Goal: Task Accomplishment & Management: Complete application form

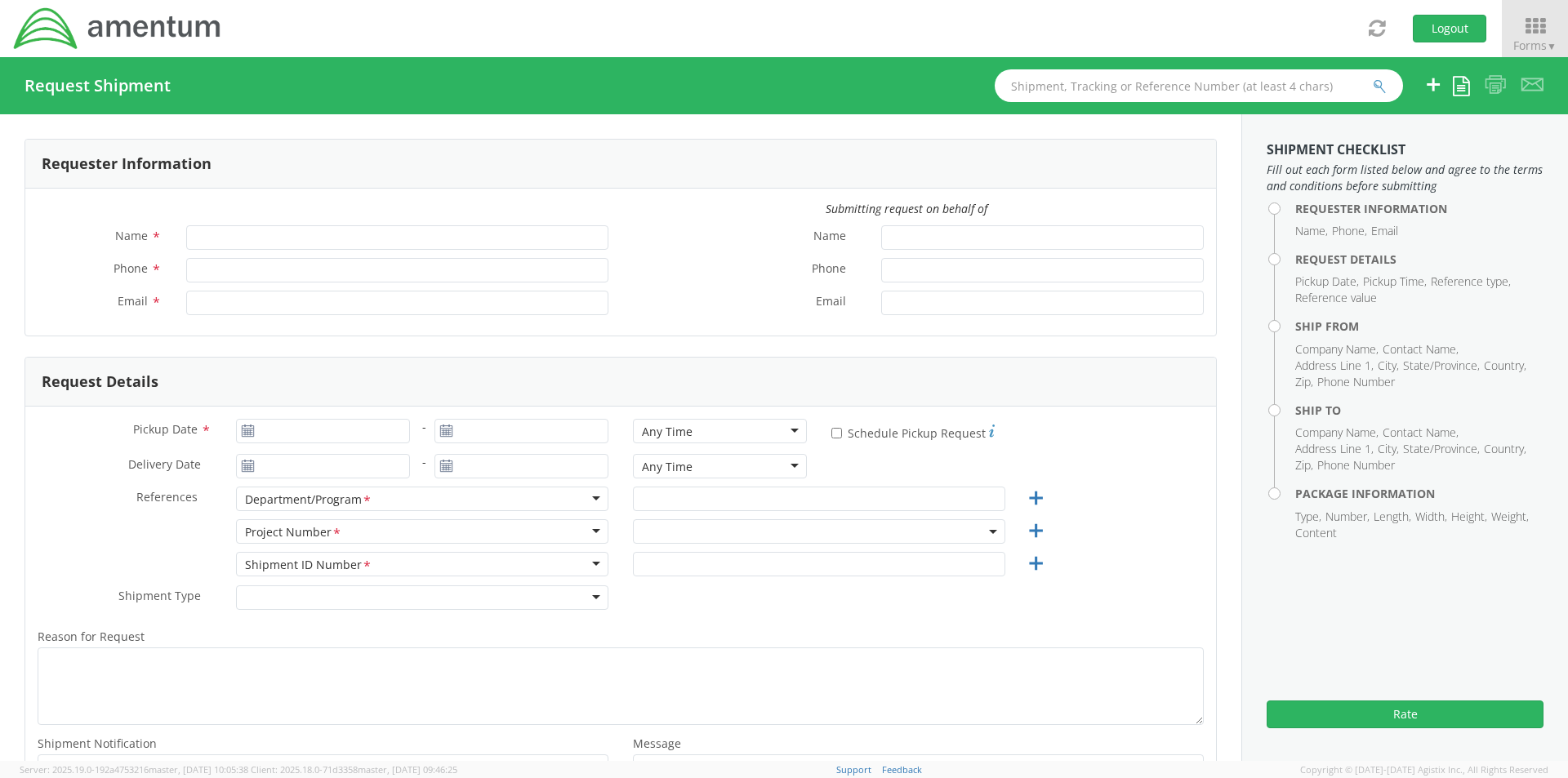
type input "Tina Meyers"
type input "tina.meyers@amentum.com"
select select "4817.0020.0.00.999999.00.00000"
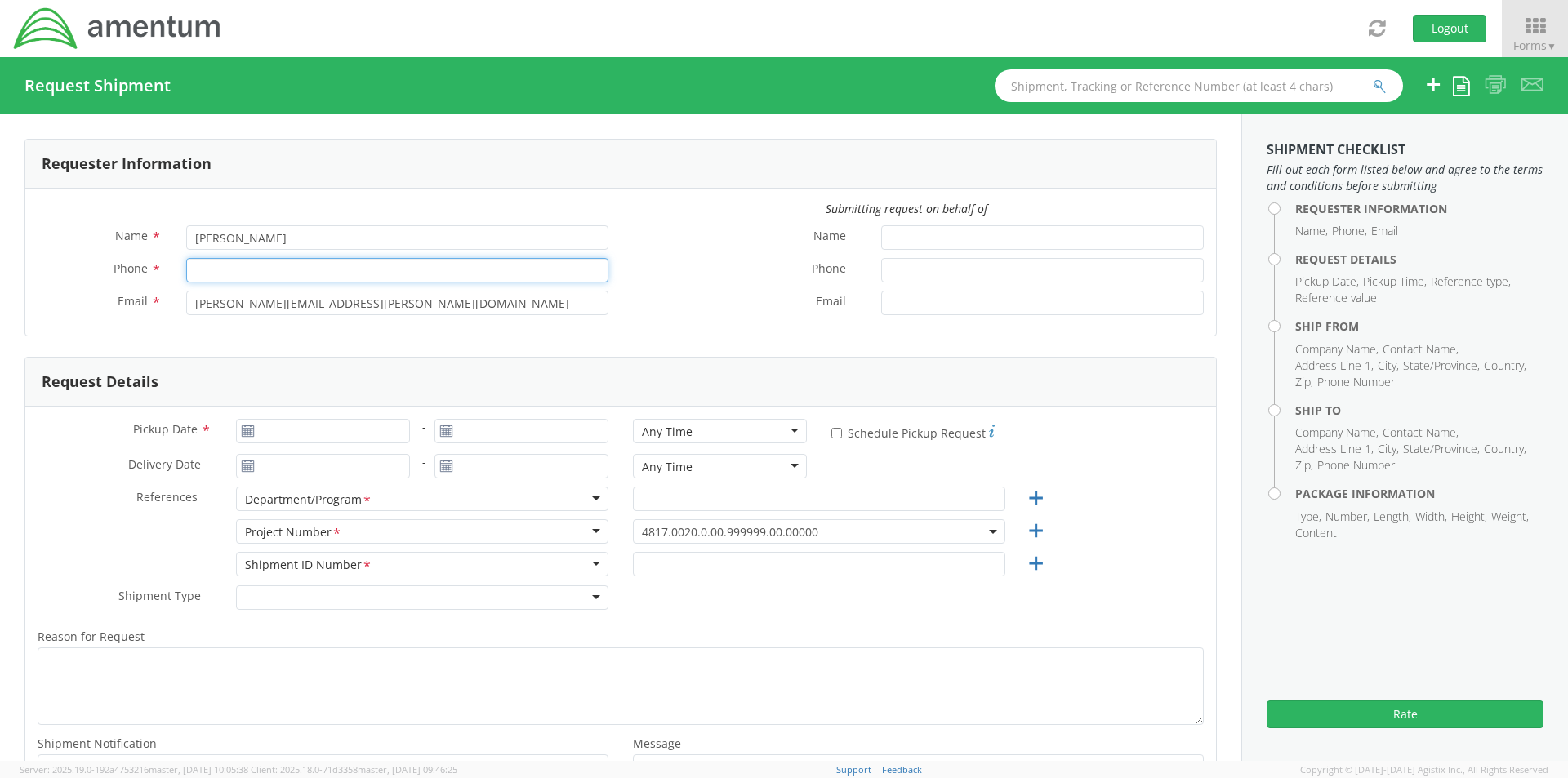
click at [221, 263] on input "Phone *" at bounding box center [398, 270] width 422 height 25
click at [215, 272] on input "9032239758" at bounding box center [398, 270] width 422 height 25
click at [235, 269] on input "903-2239758" at bounding box center [398, 270] width 422 height 25
type input "903-223-9758"
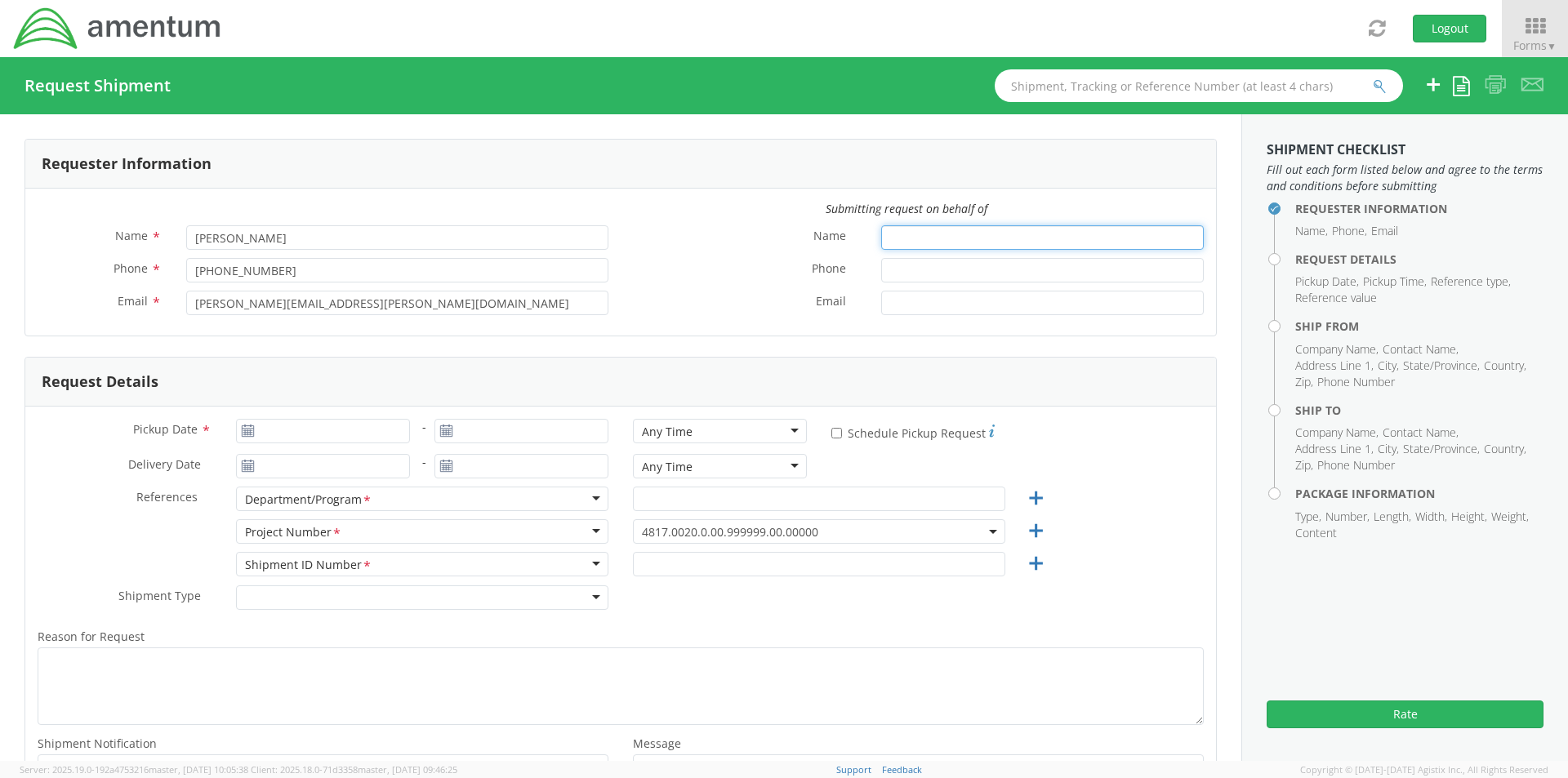
click at [906, 248] on input "Name *" at bounding box center [1042, 237] width 322 height 25
click at [915, 248] on input "Jas" at bounding box center [1042, 237] width 322 height 25
type input "Jason Tolbert"
click at [888, 276] on input "Phone *" at bounding box center [1042, 270] width 322 height 25
type input "903-556-4476"
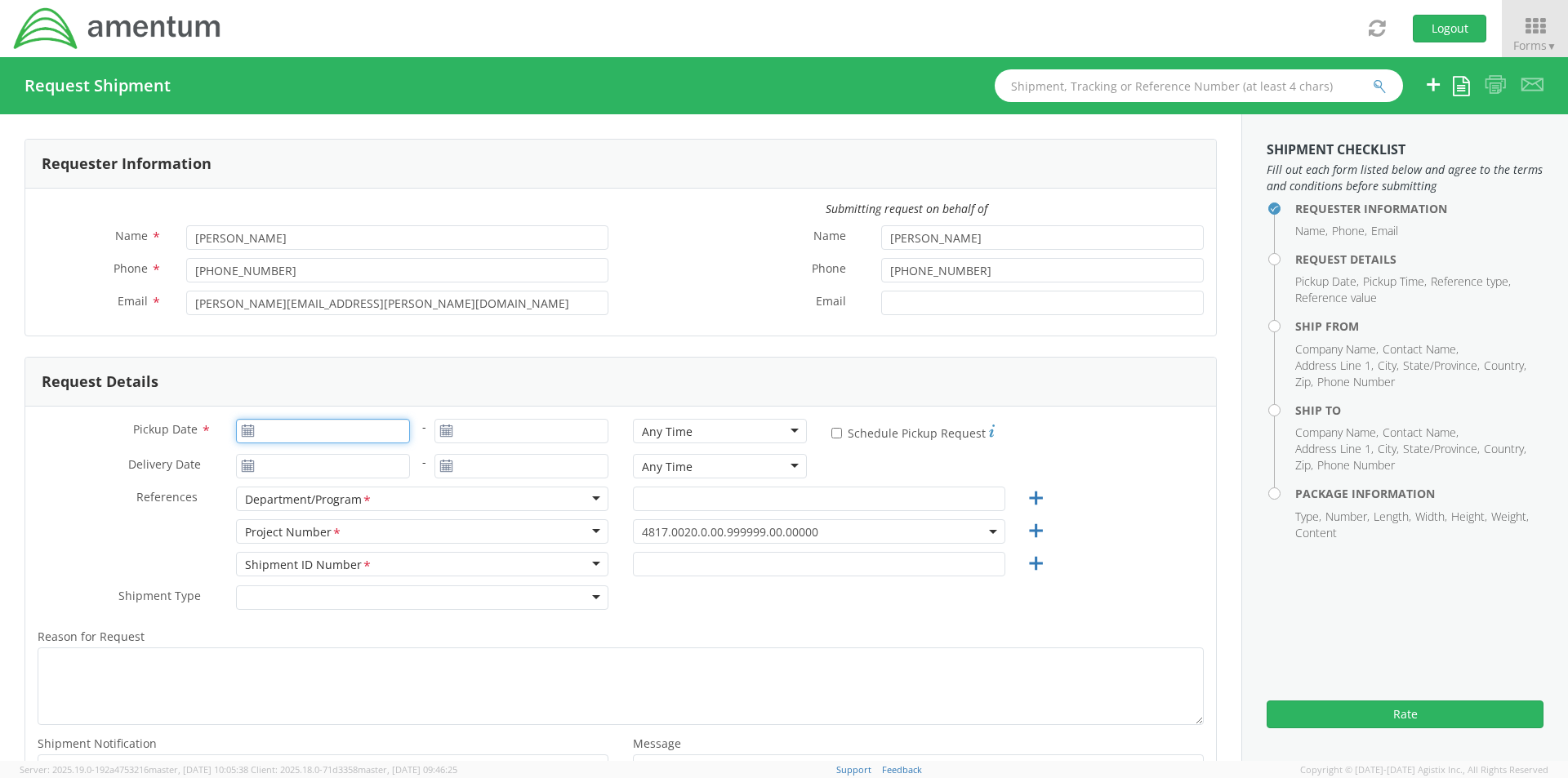
type input "09/15/2025"
click at [272, 434] on input "09/15/2025" at bounding box center [323, 431] width 174 height 25
click at [313, 560] on td "16" at bounding box center [317, 559] width 29 height 25
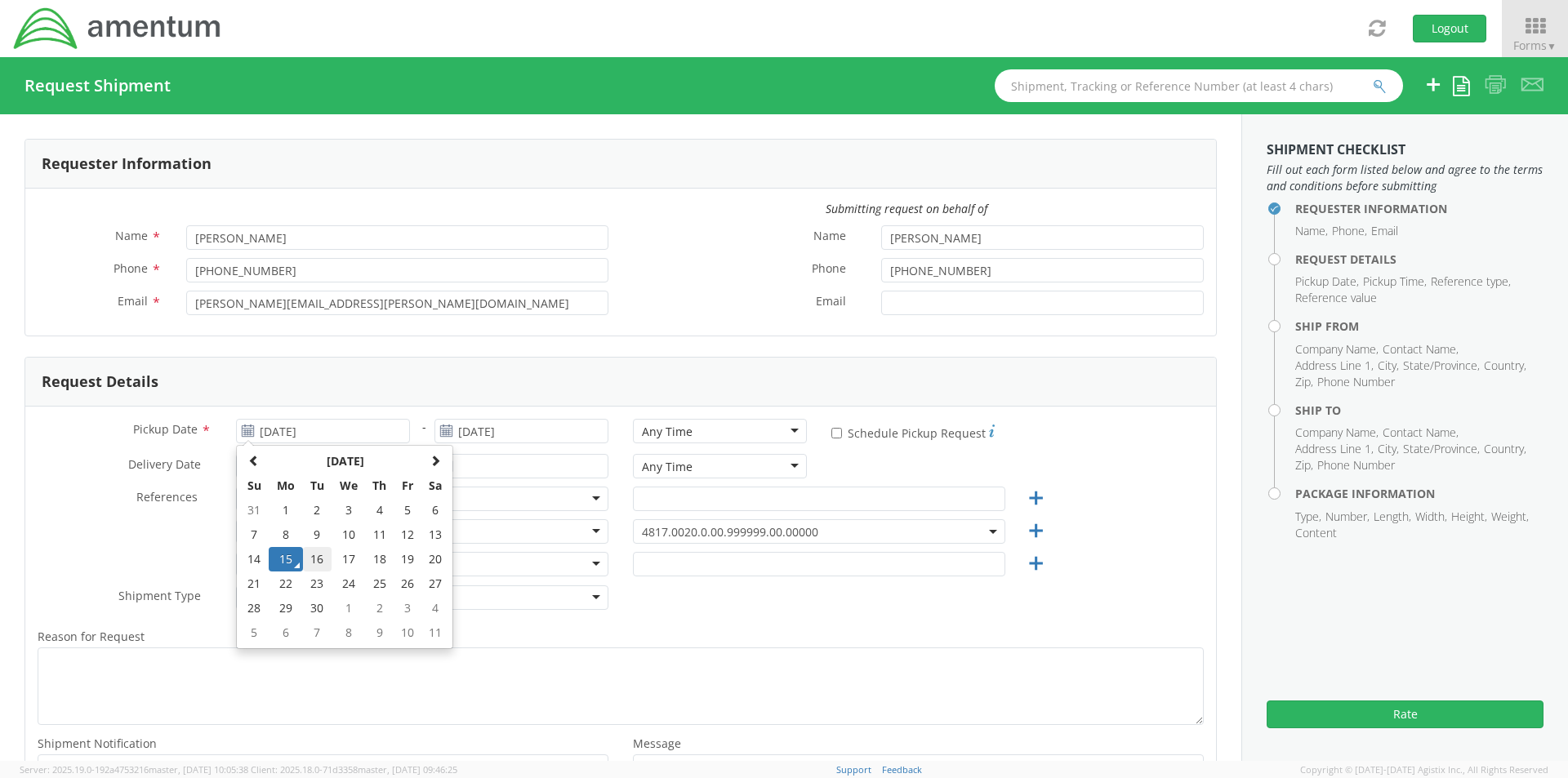
type input "09/16/2025"
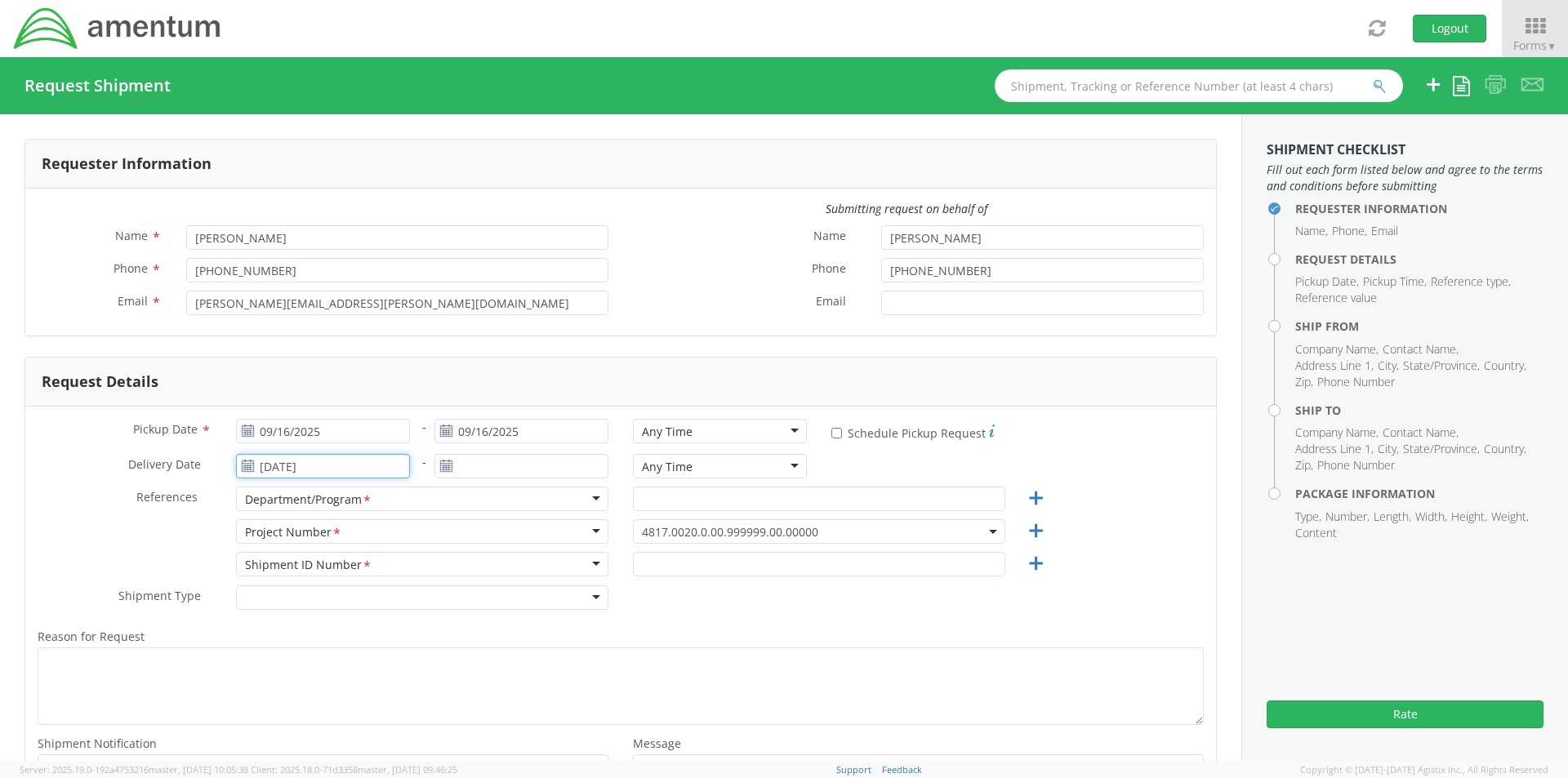
click at [332, 469] on input "09/15/2025" at bounding box center [323, 466] width 174 height 25
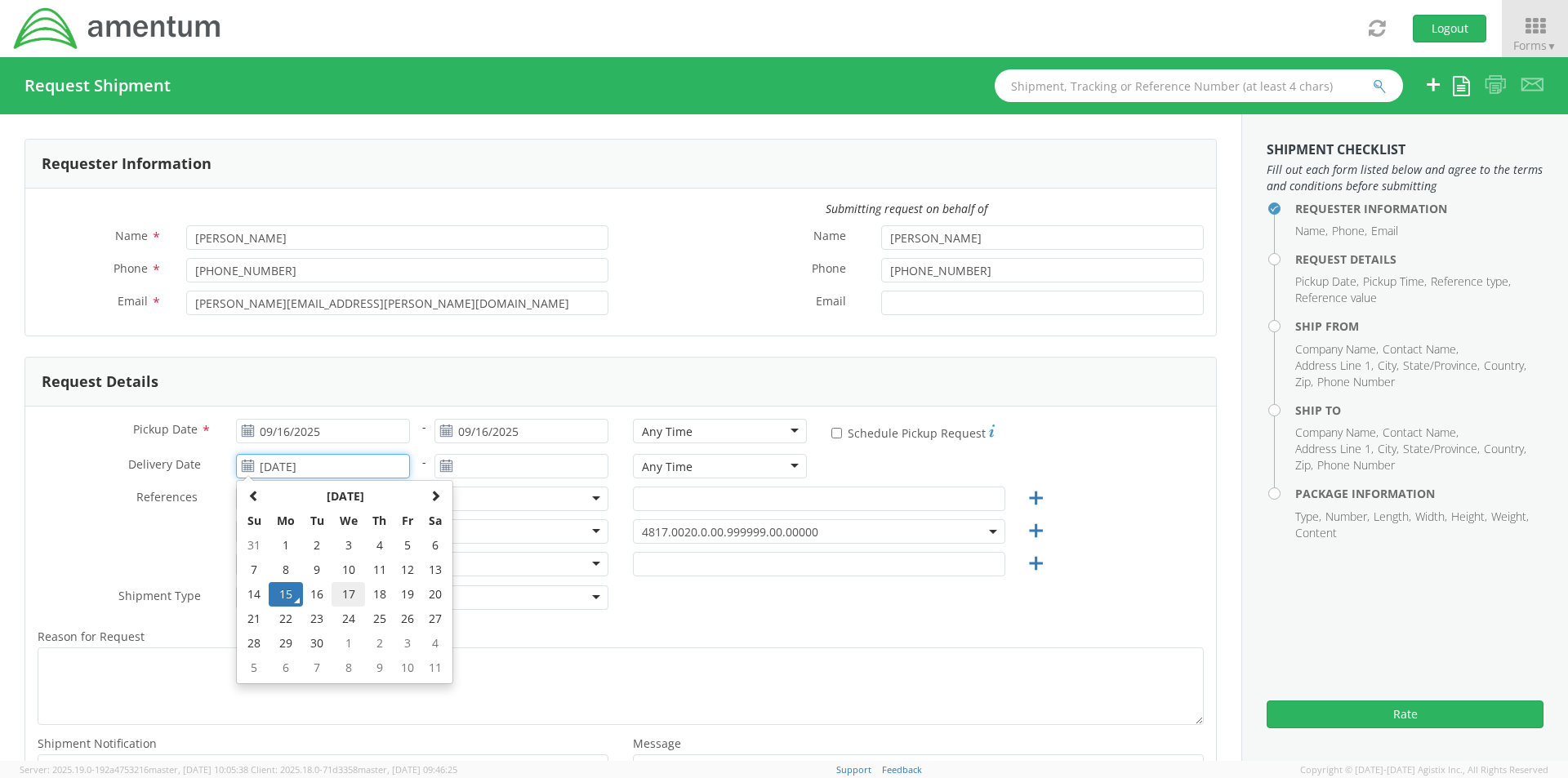
click at [340, 596] on td "17" at bounding box center [348, 594] width 35 height 25
type input "09/17/2025"
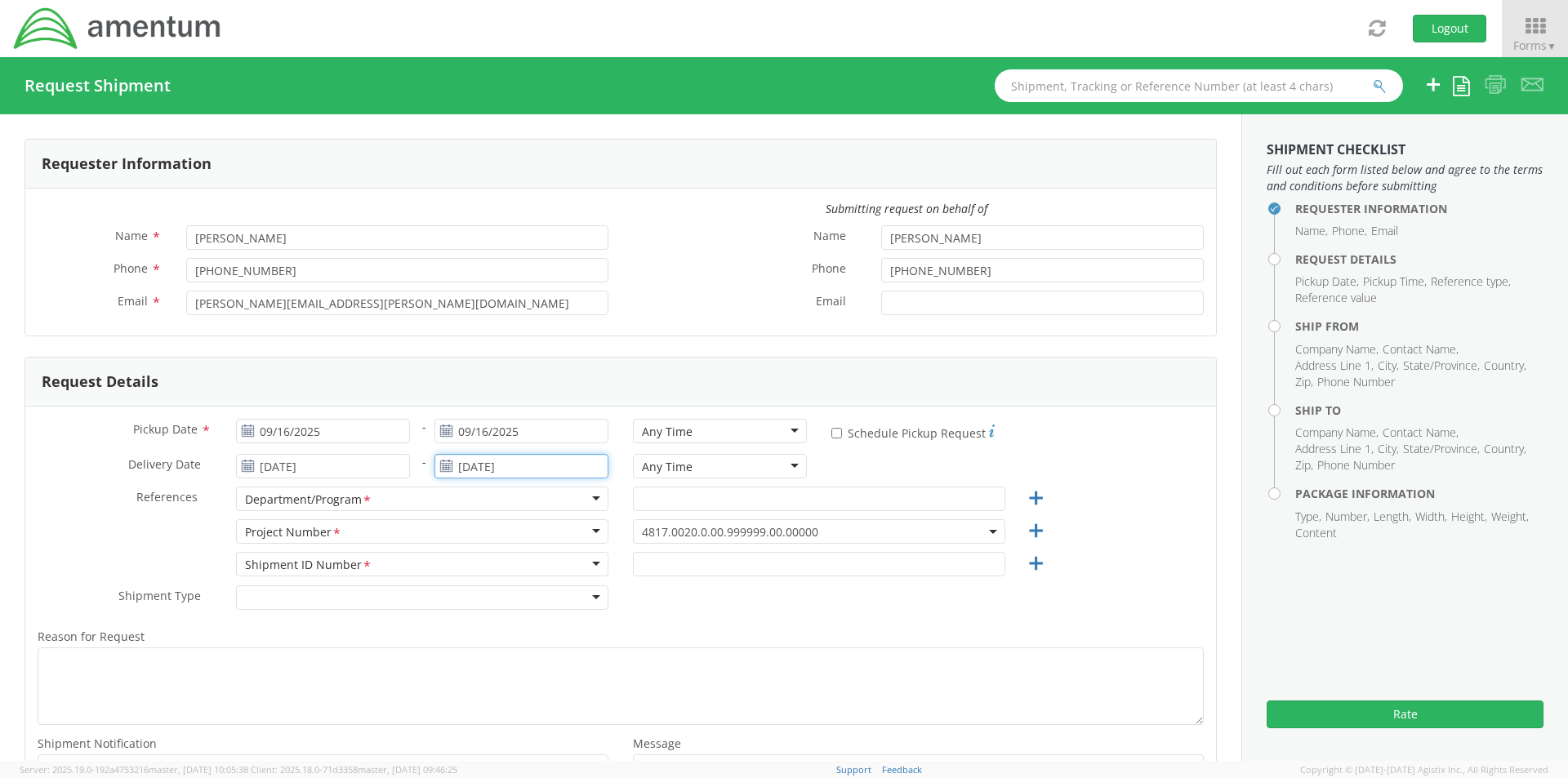
click at [471, 464] on input "09/15/2025" at bounding box center [522, 466] width 174 height 25
click at [546, 600] on td "17" at bounding box center [547, 594] width 35 height 25
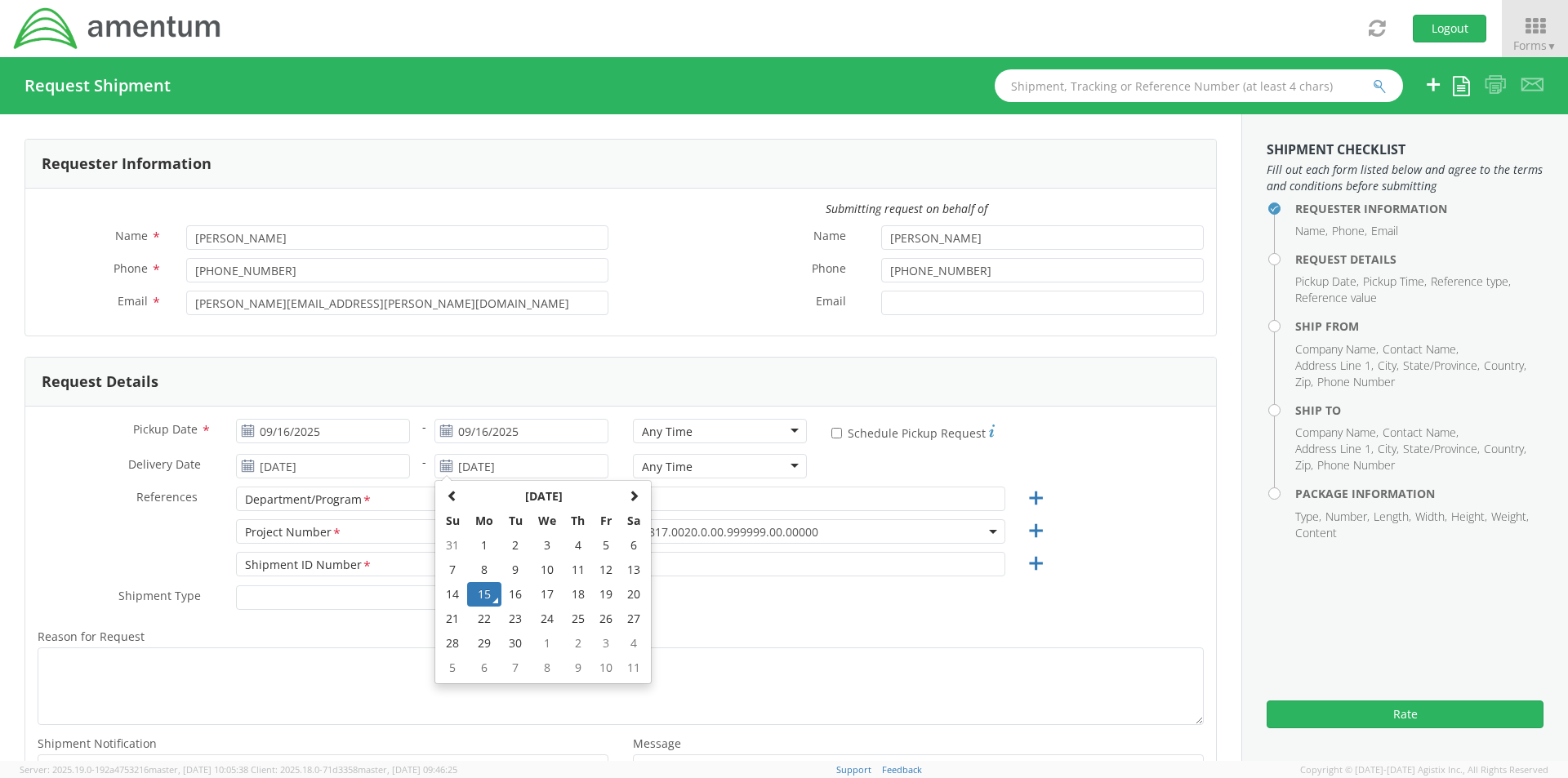
type input "09/17/2025"
click at [679, 436] on div "Any Time" at bounding box center [667, 432] width 51 height 16
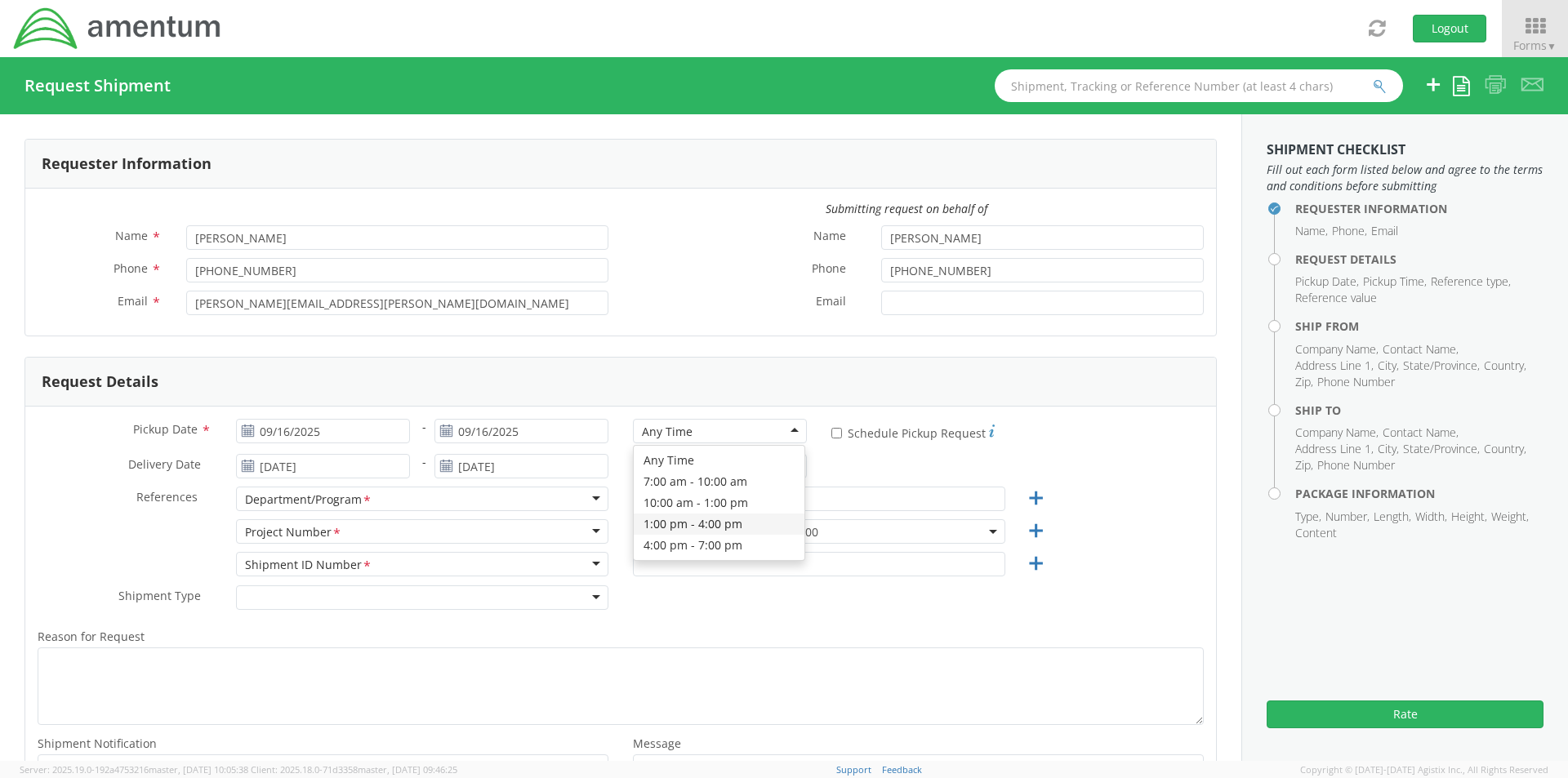
drag, startPoint x: 671, startPoint y: 531, endPoint x: 653, endPoint y: 509, distance: 28.4
click at [648, 468] on div "Any Time" at bounding box center [667, 467] width 51 height 16
click at [675, 497] on input "text" at bounding box center [819, 499] width 372 height 25
type input "TS3-OIB"
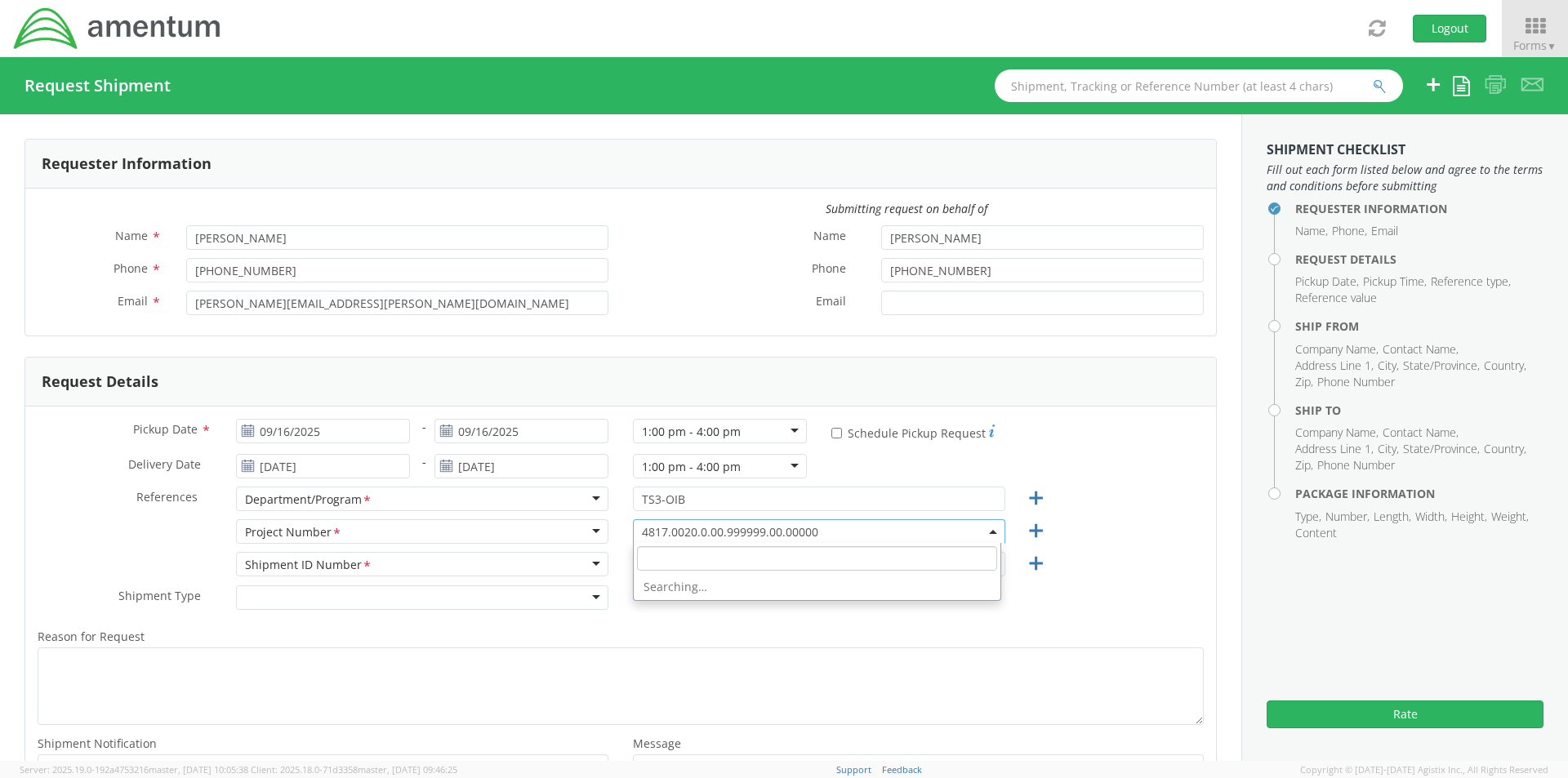
click at [771, 531] on span "4817.0020.0.00.999999.00.00000" at bounding box center [819, 532] width 354 height 16
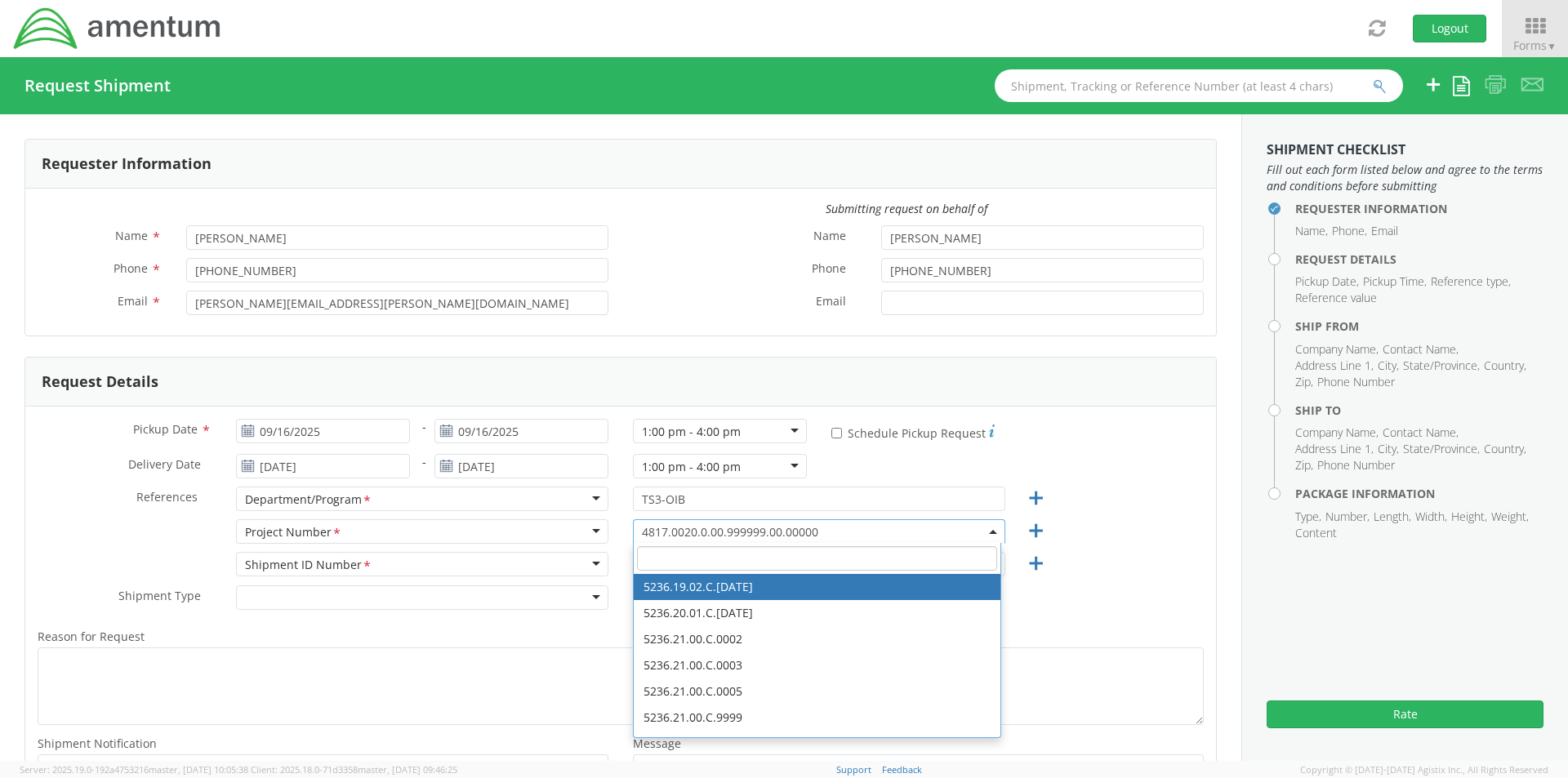
click at [694, 561] on input "search" at bounding box center [817, 559] width 360 height 25
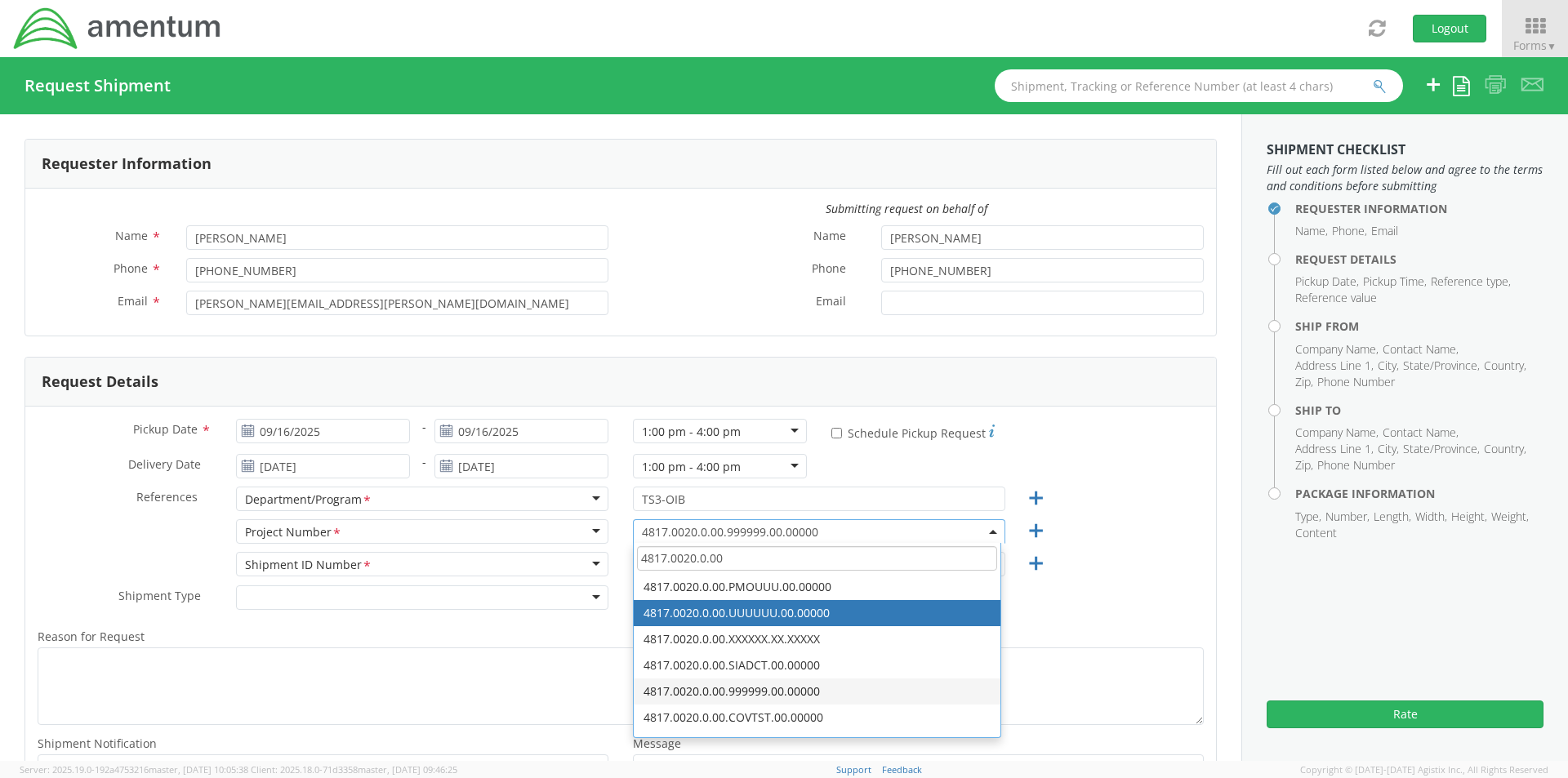
type input "4817.0020.0.00"
select select "4817.0020.0.00.UUUUUU.00.00000"
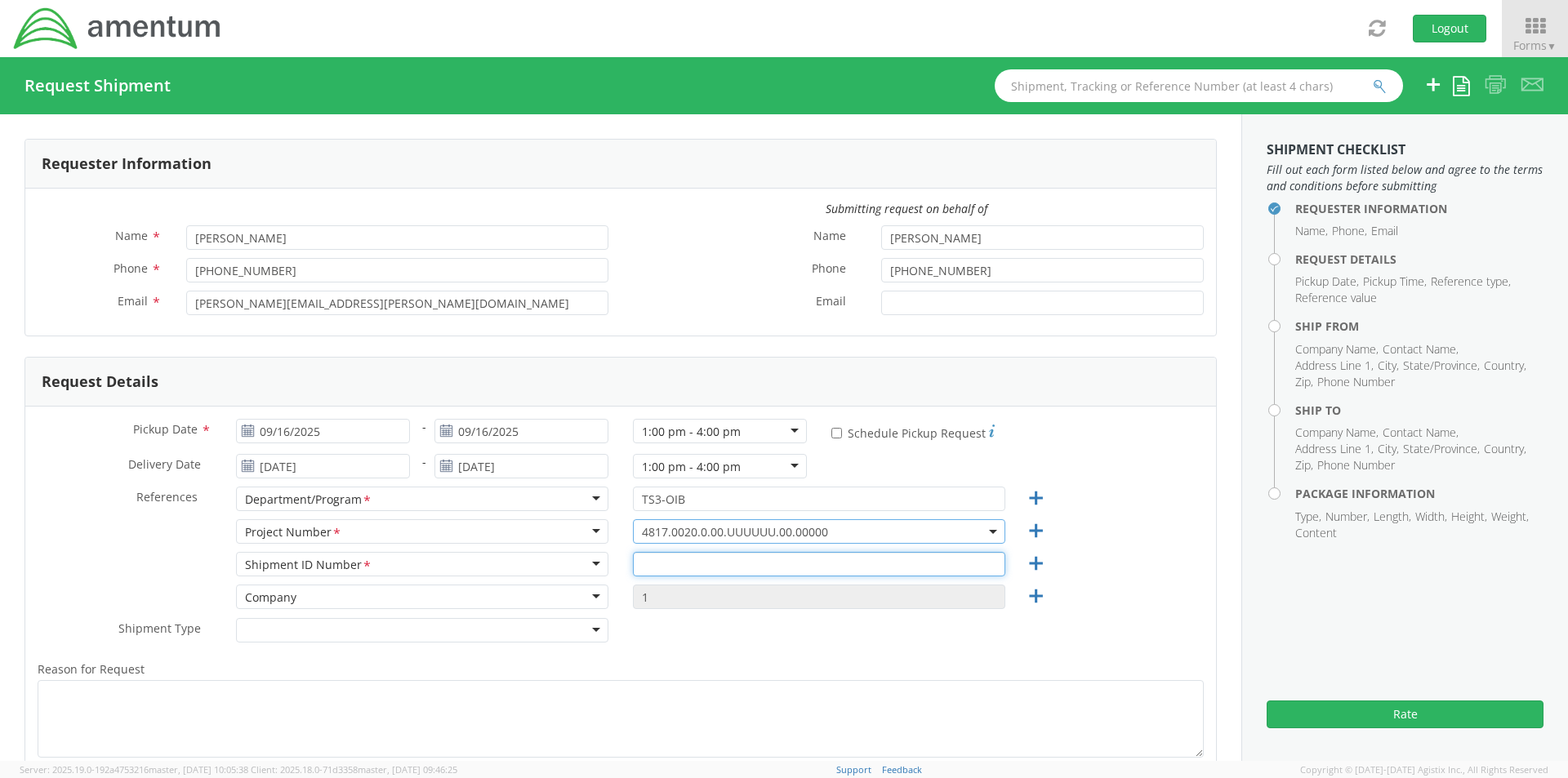
click at [685, 566] on input "text" at bounding box center [819, 564] width 372 height 25
type input "4817.0020.0.00.UUUUUU.00.00000"
click at [427, 624] on div at bounding box center [422, 630] width 372 height 25
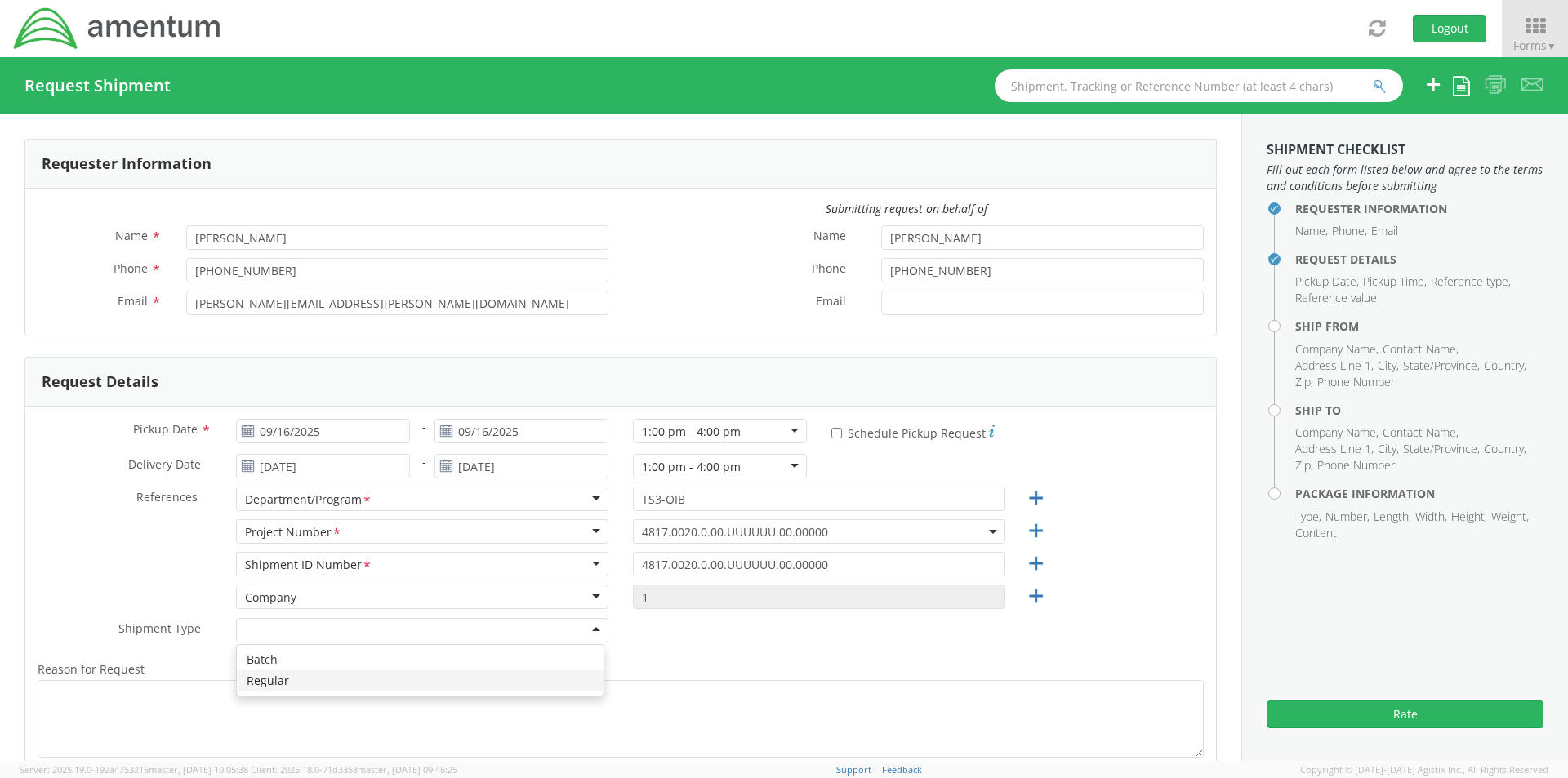
drag, startPoint x: 376, startPoint y: 679, endPoint x: 292, endPoint y: 674, distance: 84.1
click at [167, 693] on textarea "Reason for Request *" at bounding box center [620, 719] width 1166 height 77
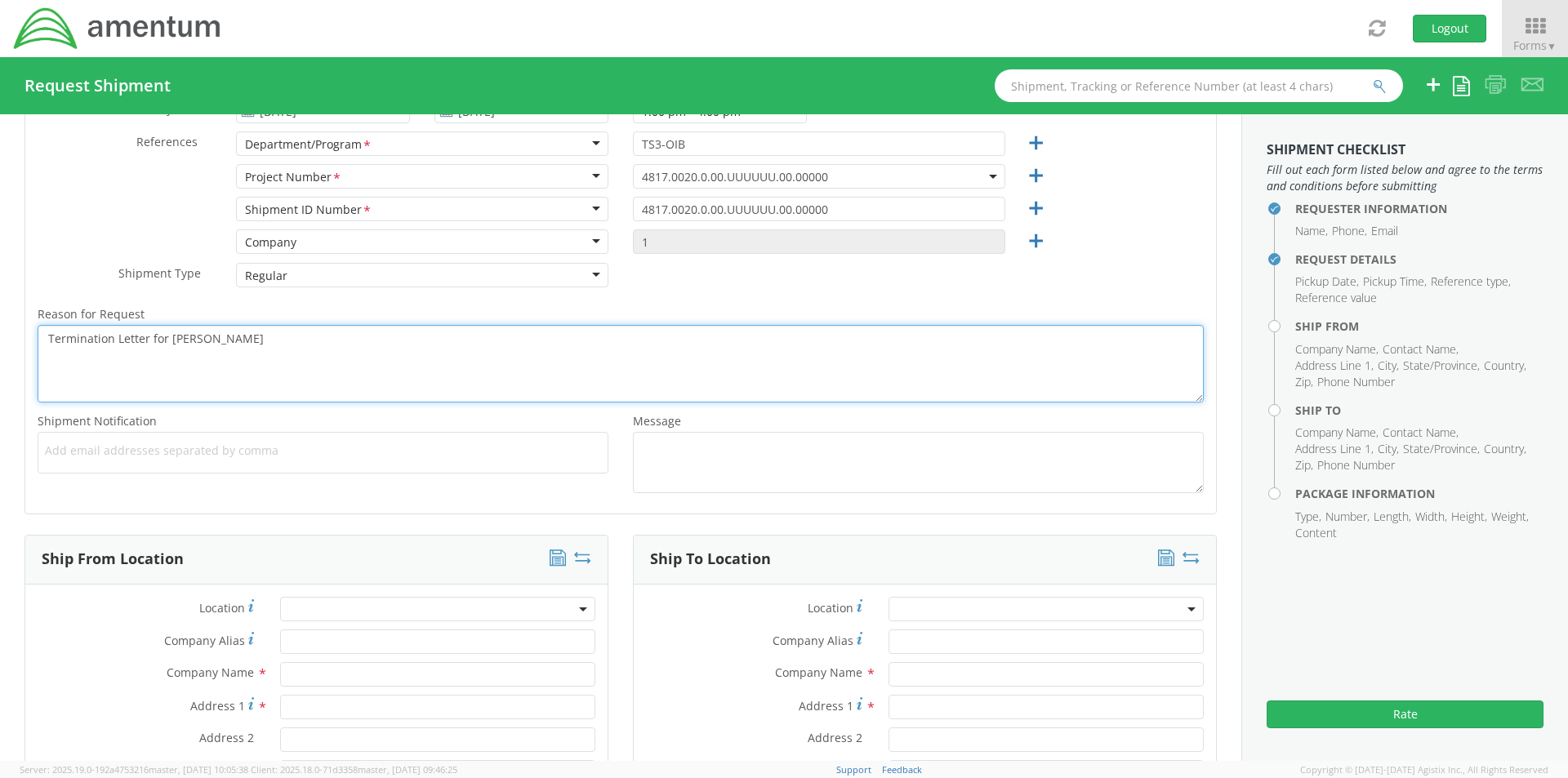
scroll to position [571, 0]
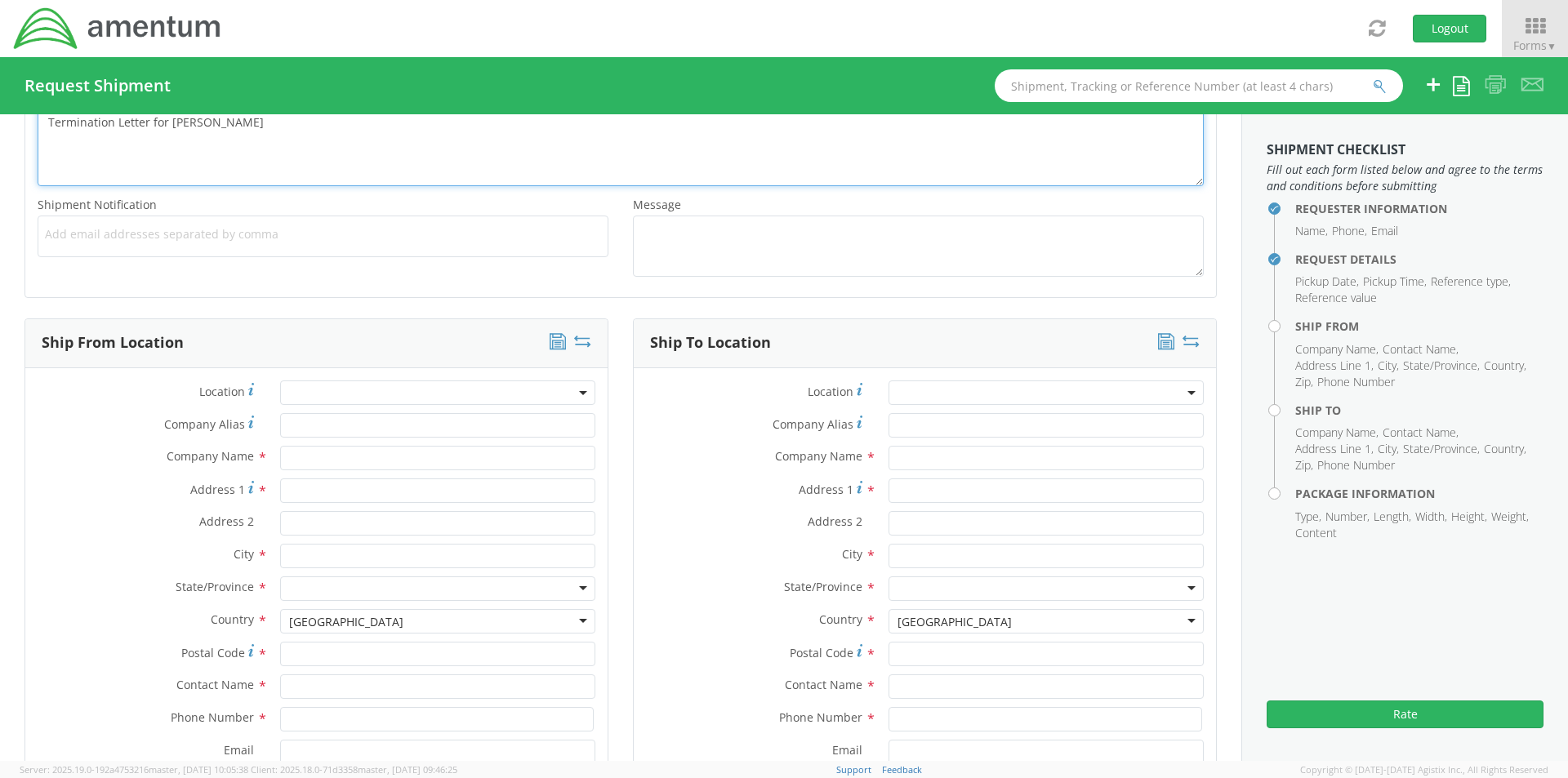
type textarea "Termination Letter for Andrew Edwards"
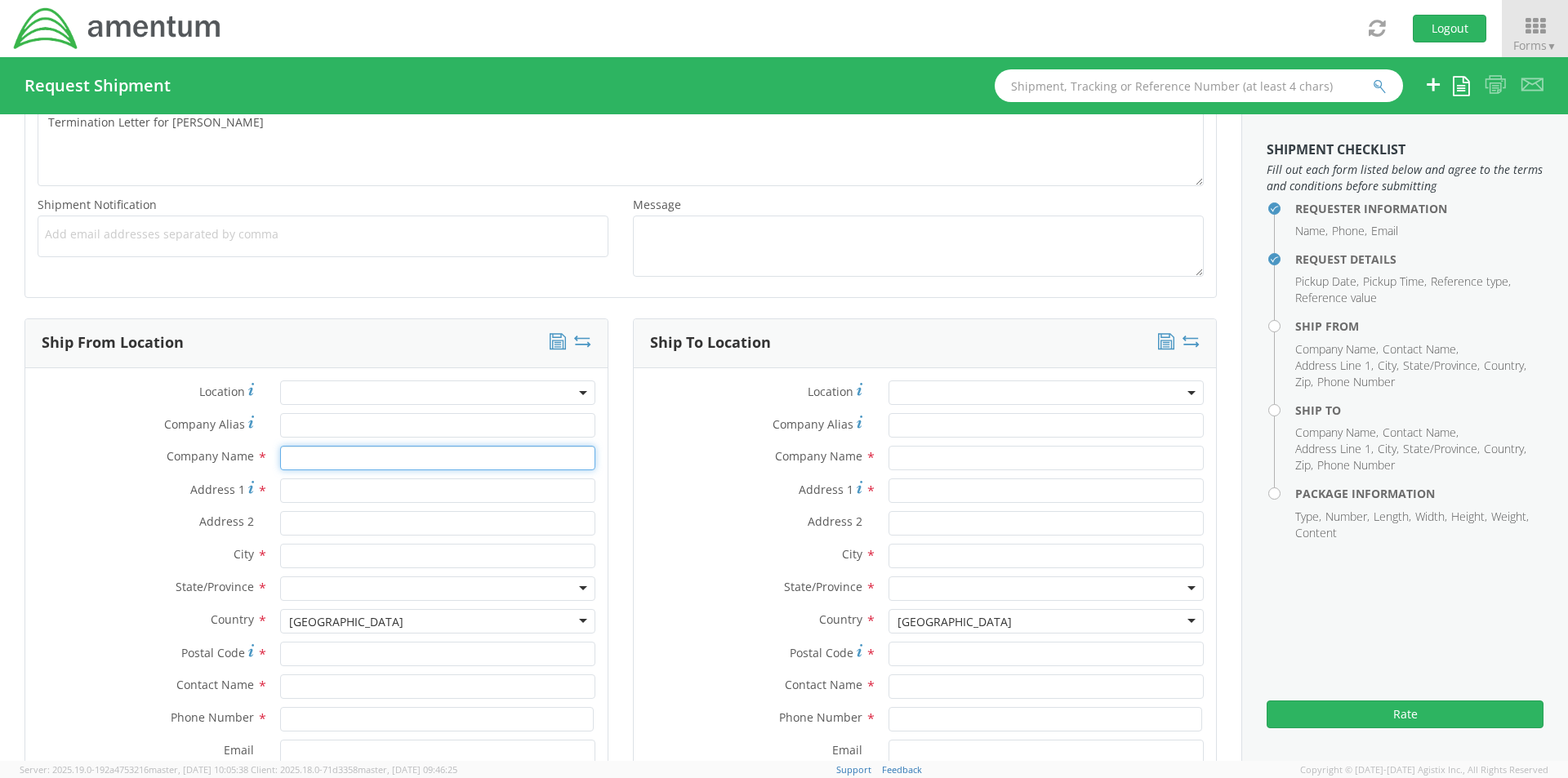
click at [307, 451] on input "text" at bounding box center [438, 458] width 316 height 25
type input "Amentum"
type input "12 Chapel Lane"
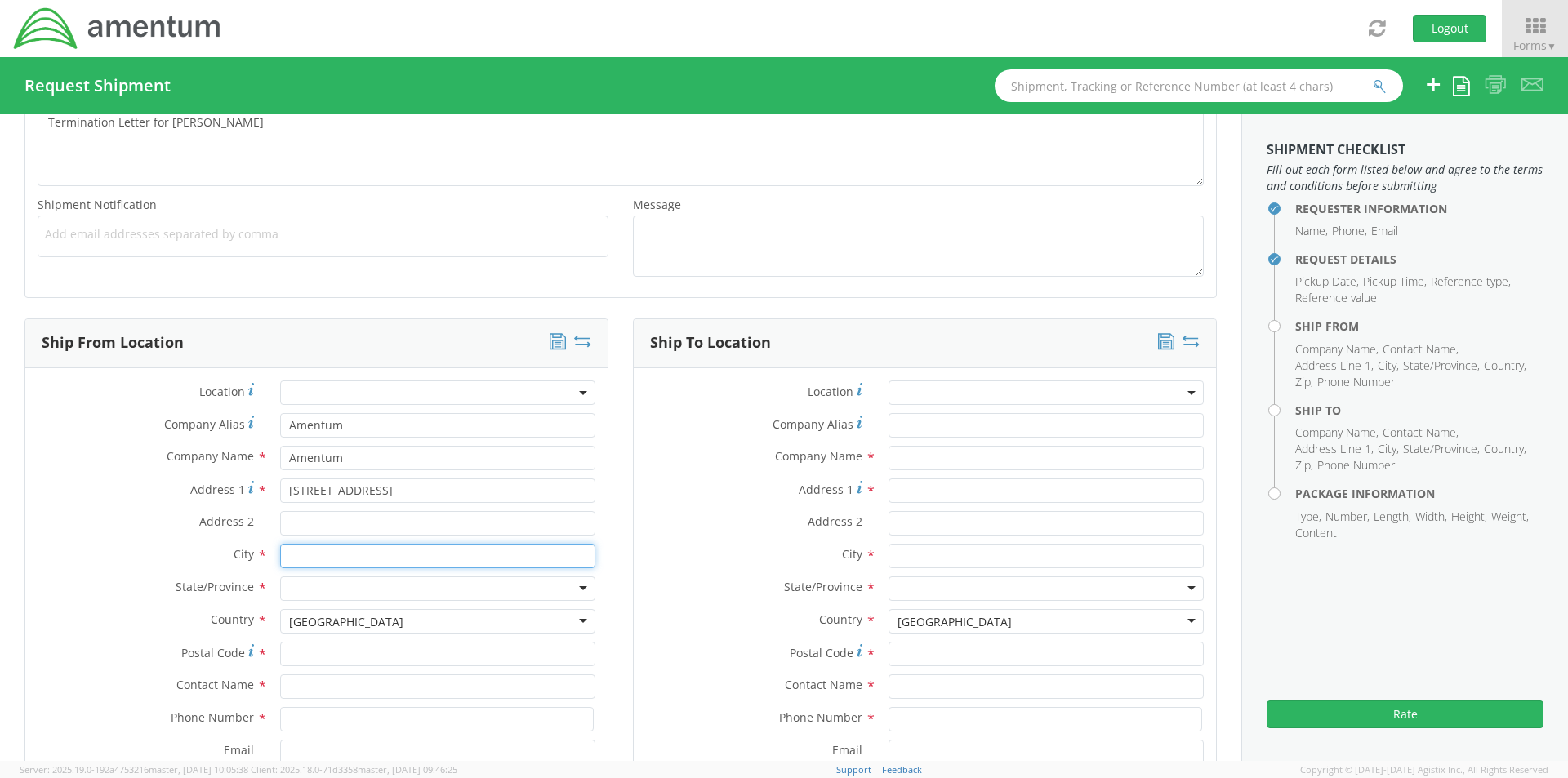
type input "New Boston"
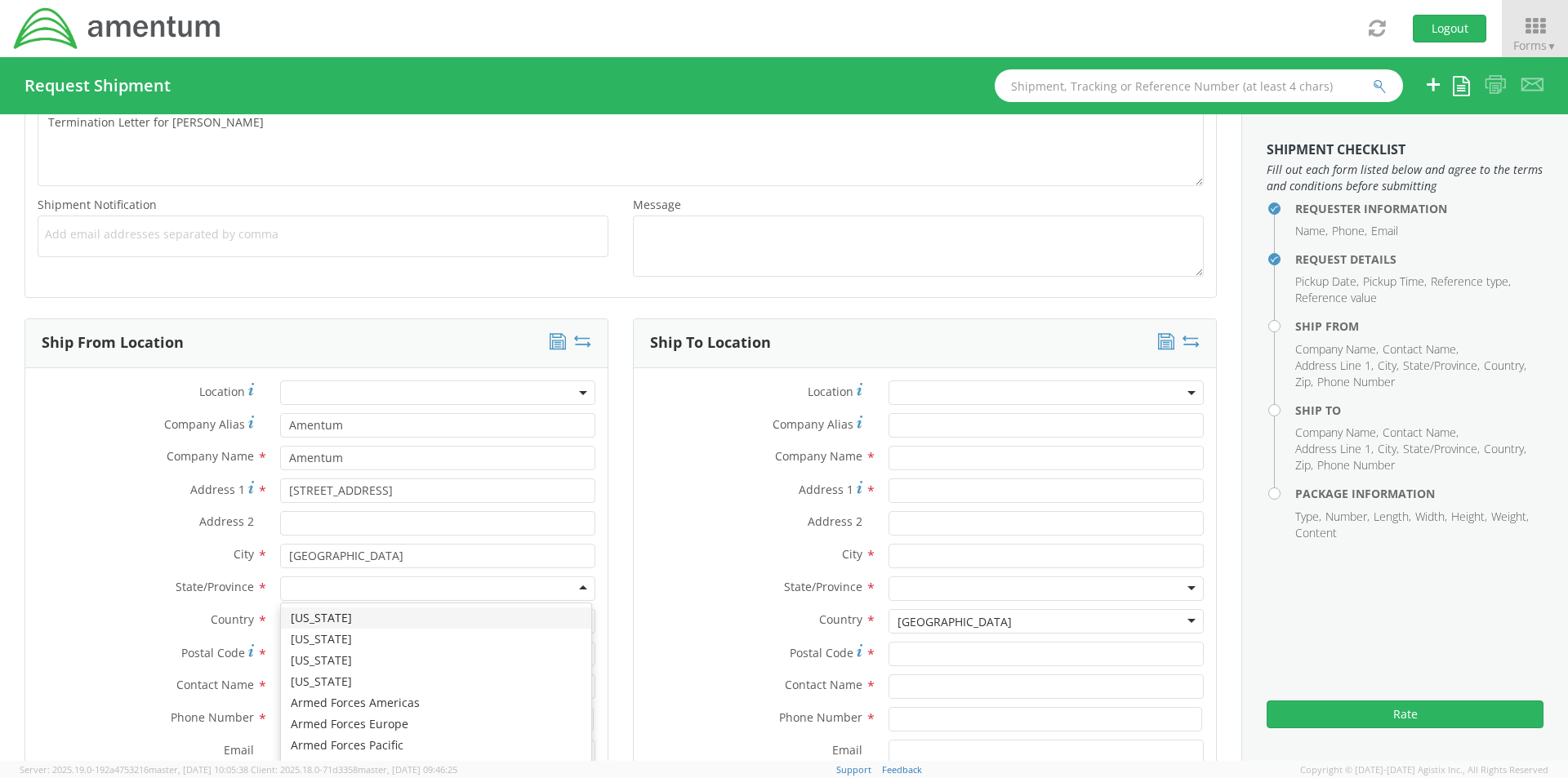
click at [316, 582] on div at bounding box center [438, 588] width 316 height 25
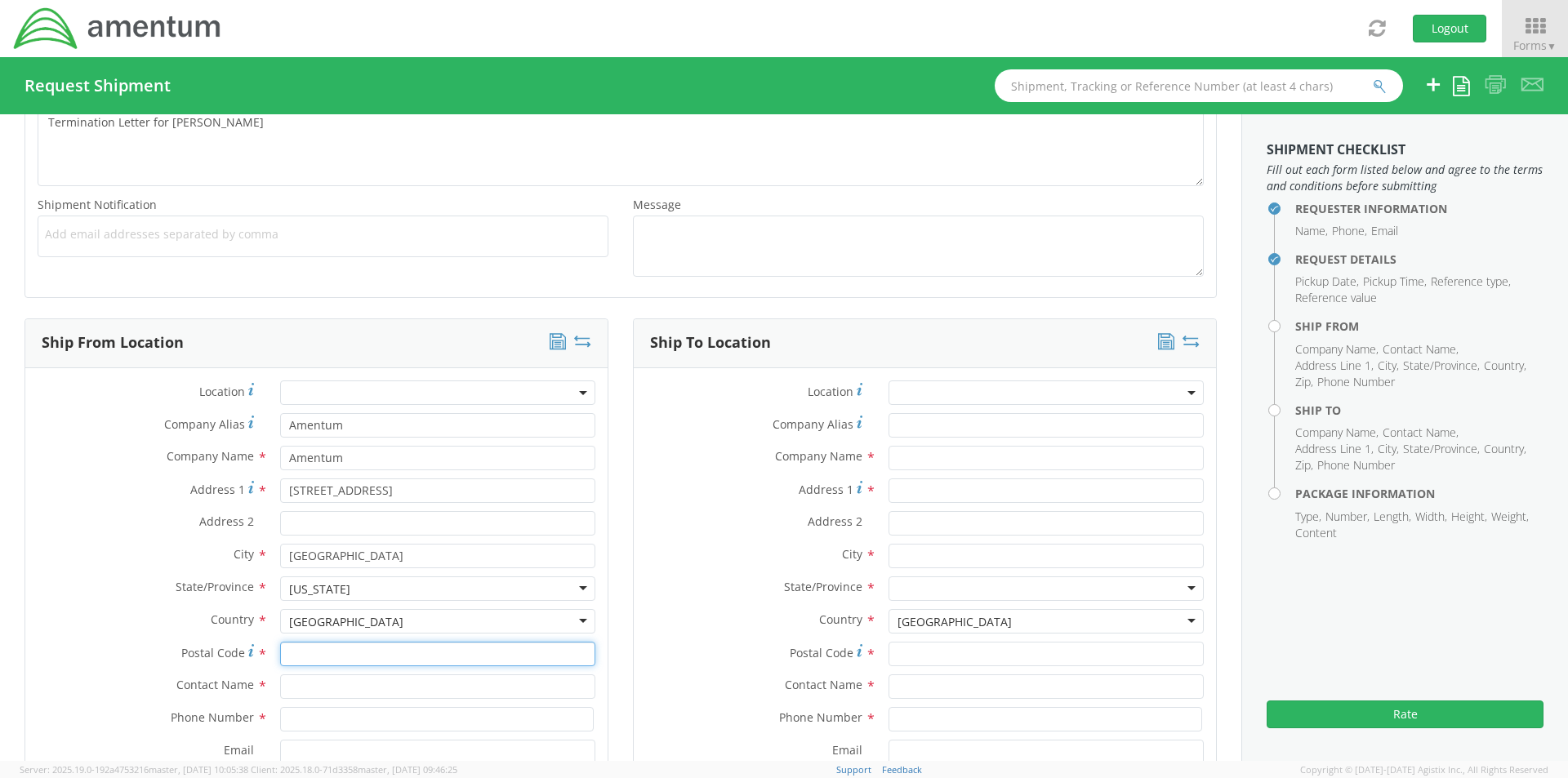
click at [289, 654] on input "Postal Code *" at bounding box center [438, 654] width 316 height 25
type input "75570"
click at [309, 691] on input "text" at bounding box center [438, 687] width 316 height 25
type input "J"
type input "h"
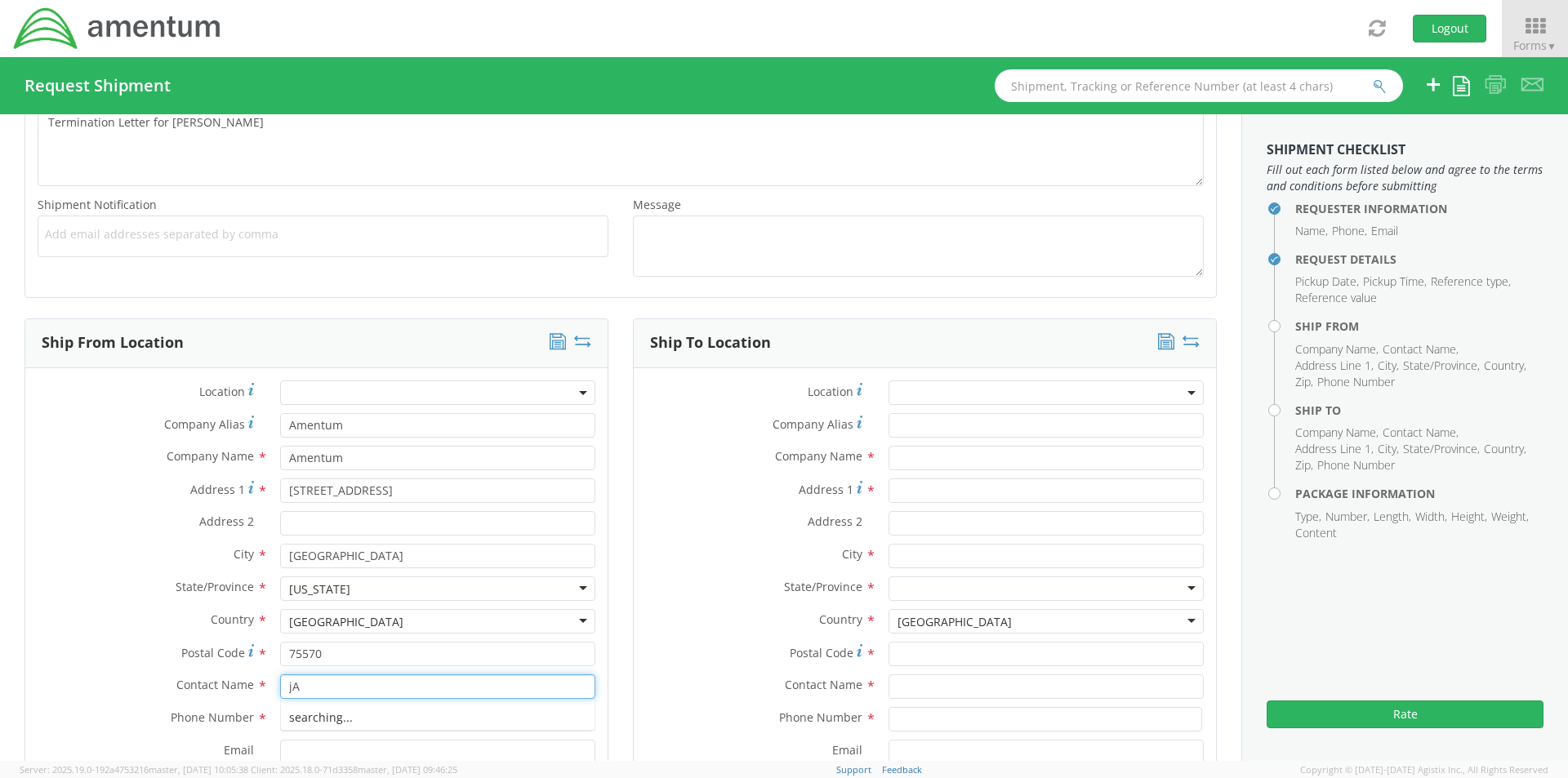
type input "j"
type input "Jason Tolbert"
click at [368, 724] on input at bounding box center [437, 719] width 314 height 25
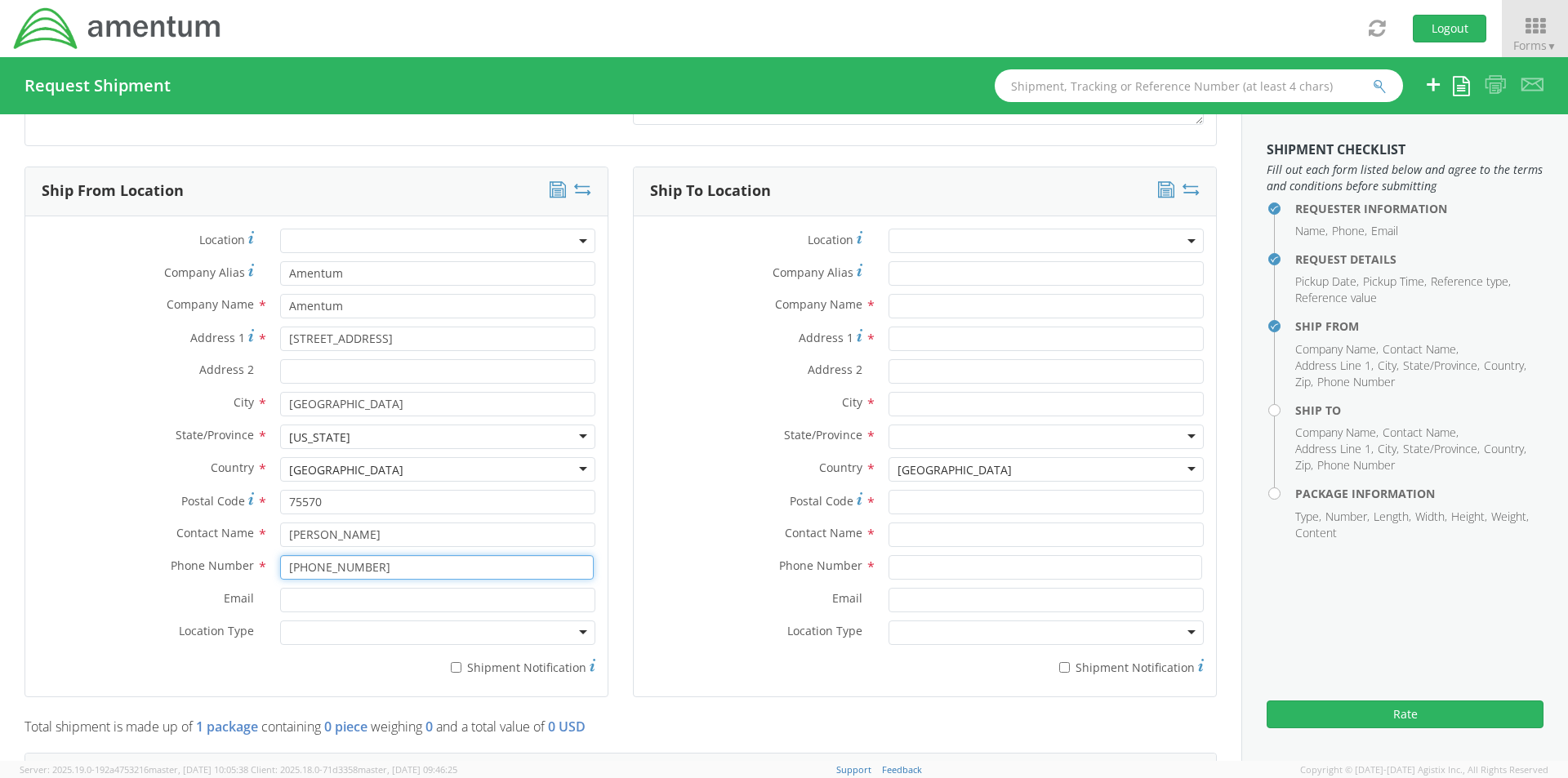
scroll to position [734, 0]
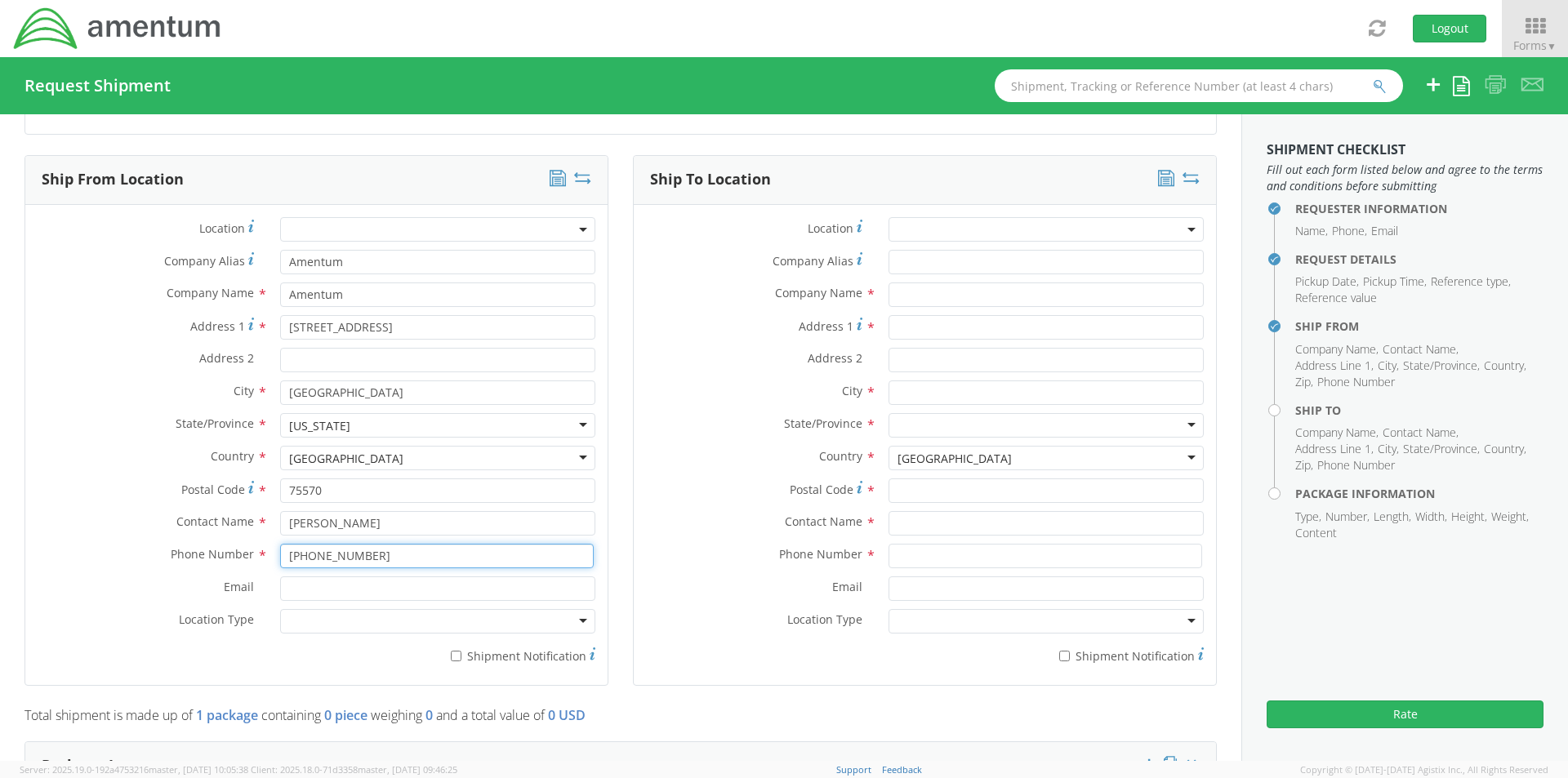
type input "903-556-4476"
click at [929, 295] on input "text" at bounding box center [1046, 295] width 316 height 25
type input "Andrew Edwards"
click at [910, 331] on input "Address 1 *" at bounding box center [1046, 328] width 316 height 25
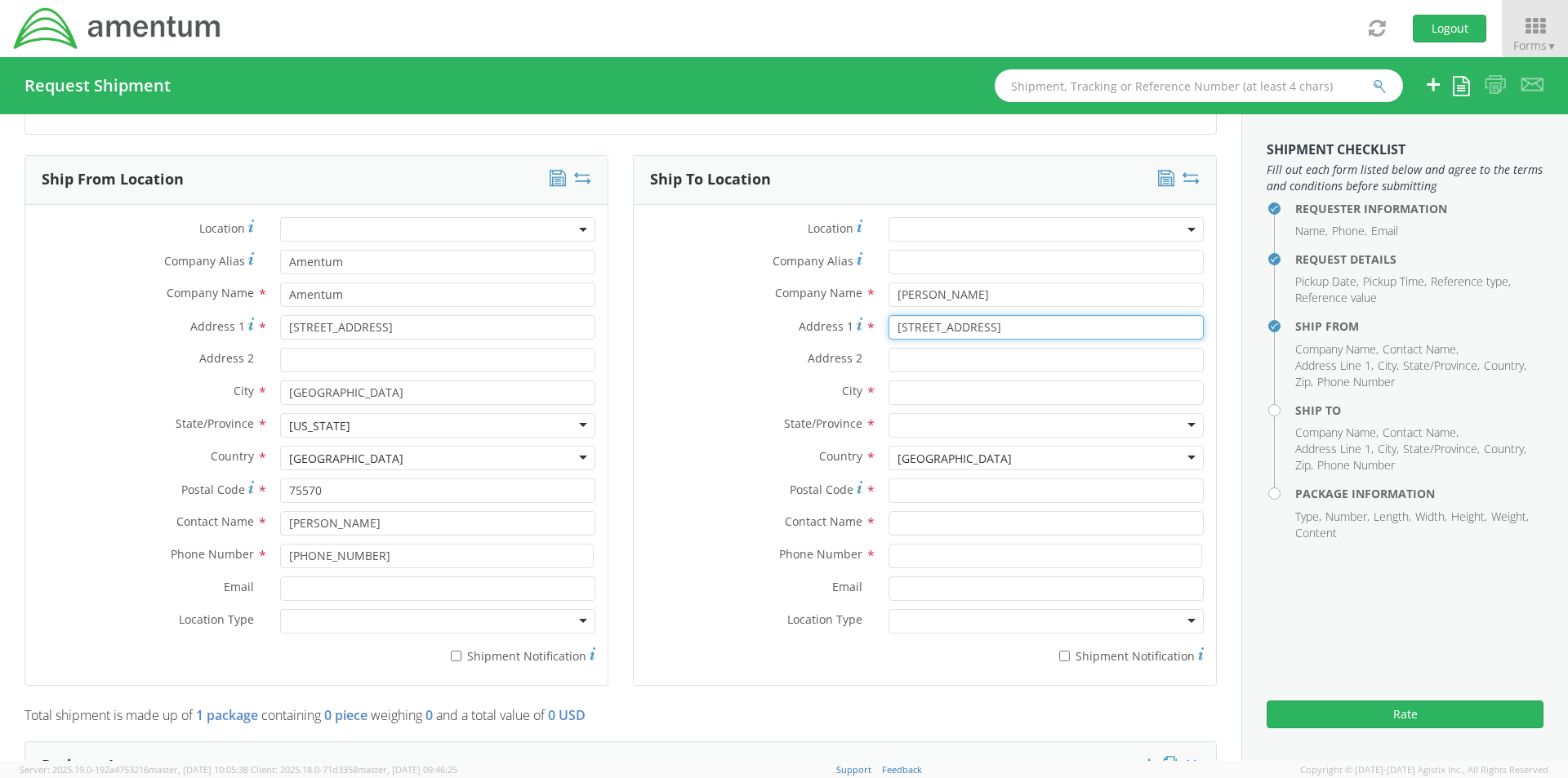
type input "129 Tanglewood Drive"
click at [904, 361] on input "Address 2 *" at bounding box center [1046, 360] width 316 height 25
click at [895, 384] on input "text" at bounding box center [1046, 393] width 316 height 25
type input "Gilmer"
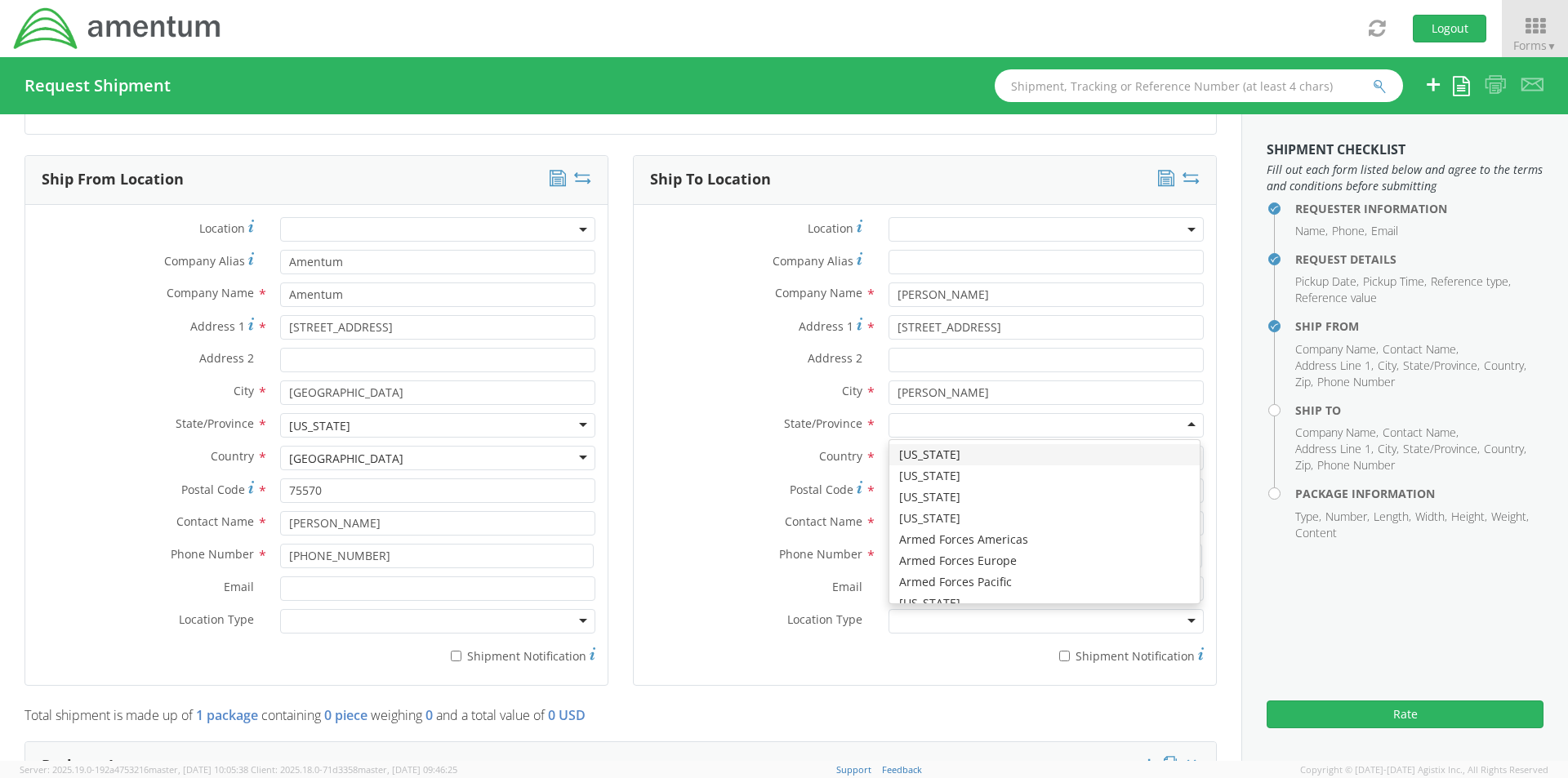
click at [903, 419] on div at bounding box center [1046, 426] width 316 height 25
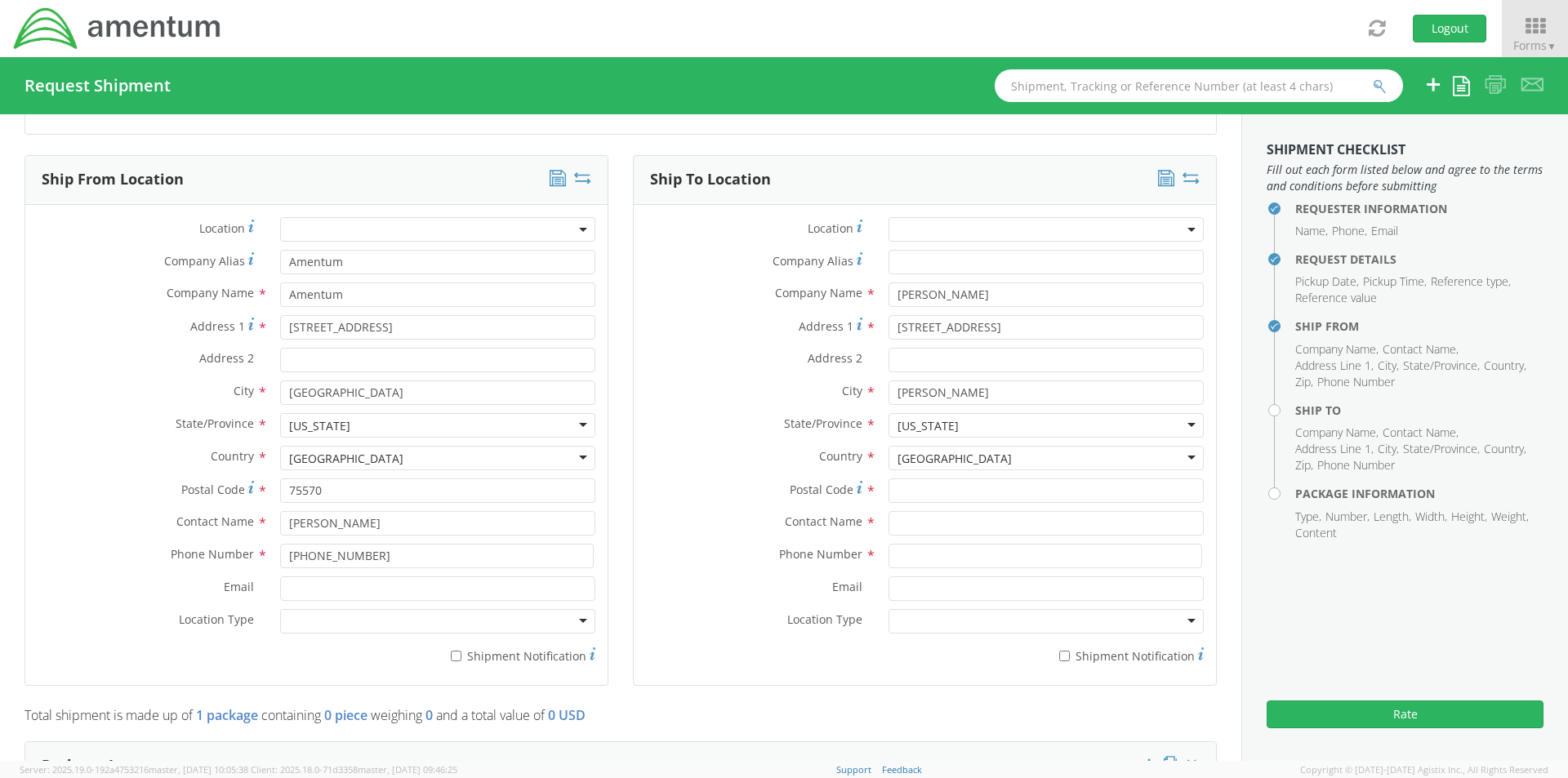
scroll to position [0, 0]
click at [906, 495] on input "Postal Code *" at bounding box center [1046, 490] width 316 height 25
type input "75645"
click at [907, 534] on input "text" at bounding box center [1046, 523] width 316 height 25
type input "Andrew Edwards"
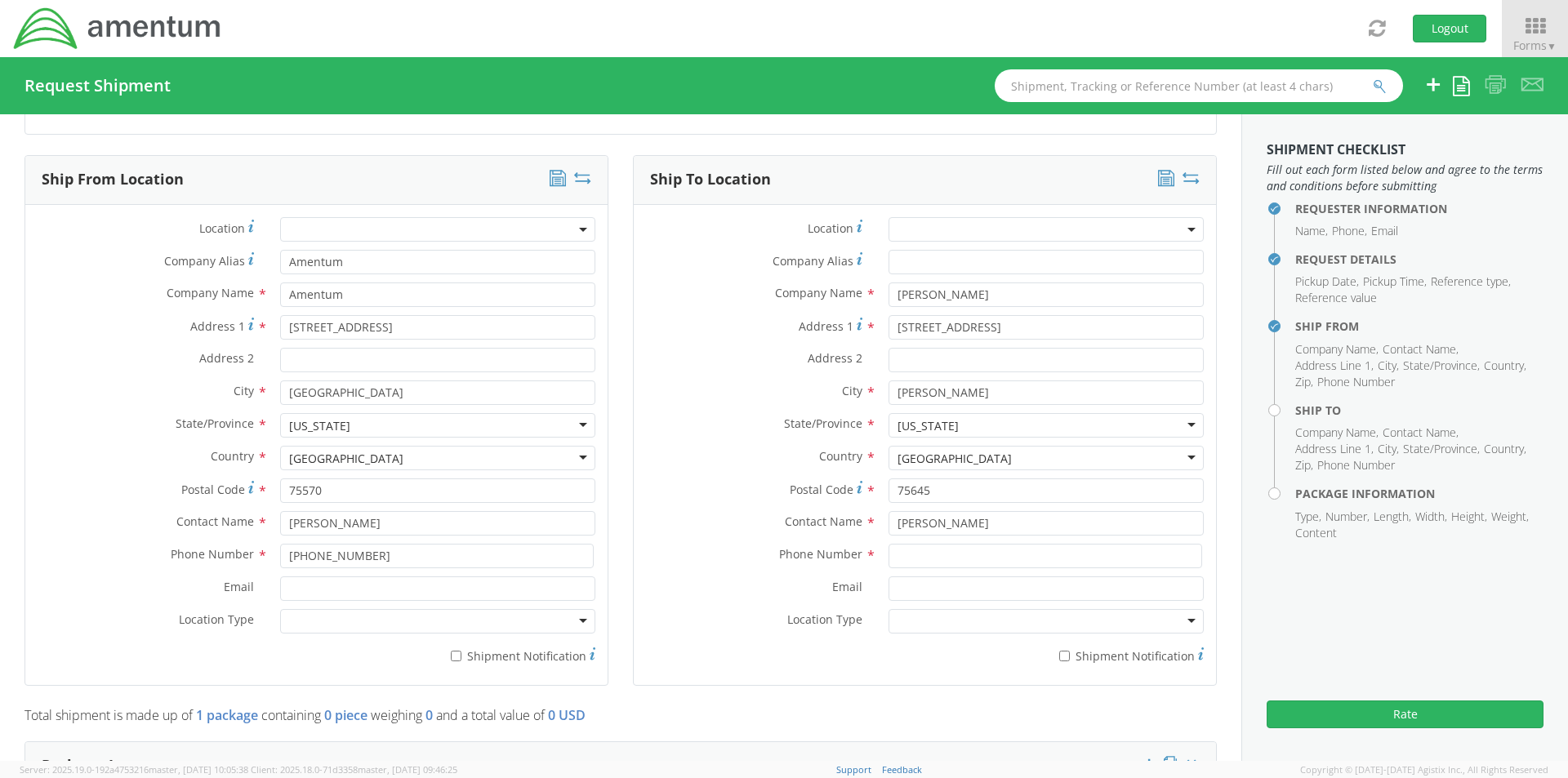
click at [724, 461] on label "Country *" at bounding box center [754, 456] width 242 height 21
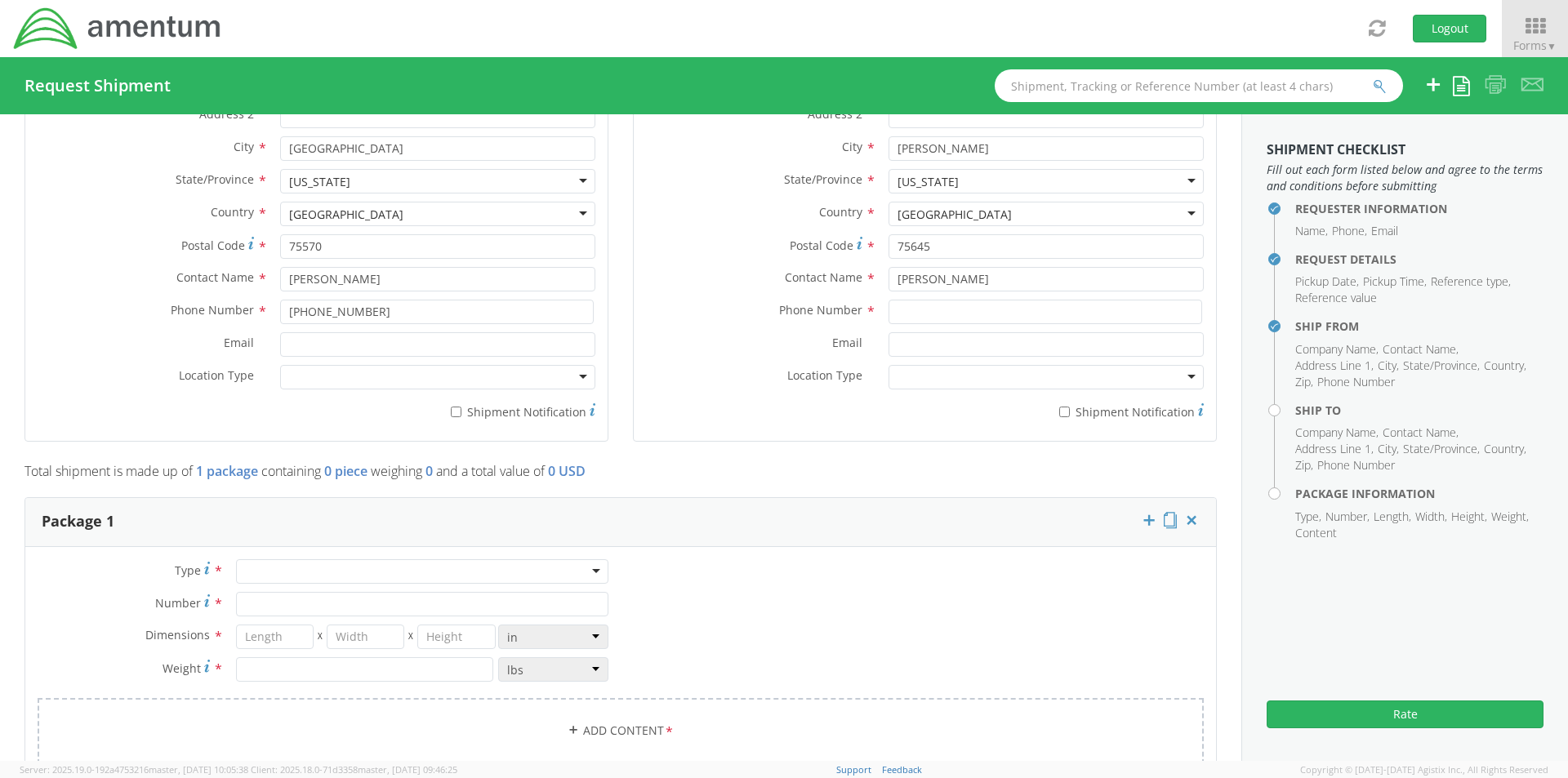
scroll to position [979, 0]
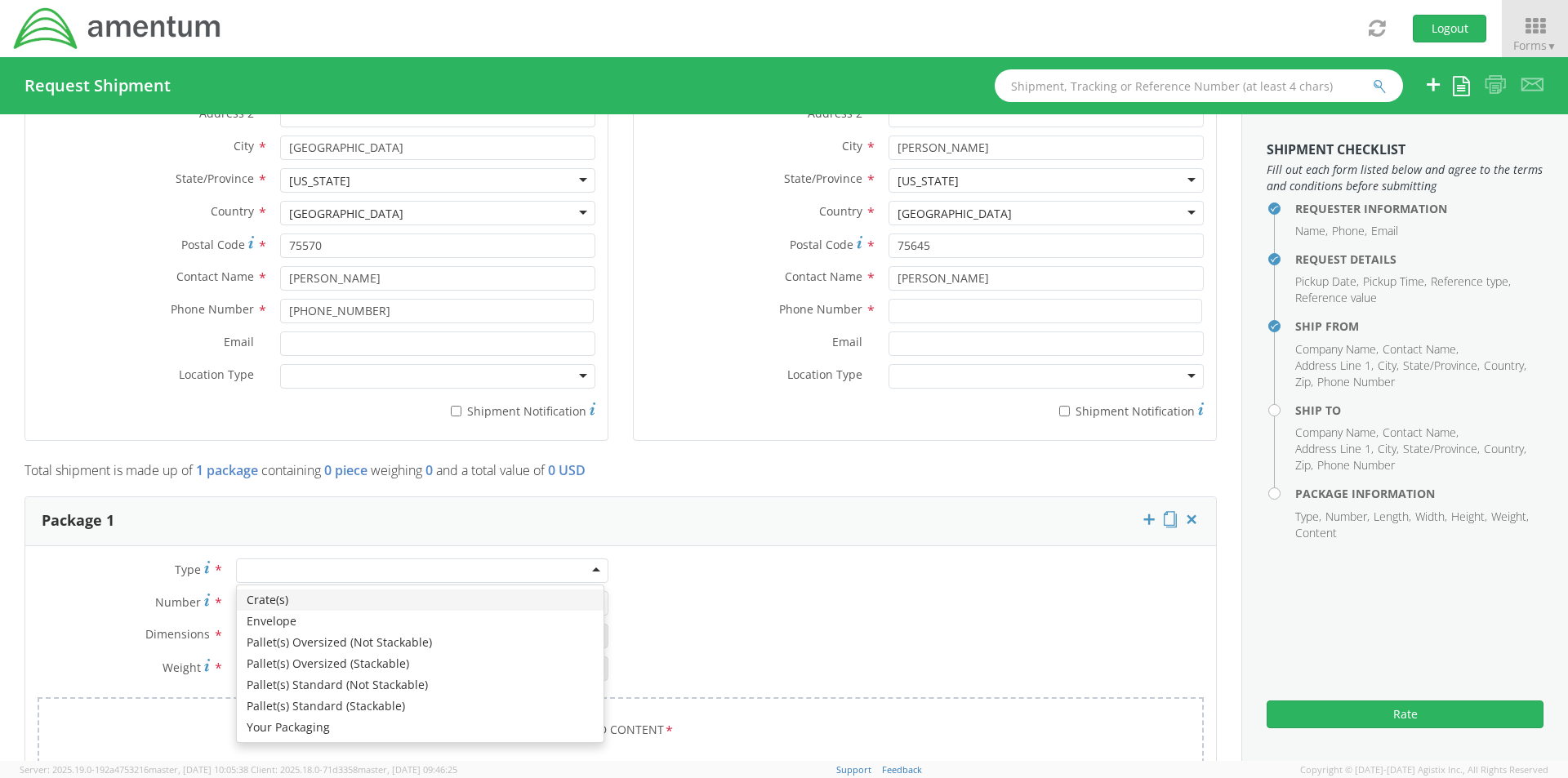
click at [265, 573] on div at bounding box center [422, 571] width 372 height 25
type input "1"
type input "9.5"
type input "12.5"
type input "0.25"
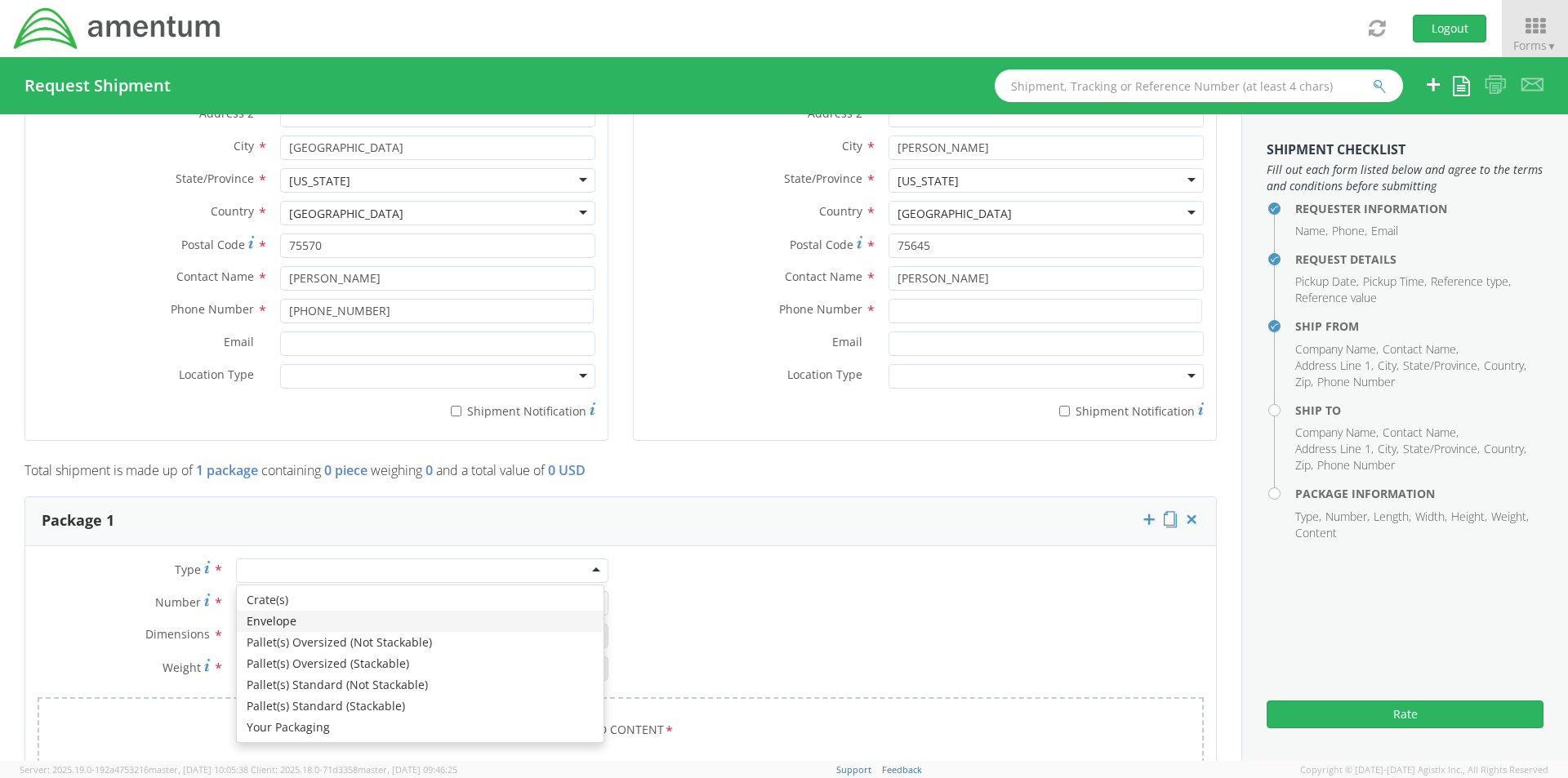
type input "1"
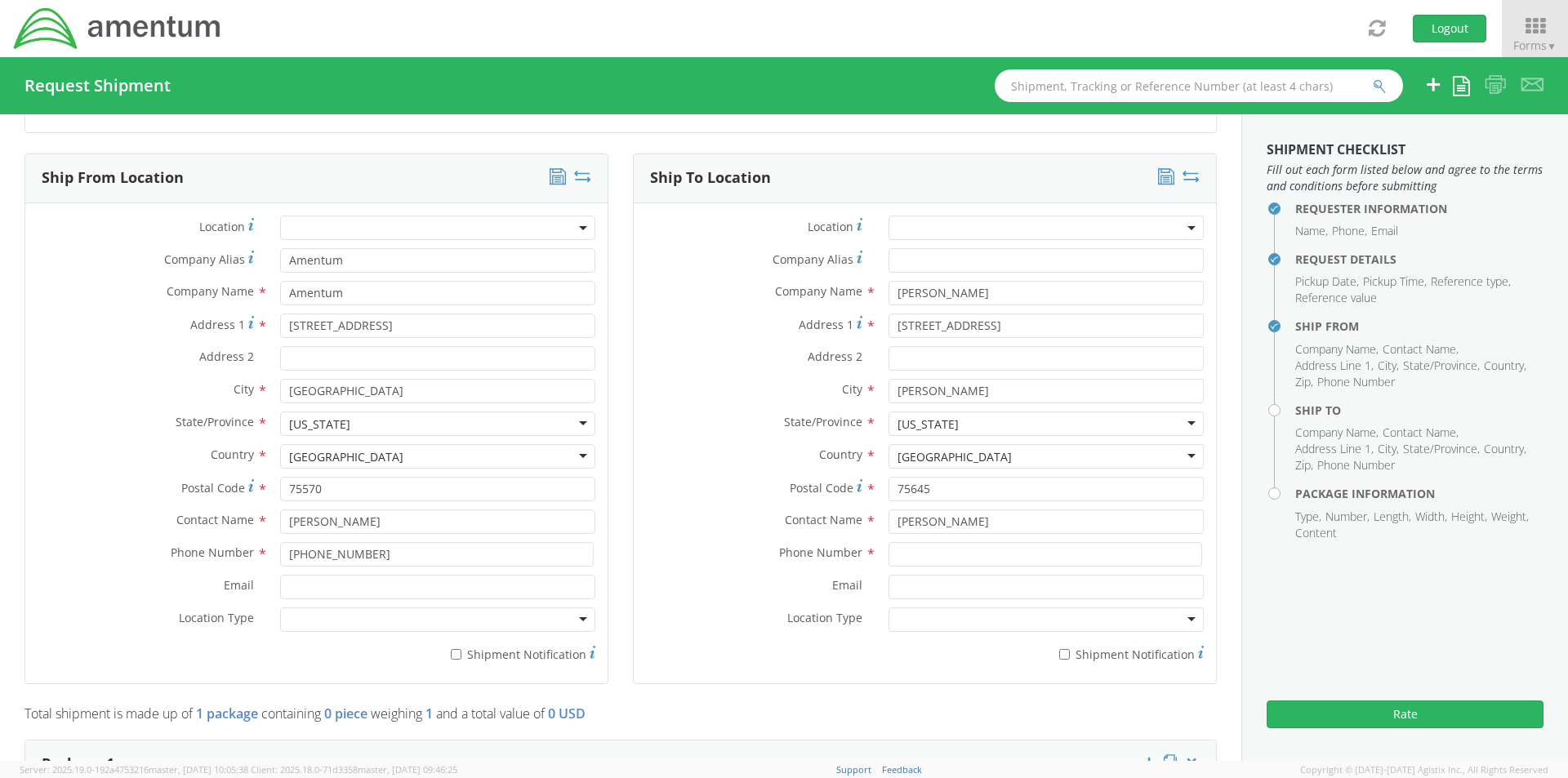
scroll to position [734, 0]
click at [952, 560] on input at bounding box center [1045, 556] width 314 height 25
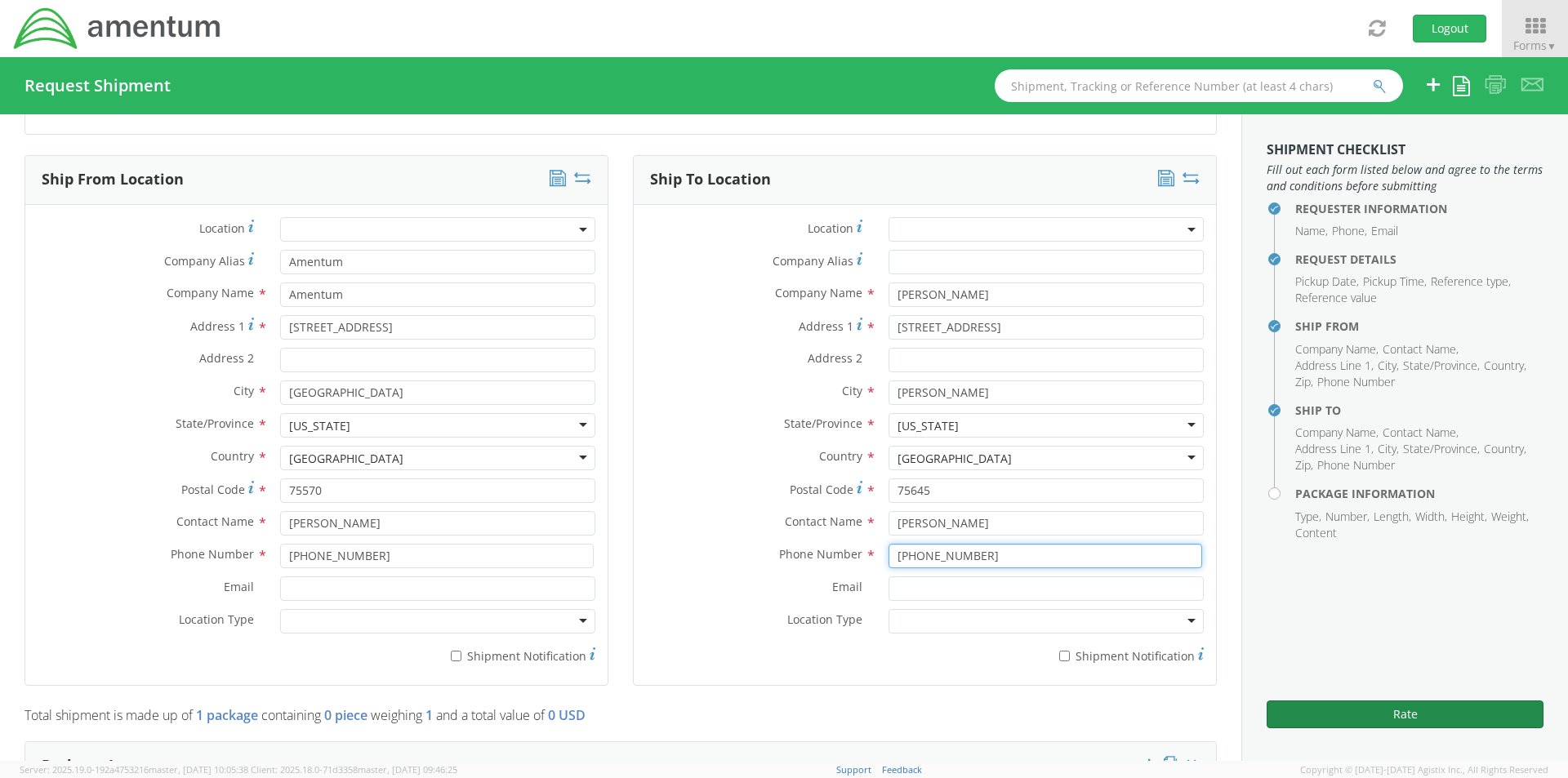
type input "469-863-1770"
click at [1335, 726] on button "Rate" at bounding box center [1404, 714] width 277 height 28
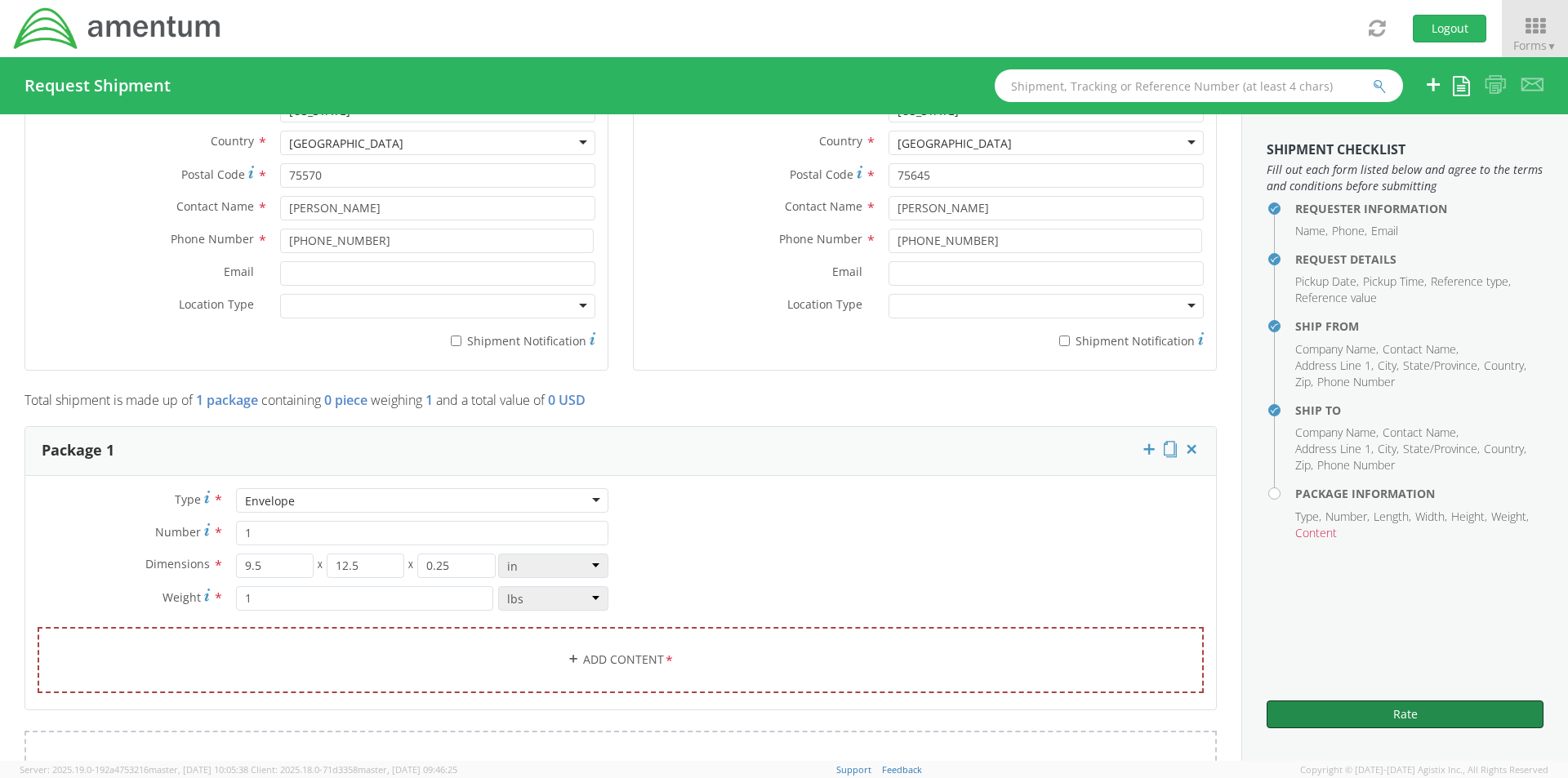
scroll to position [1061, 0]
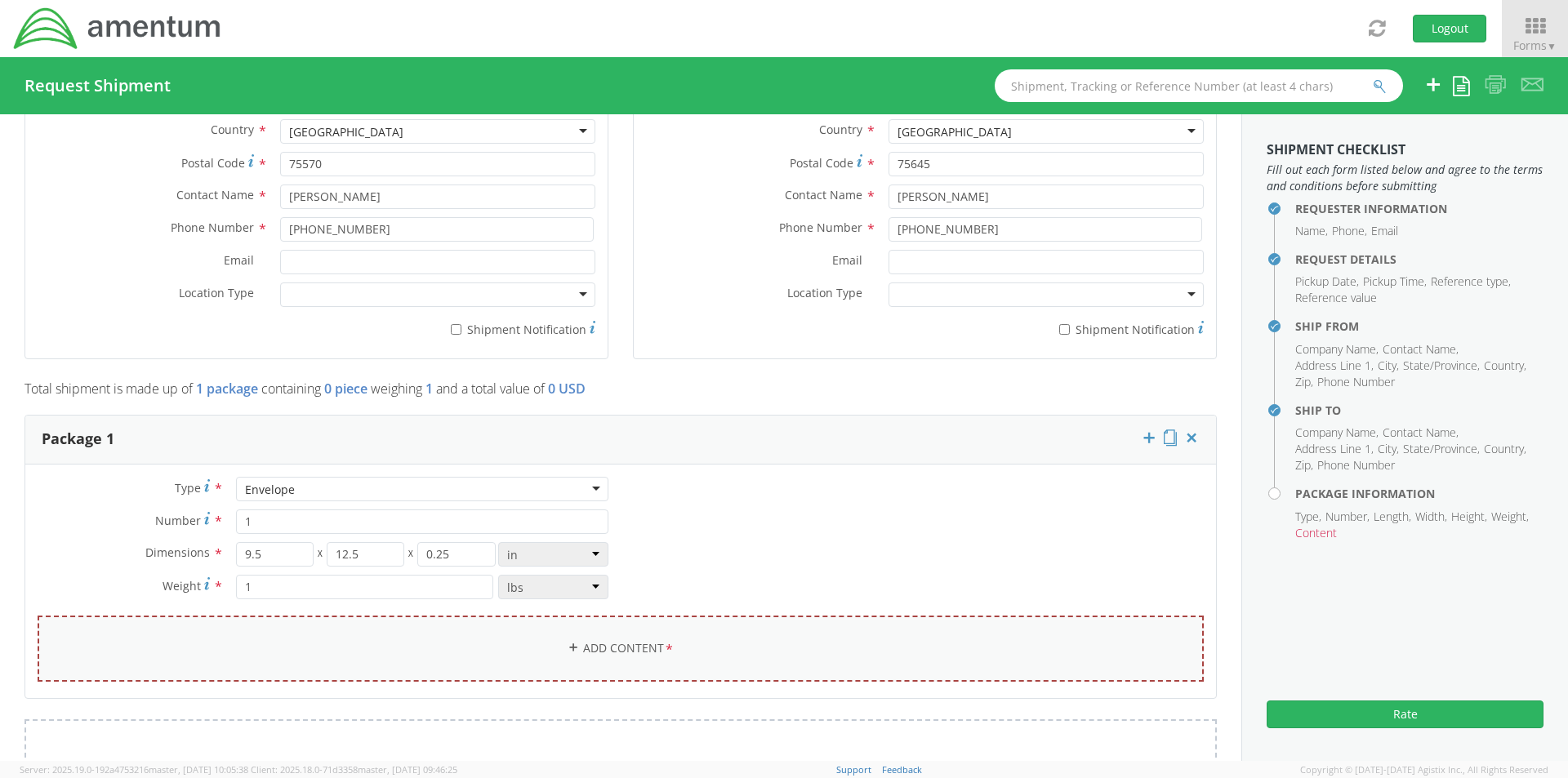
click at [601, 651] on link "Add Content *" at bounding box center [620, 648] width 1166 height 66
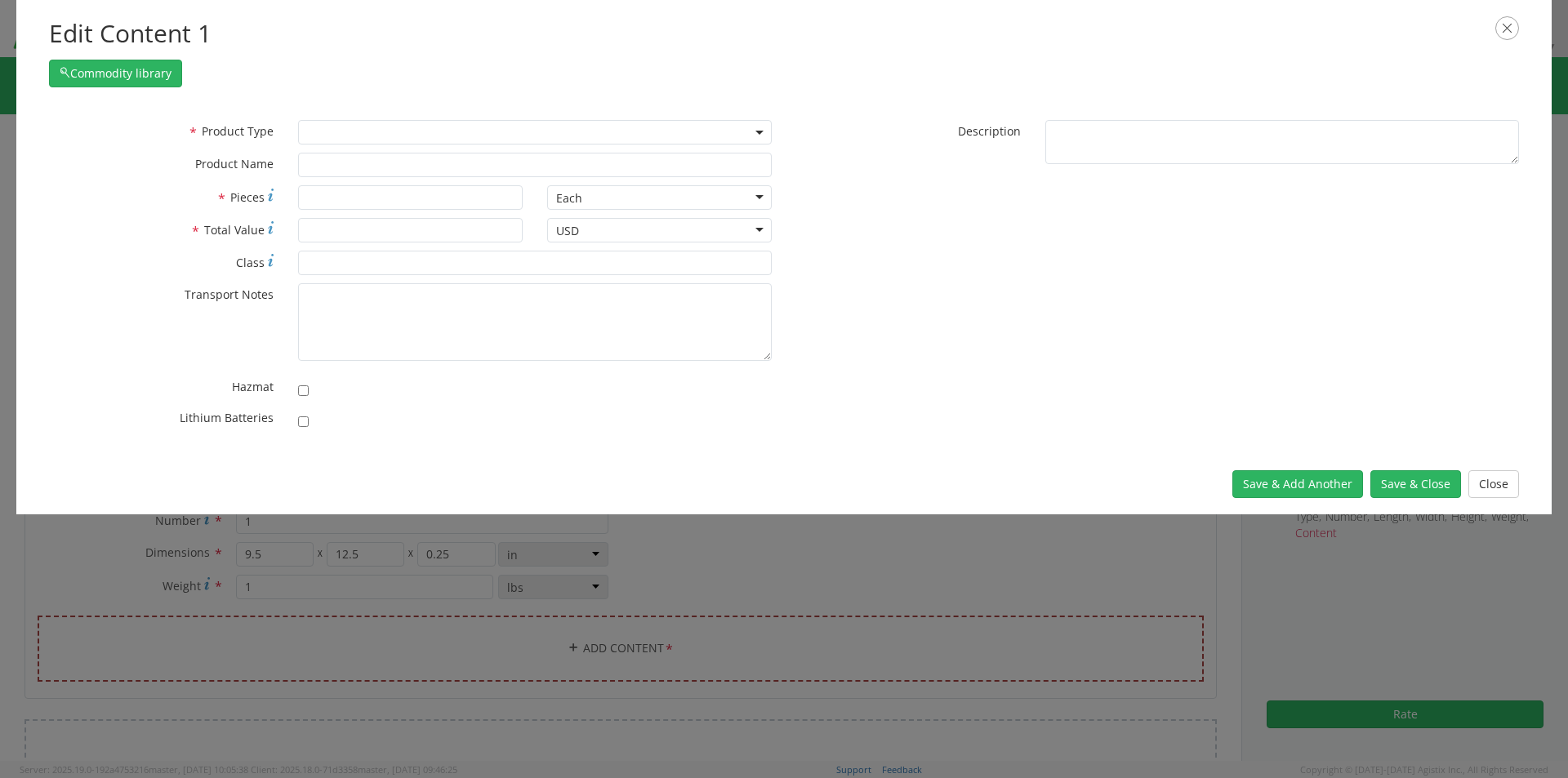
click at [337, 138] on span at bounding box center [535, 132] width 473 height 25
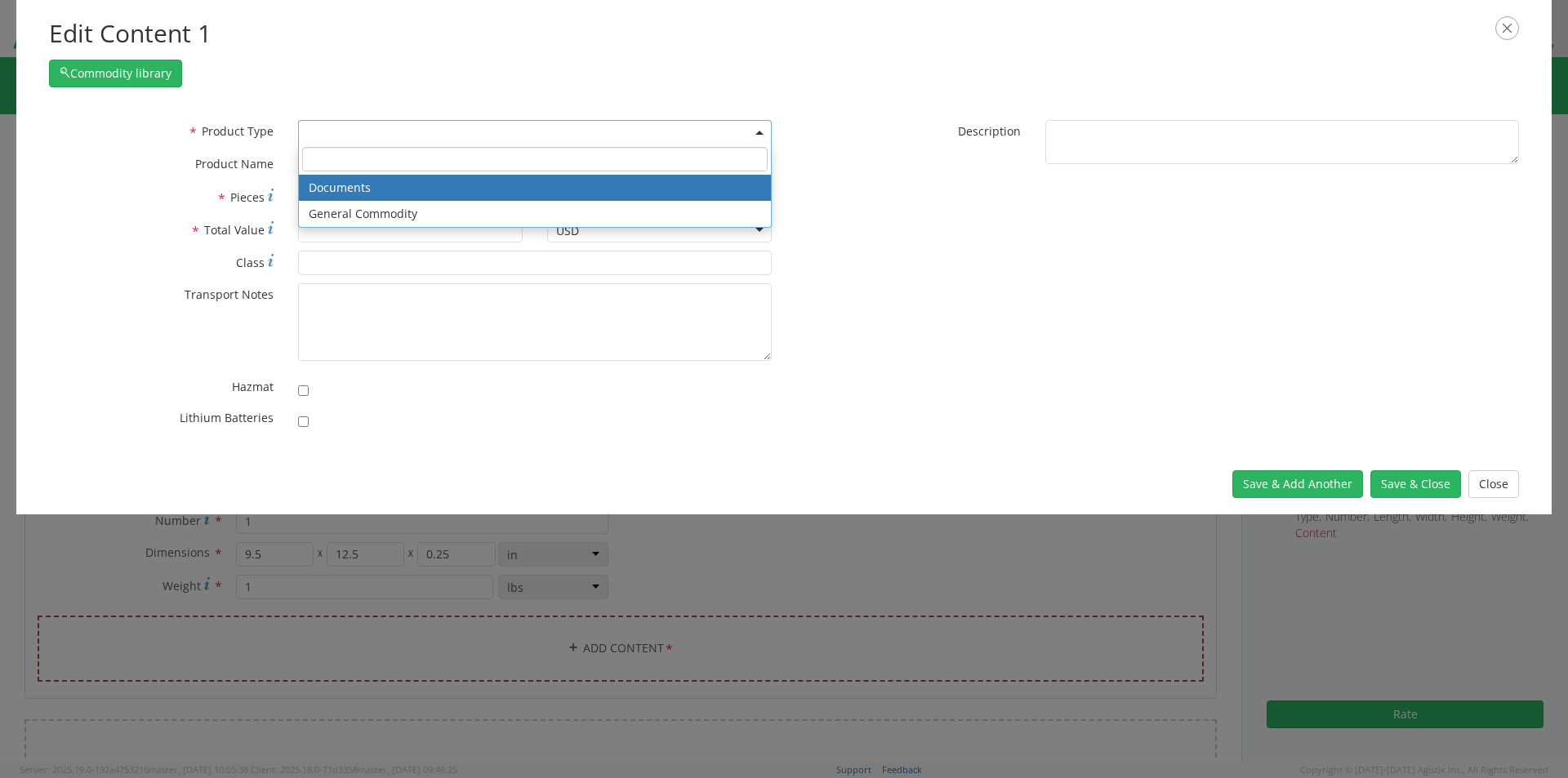
select select "DOCUMENT"
type input "Documents"
type input "1"
type textarea "Documents"
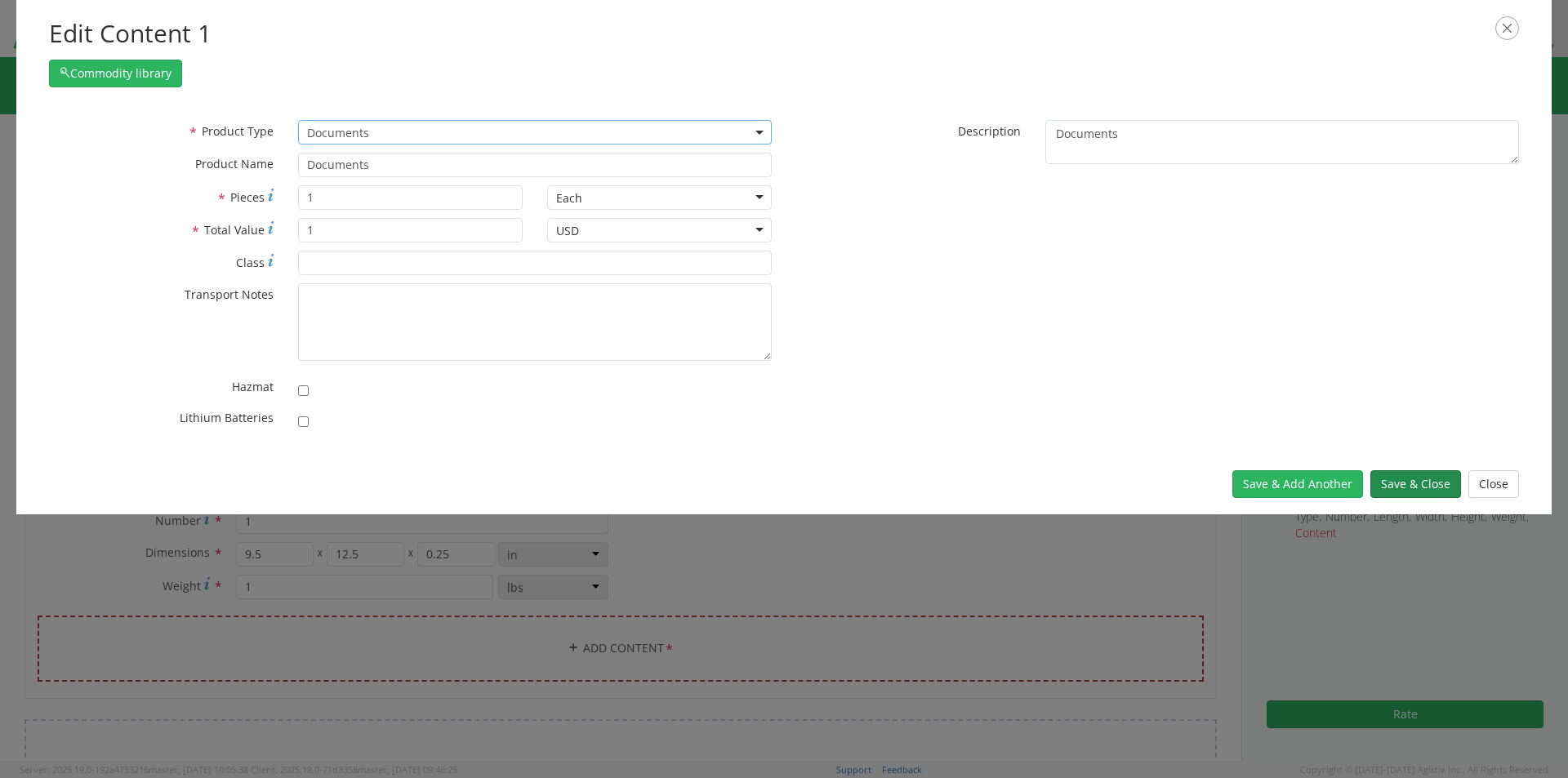
click at [1411, 477] on button "Save & Close" at bounding box center [1415, 484] width 90 height 28
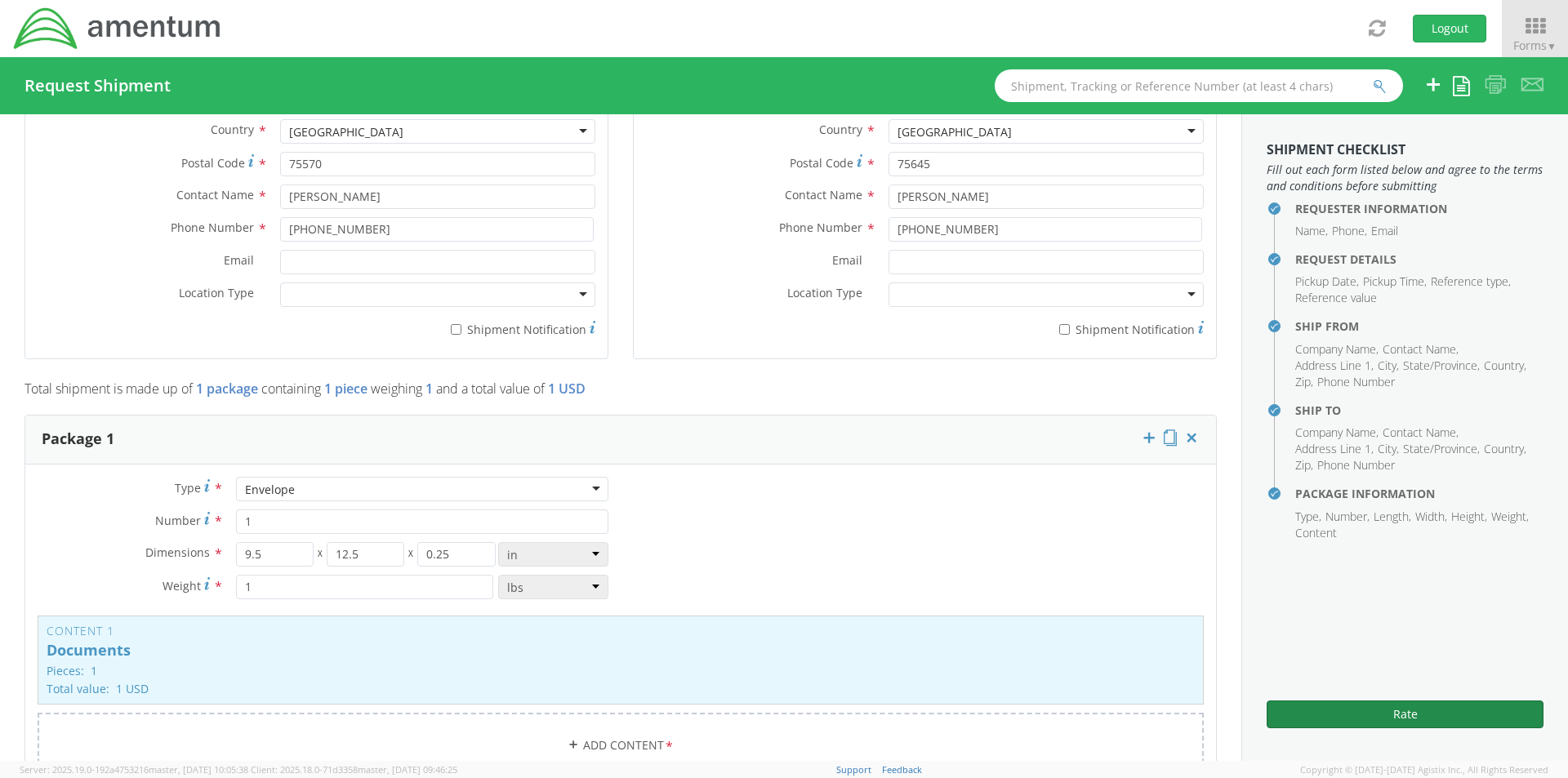
click at [1340, 708] on button "Rate" at bounding box center [1404, 714] width 277 height 28
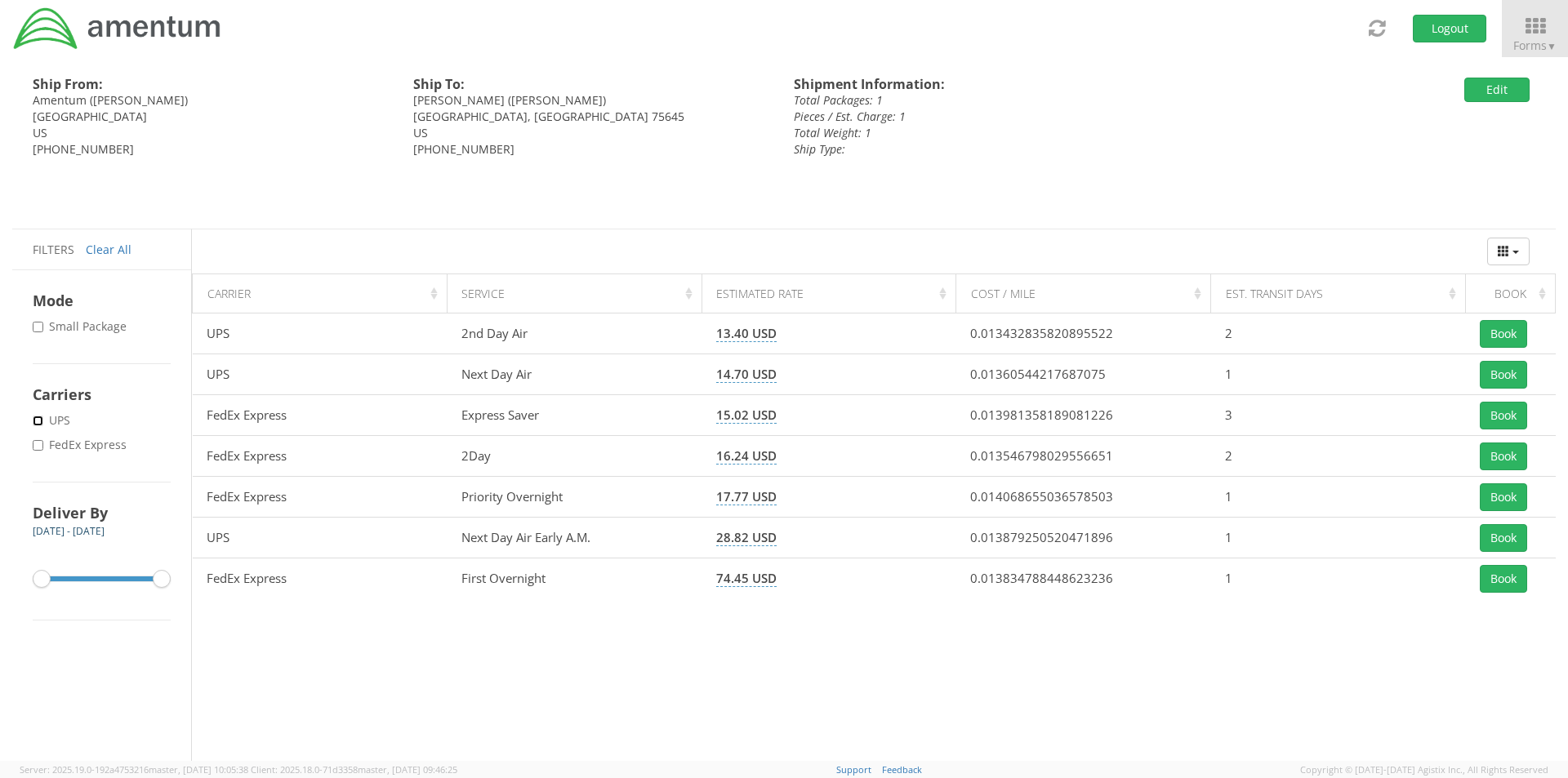
click at [37, 421] on input "* UPS" at bounding box center [38, 421] width 11 height 11
checkbox input "true"
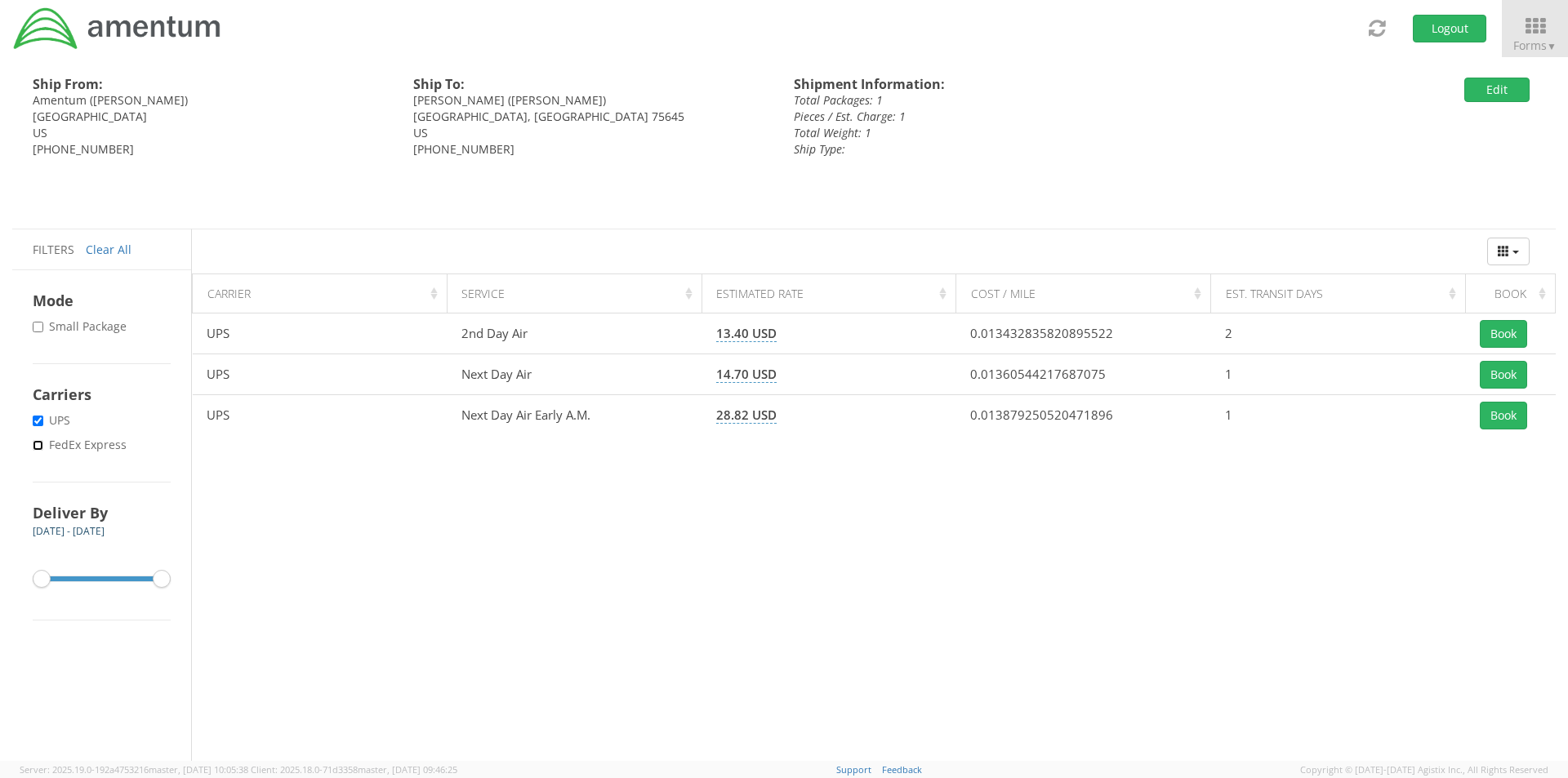
click at [43, 449] on input "* FedEx Express" at bounding box center [38, 445] width 11 height 11
checkbox input "true"
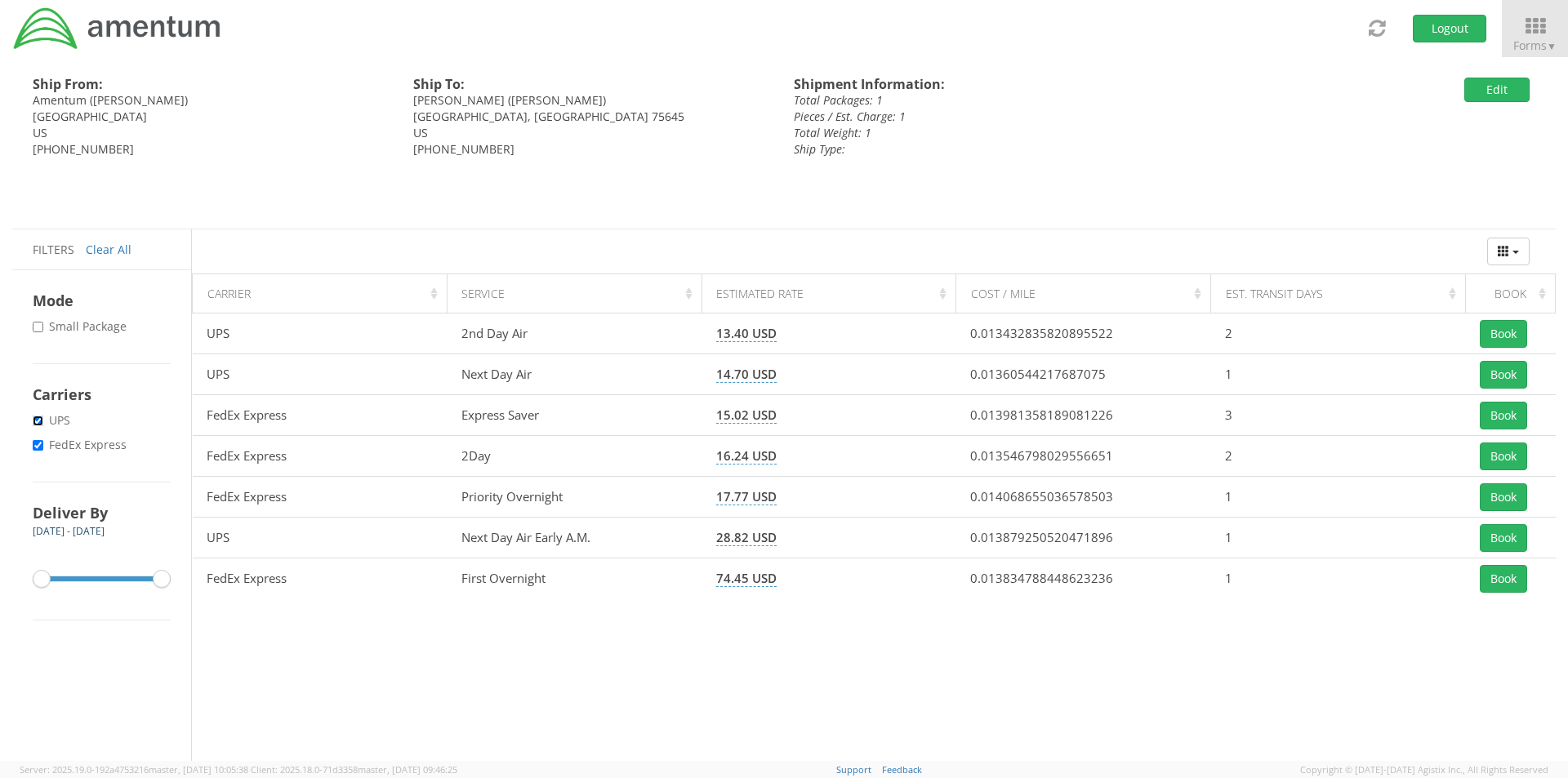
click at [35, 423] on input "* UPS" at bounding box center [38, 421] width 11 height 11
checkbox input "false"
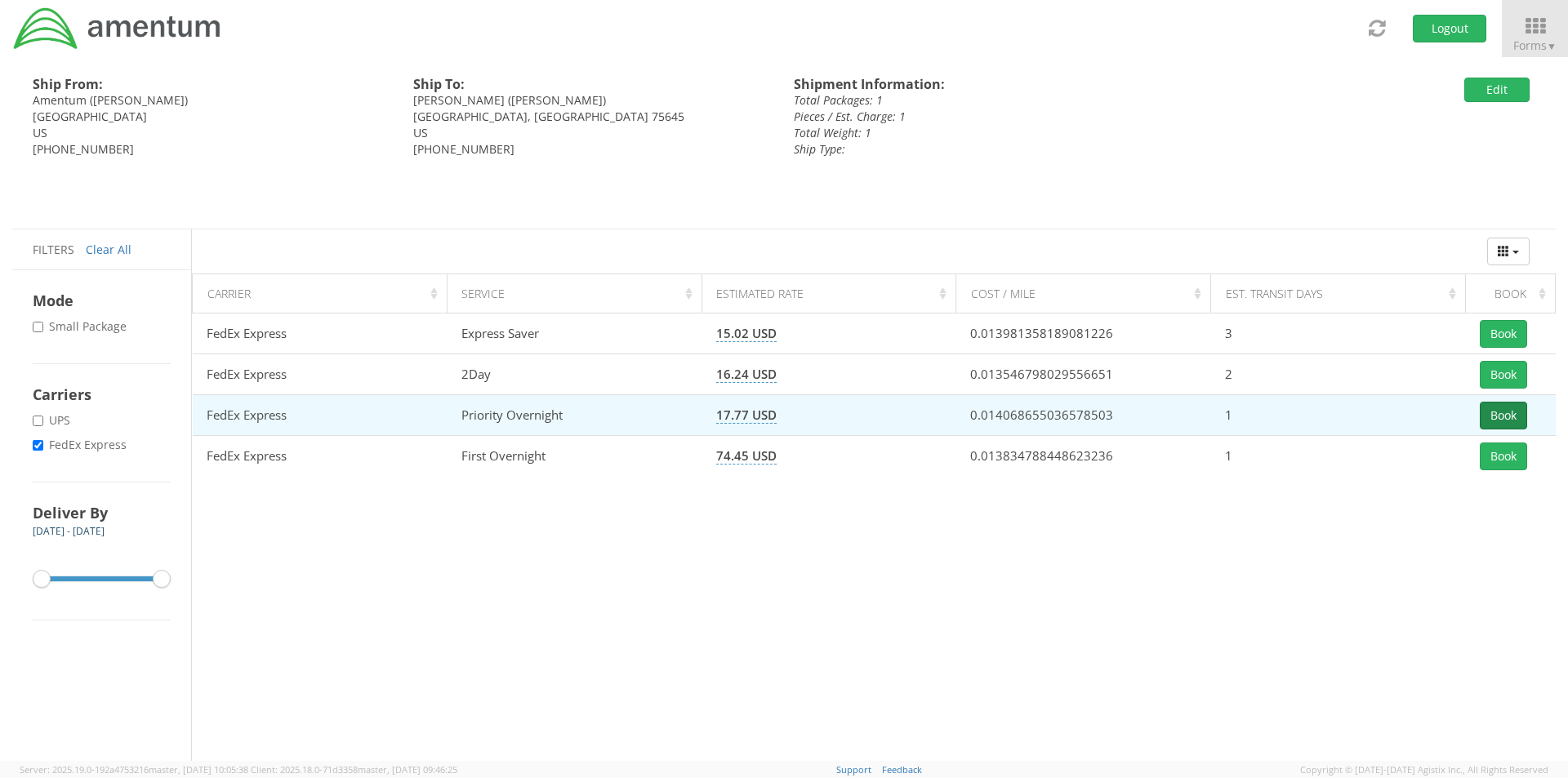
click at [1500, 410] on button "Book" at bounding box center [1503, 416] width 48 height 28
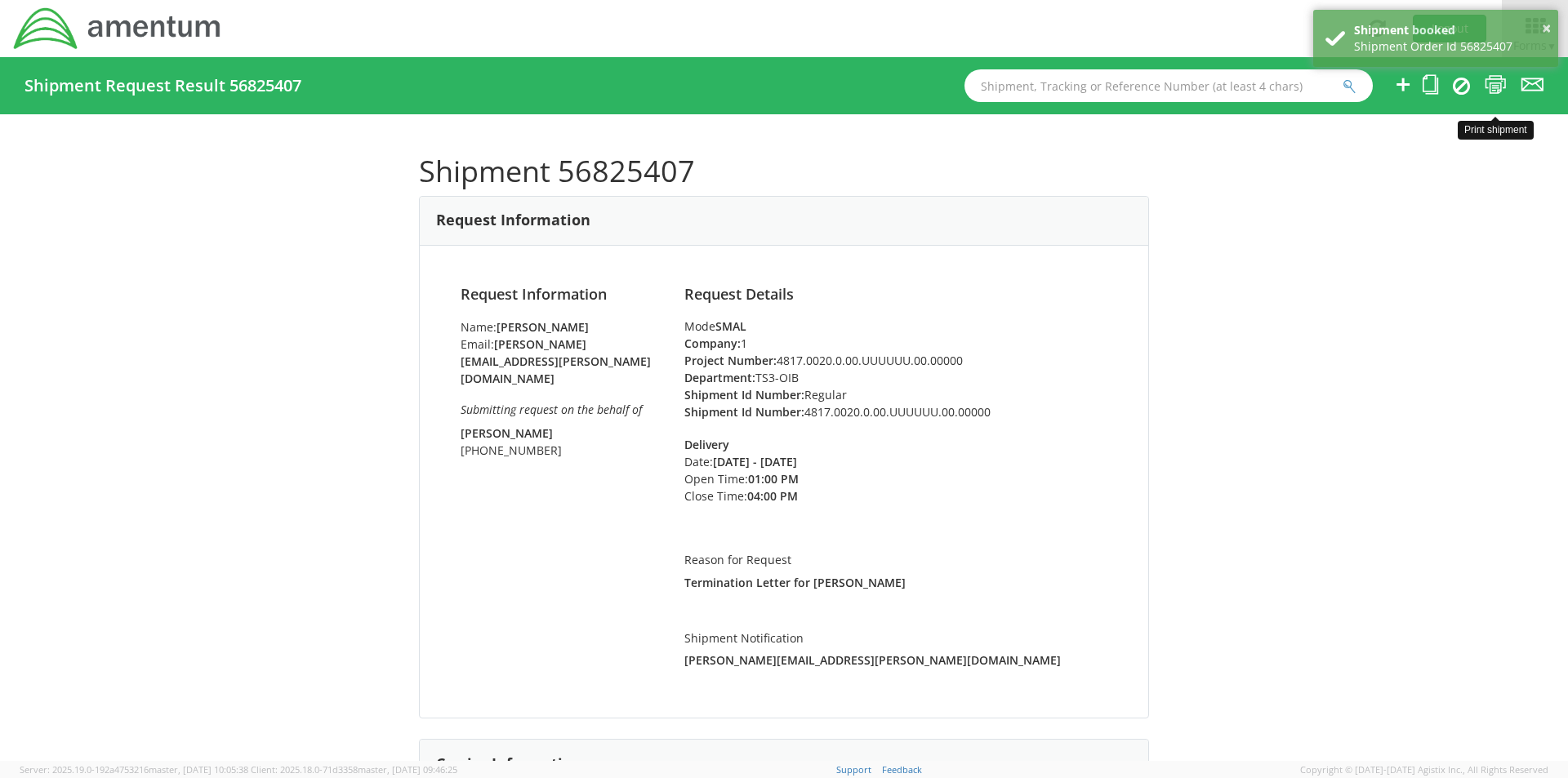
click at [1492, 81] on icon at bounding box center [1495, 84] width 22 height 21
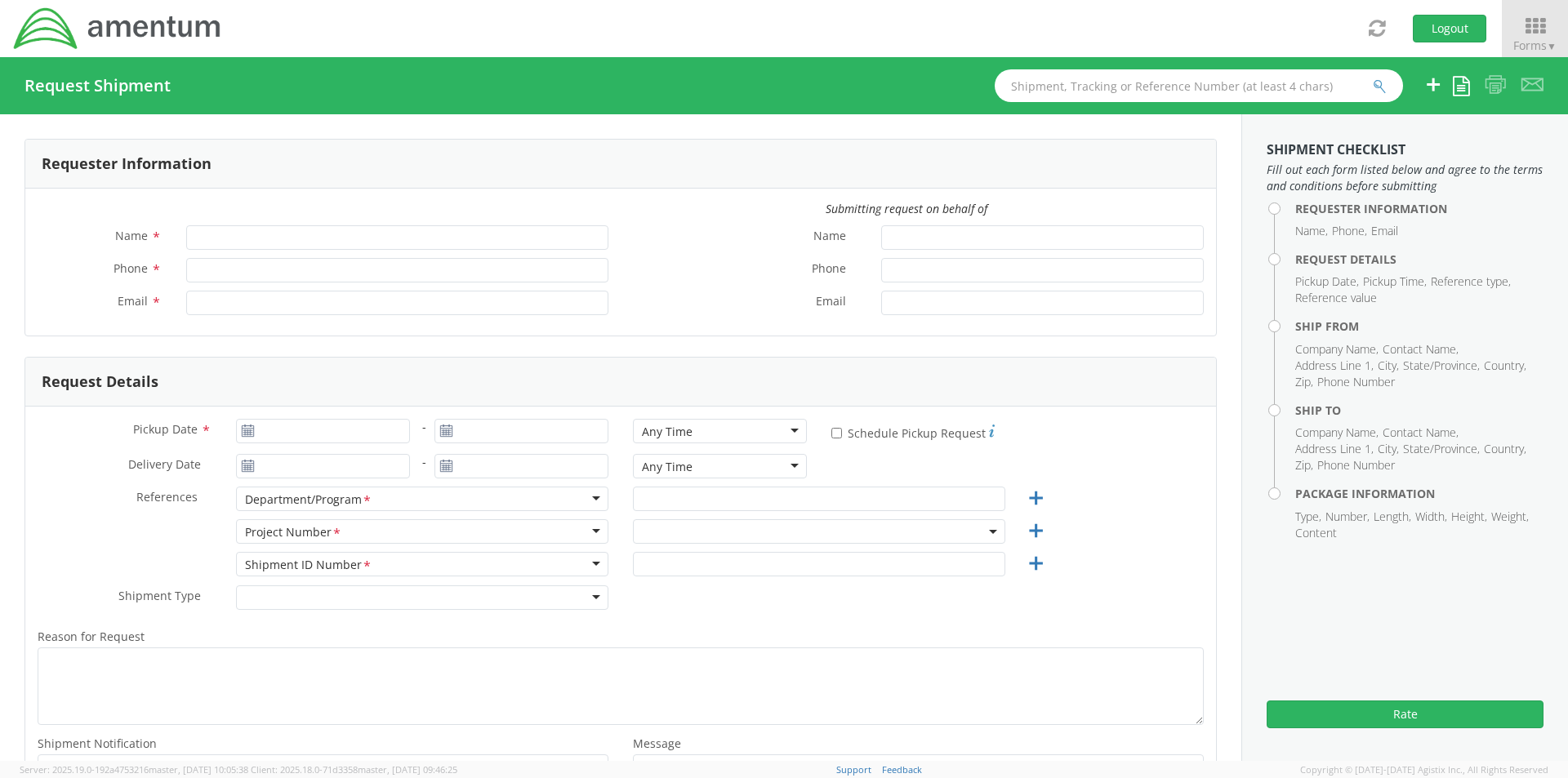
type input "[PERSON_NAME]"
type input "tina.meyers@amentum.com"
select select "4817.0020.0.00.999999.00.00000"
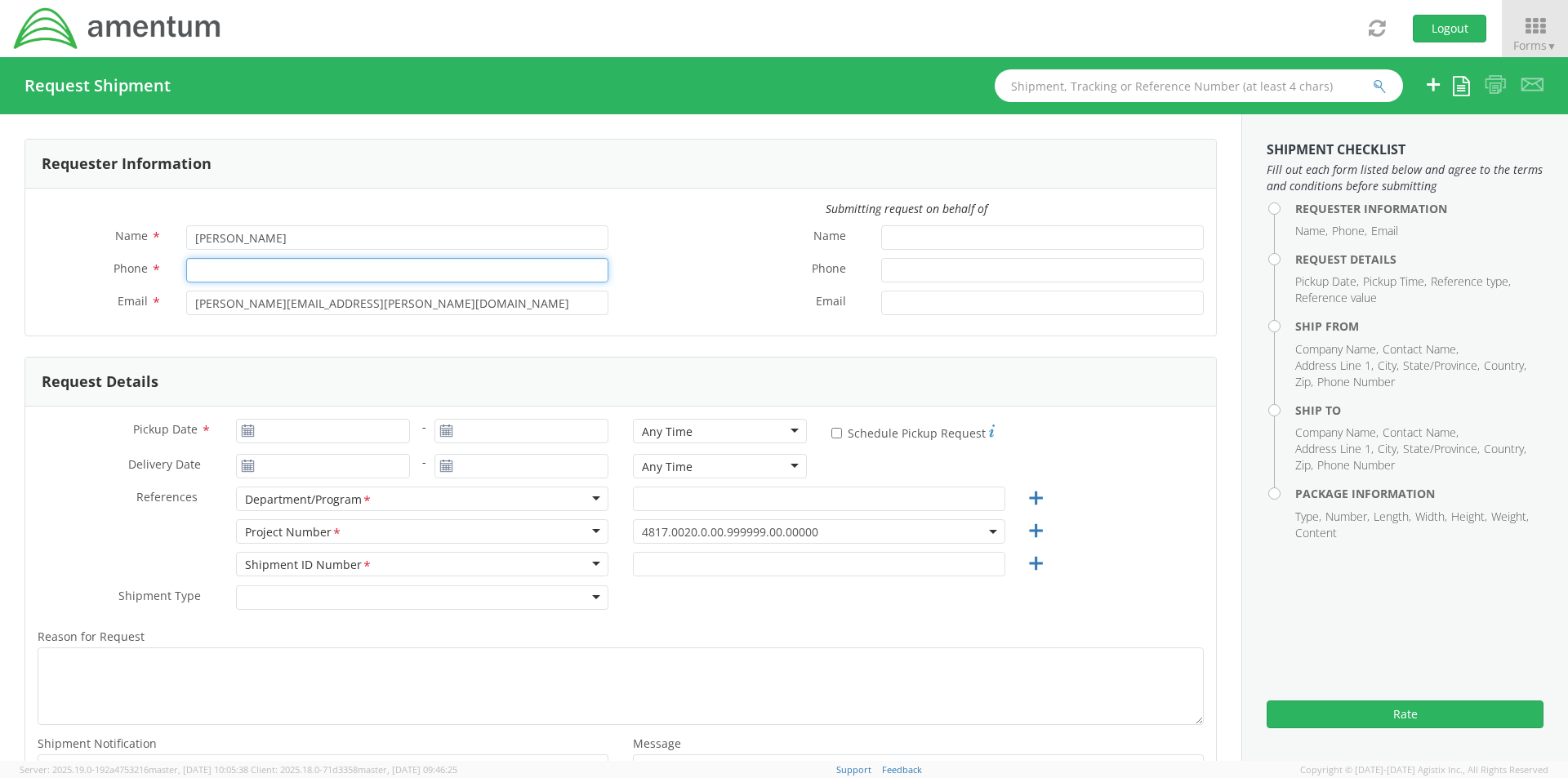
click at [247, 266] on input "Phone *" at bounding box center [398, 270] width 422 height 25
type input "9032239758"
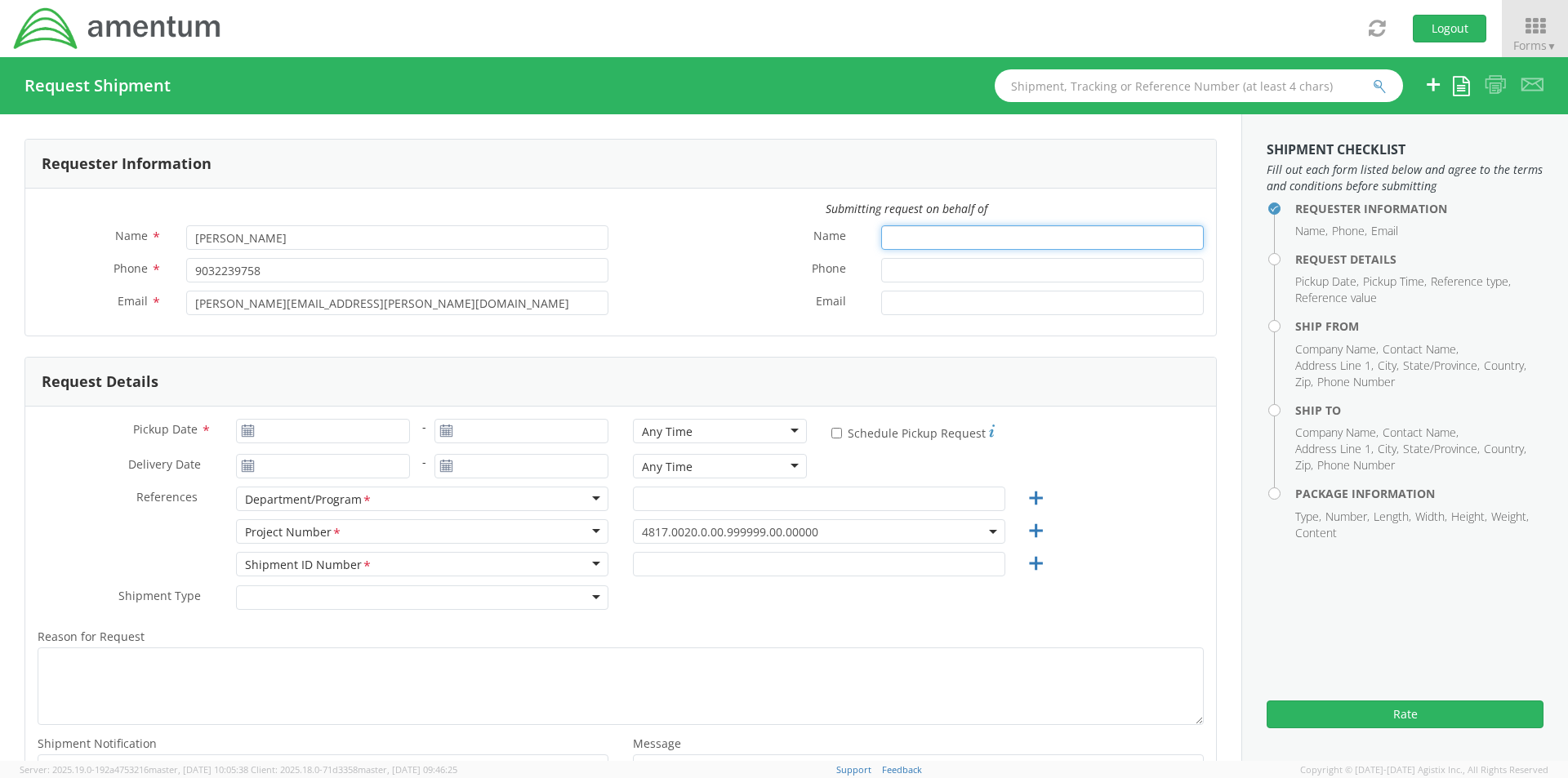
click at [911, 240] on input "Name *" at bounding box center [1042, 237] width 322 height 25
type input "Jason Tolbert"
click at [916, 273] on input "Phone *" at bounding box center [1042, 270] width 322 height 25
type input "903-556-4476"
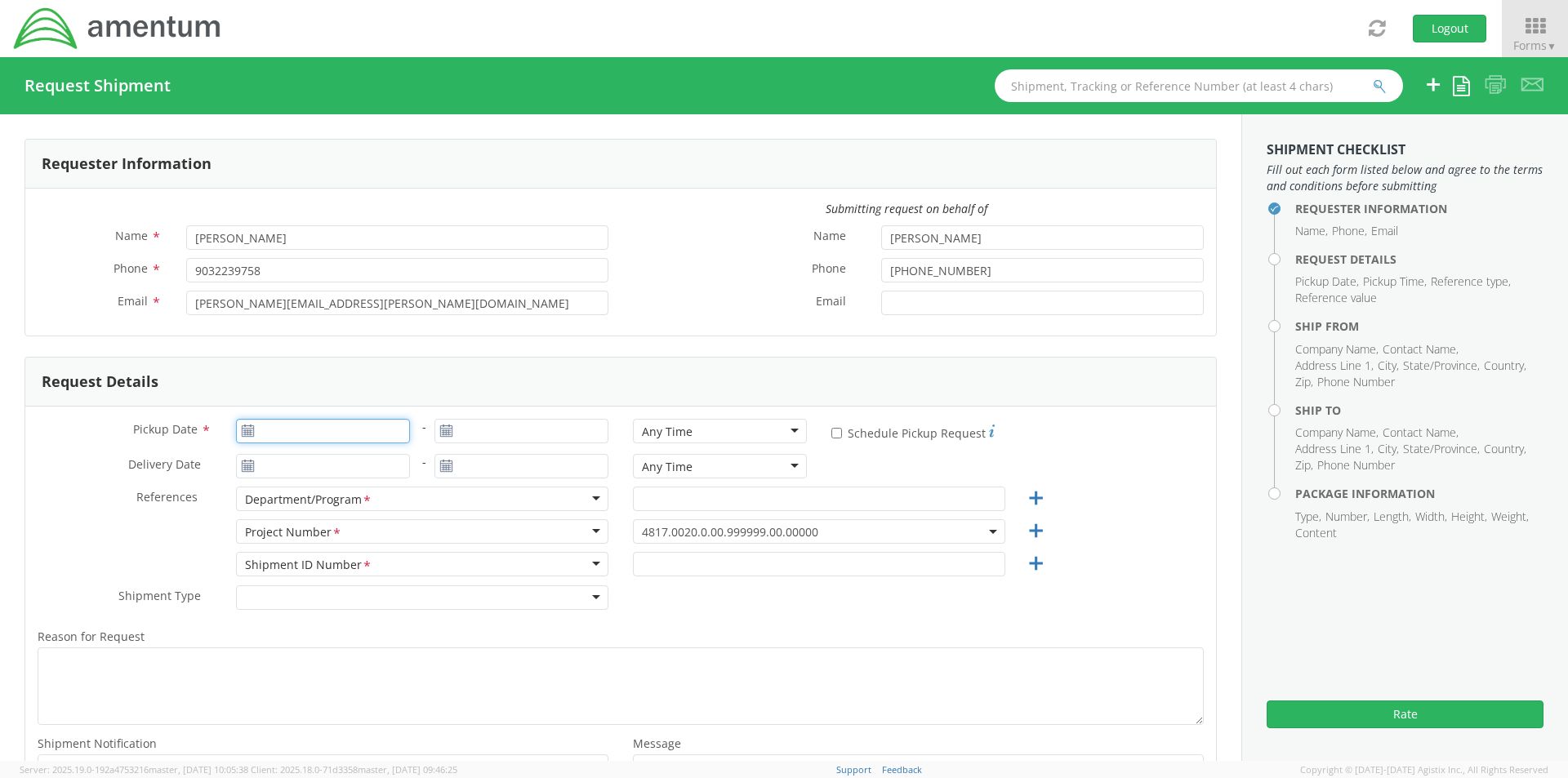
type input "09/15/2025"
click at [265, 440] on input "09/15/2025" at bounding box center [323, 431] width 174 height 25
click at [307, 557] on td "16" at bounding box center [317, 559] width 29 height 25
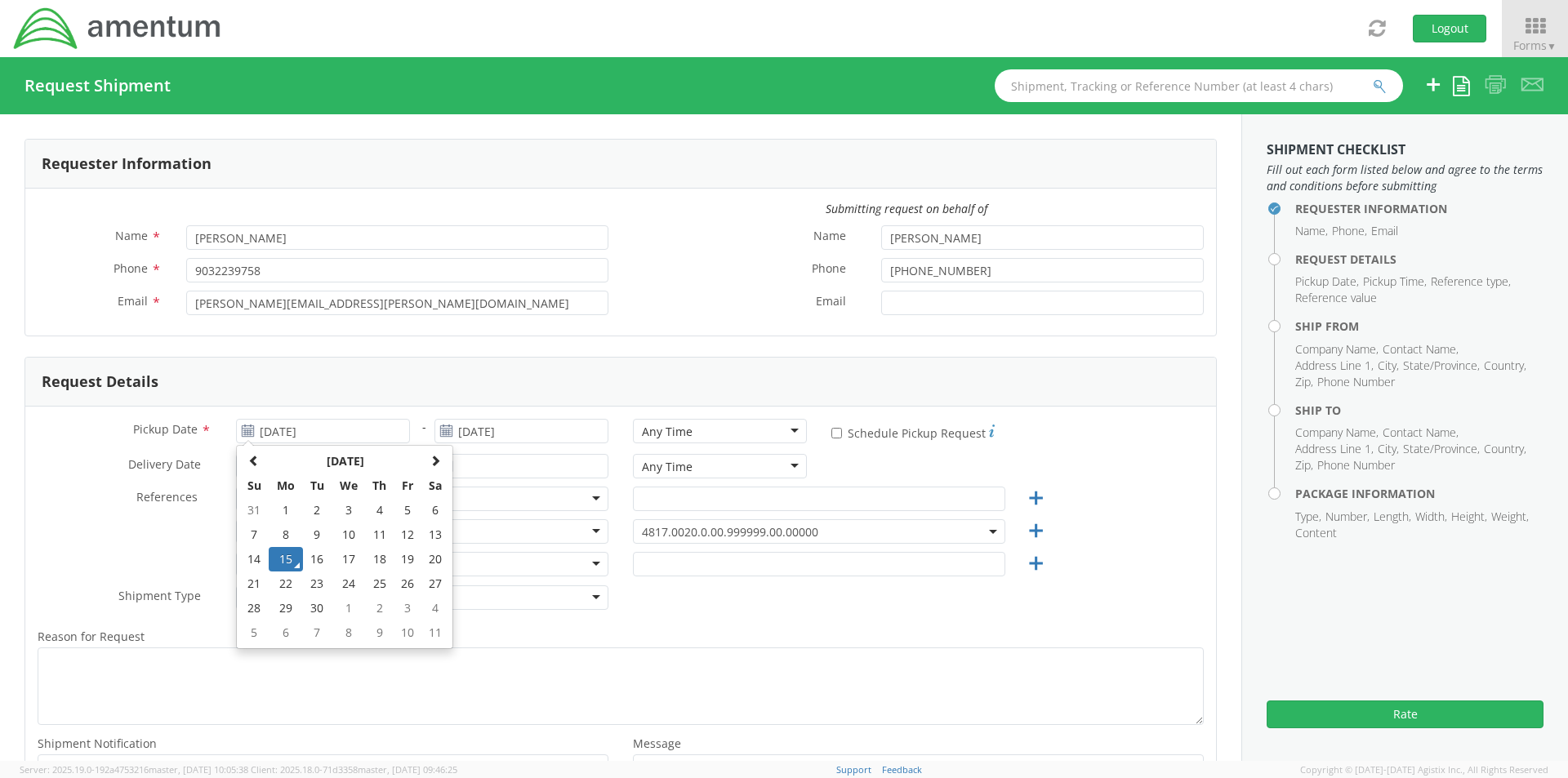
type input "09/16/2025"
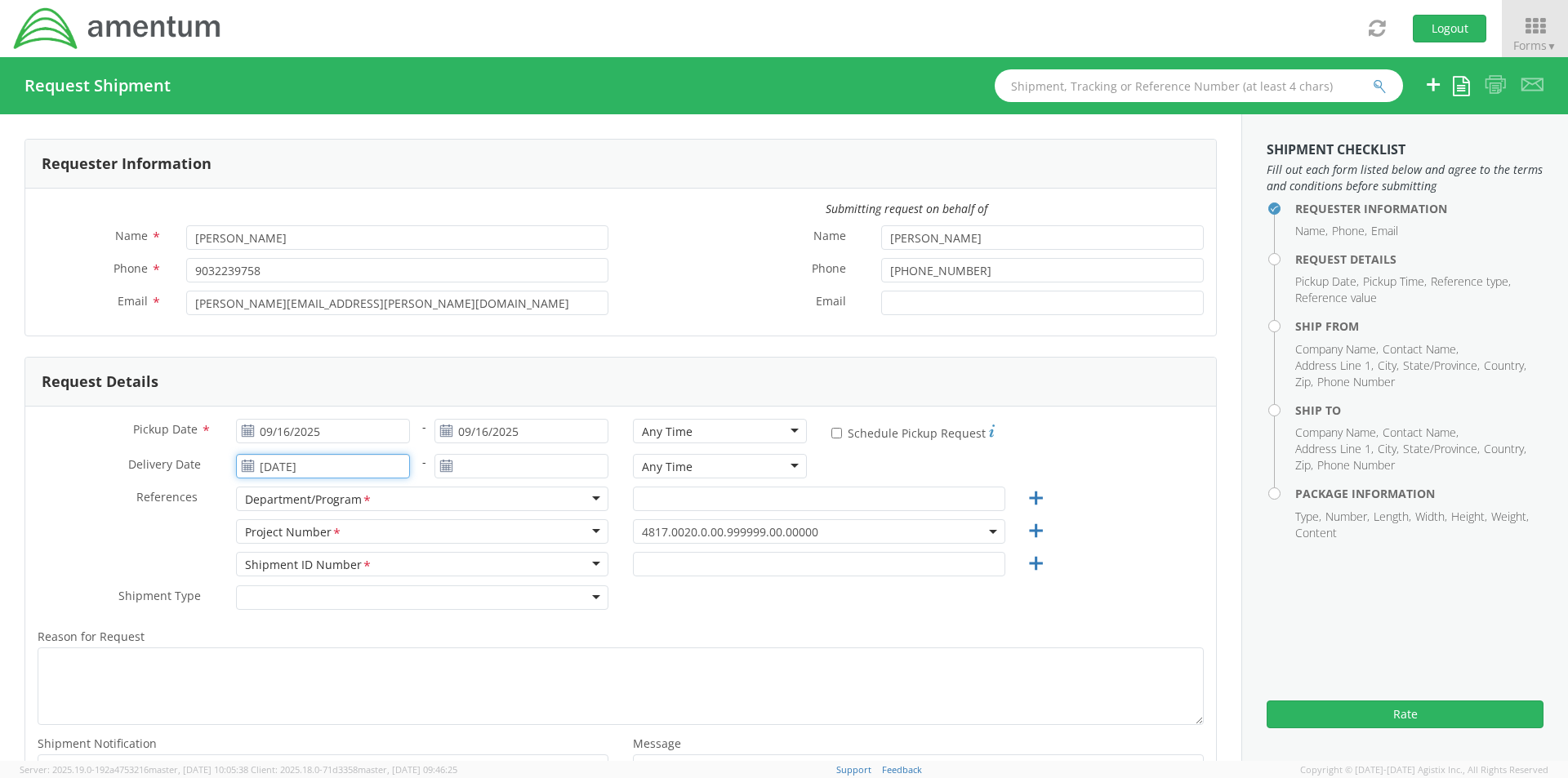
click at [288, 463] on input "09/15/2025" at bounding box center [323, 466] width 174 height 25
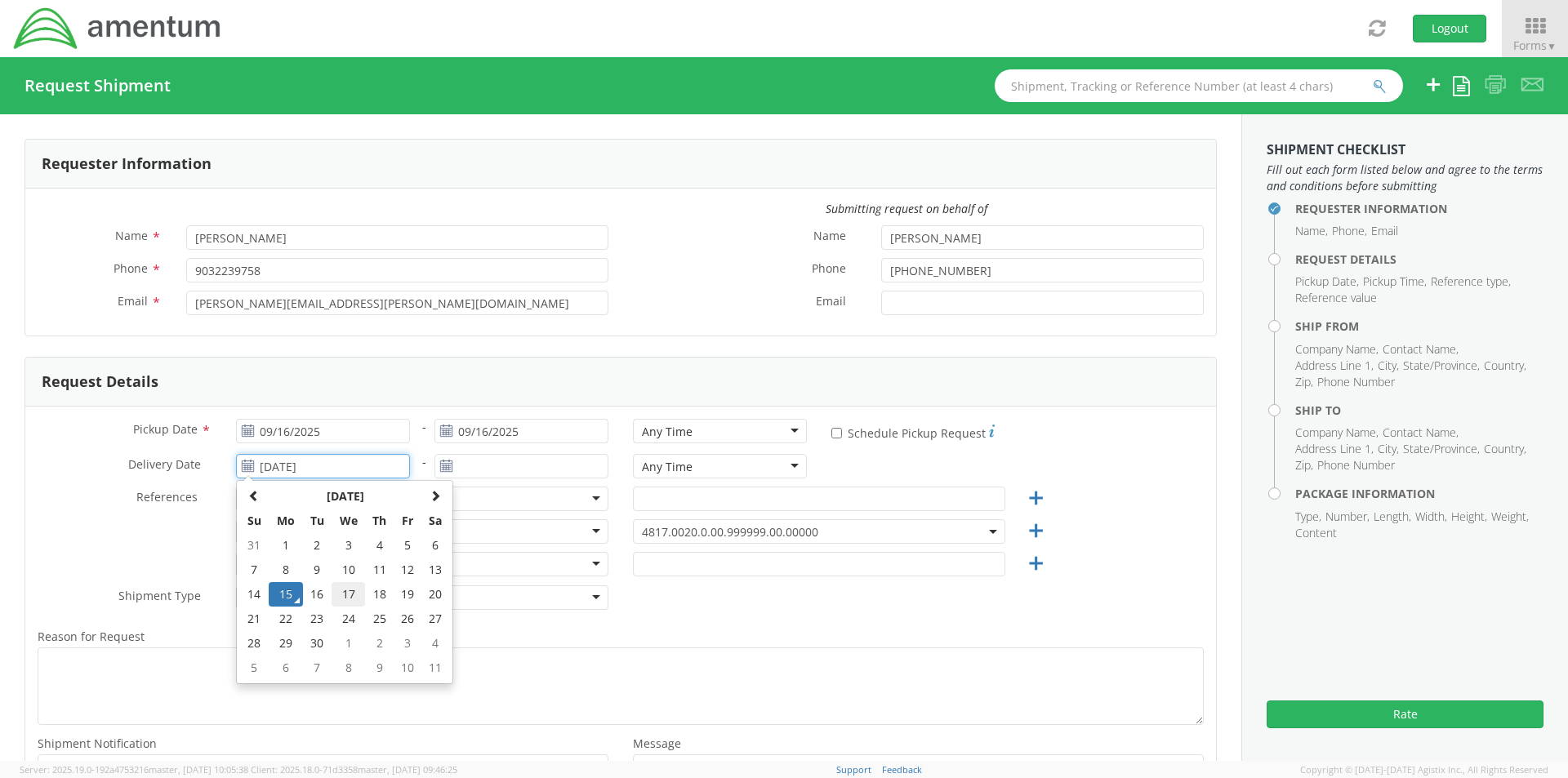
click at [348, 587] on td "17" at bounding box center [348, 594] width 35 height 25
type input "09/17/2025"
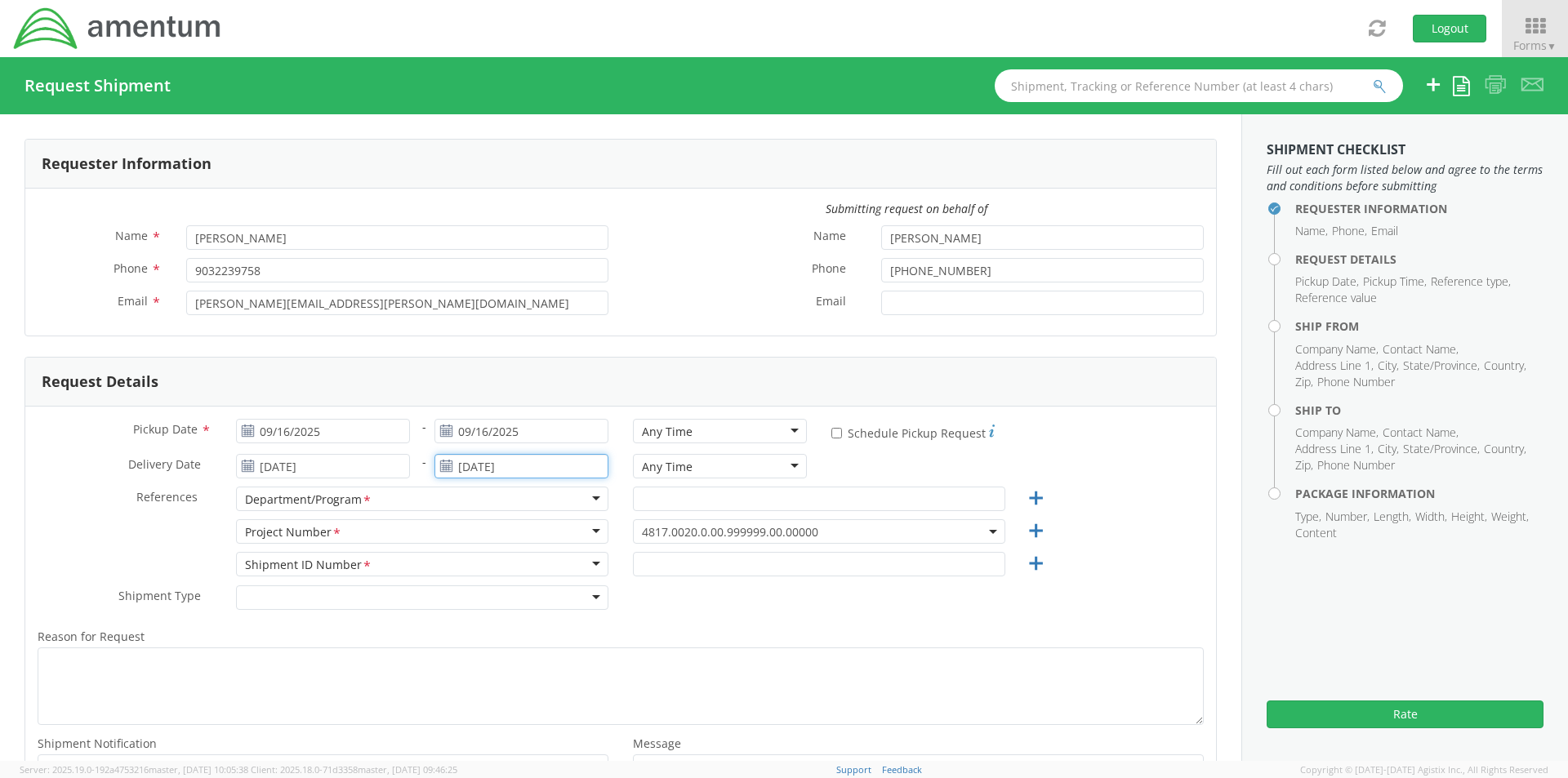
click at [473, 464] on input "09/15/2025" at bounding box center [522, 466] width 174 height 25
click at [539, 608] on td "24" at bounding box center [547, 619] width 35 height 25
click at [503, 471] on input "09/24/2025" at bounding box center [522, 466] width 174 height 25
click at [532, 586] on td "17" at bounding box center [547, 594] width 35 height 25
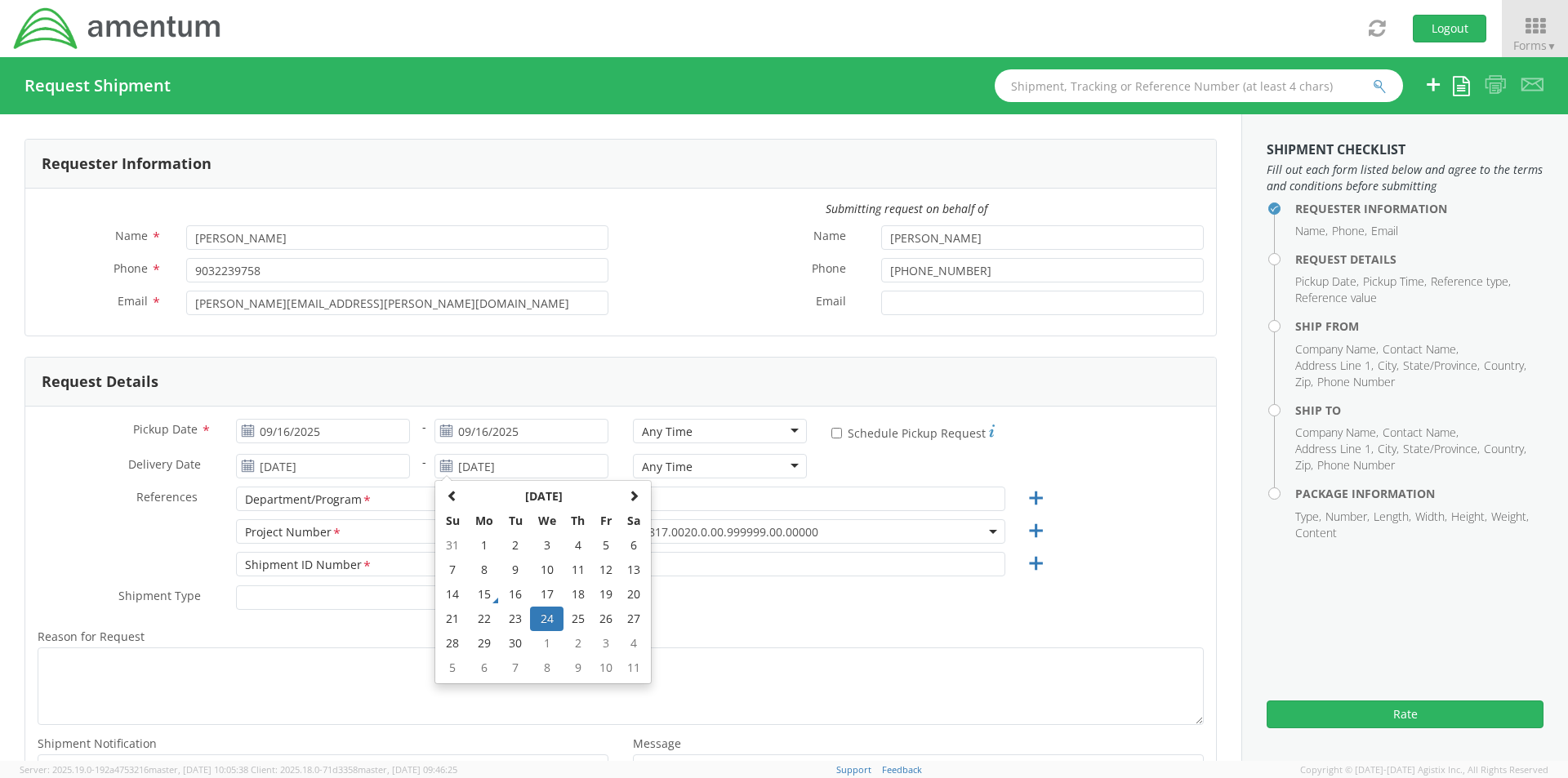
type input "09/17/2025"
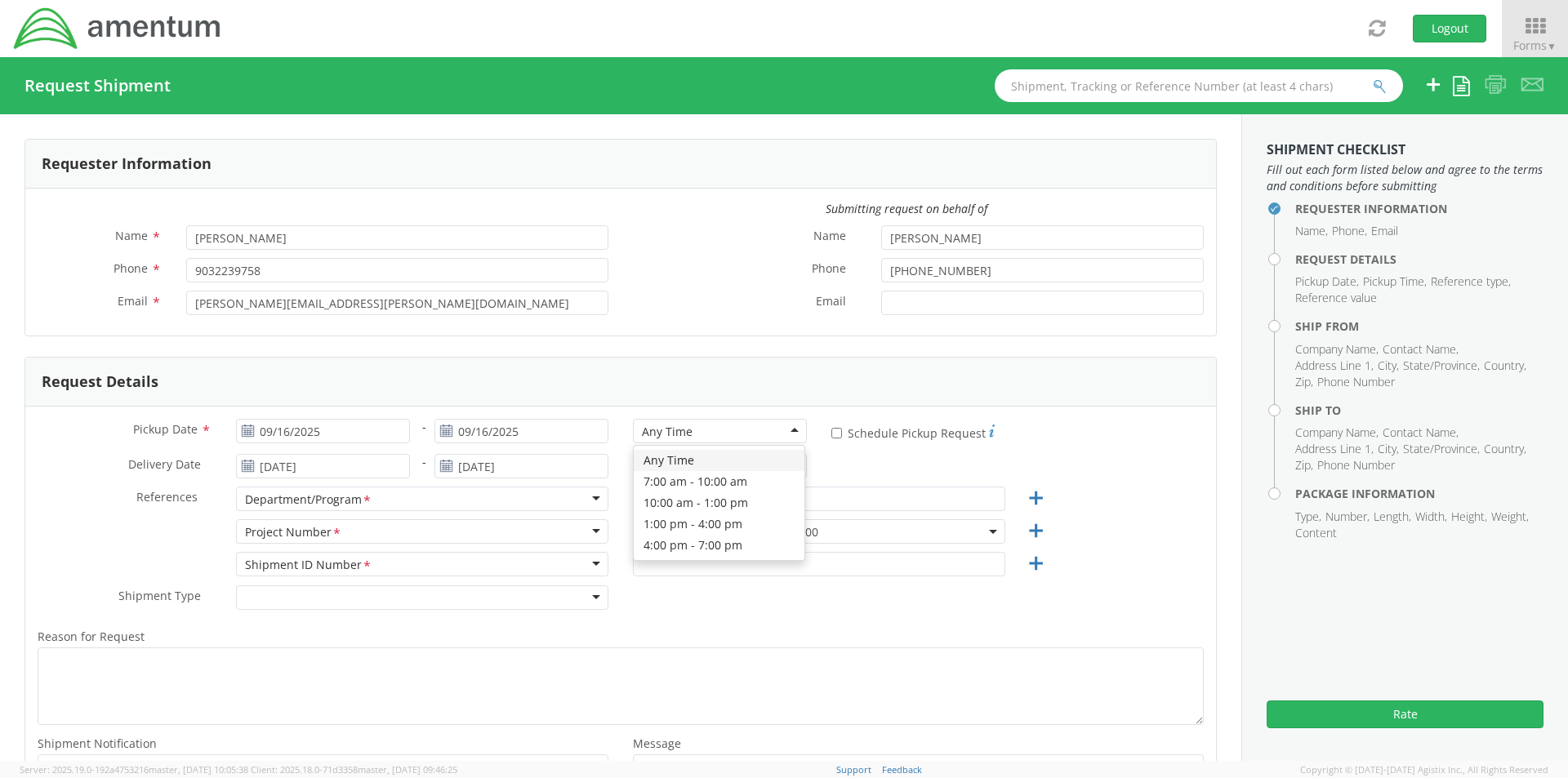
click at [683, 436] on div "Any Time" at bounding box center [667, 432] width 51 height 16
click at [660, 470] on div "Any Time" at bounding box center [667, 467] width 51 height 16
drag, startPoint x: 657, startPoint y: 561, endPoint x: 452, endPoint y: 544, distance: 205.7
click at [691, 500] on input "text" at bounding box center [819, 499] width 372 height 25
type input "TS3-OIB"
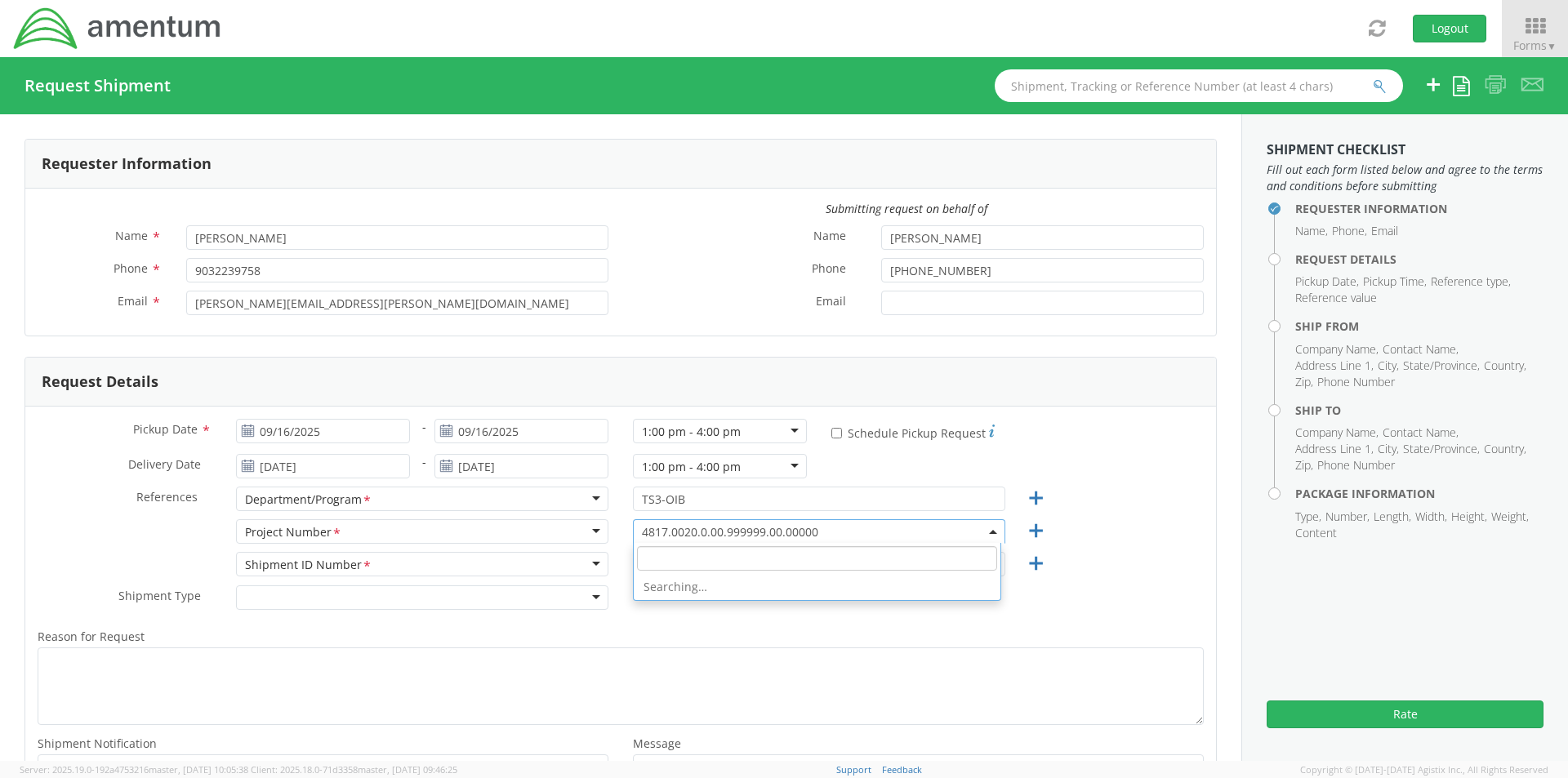
click at [781, 536] on span "4817.0020.0.00.999999.00.00000" at bounding box center [819, 532] width 354 height 16
click at [677, 553] on input "search" at bounding box center [817, 559] width 360 height 25
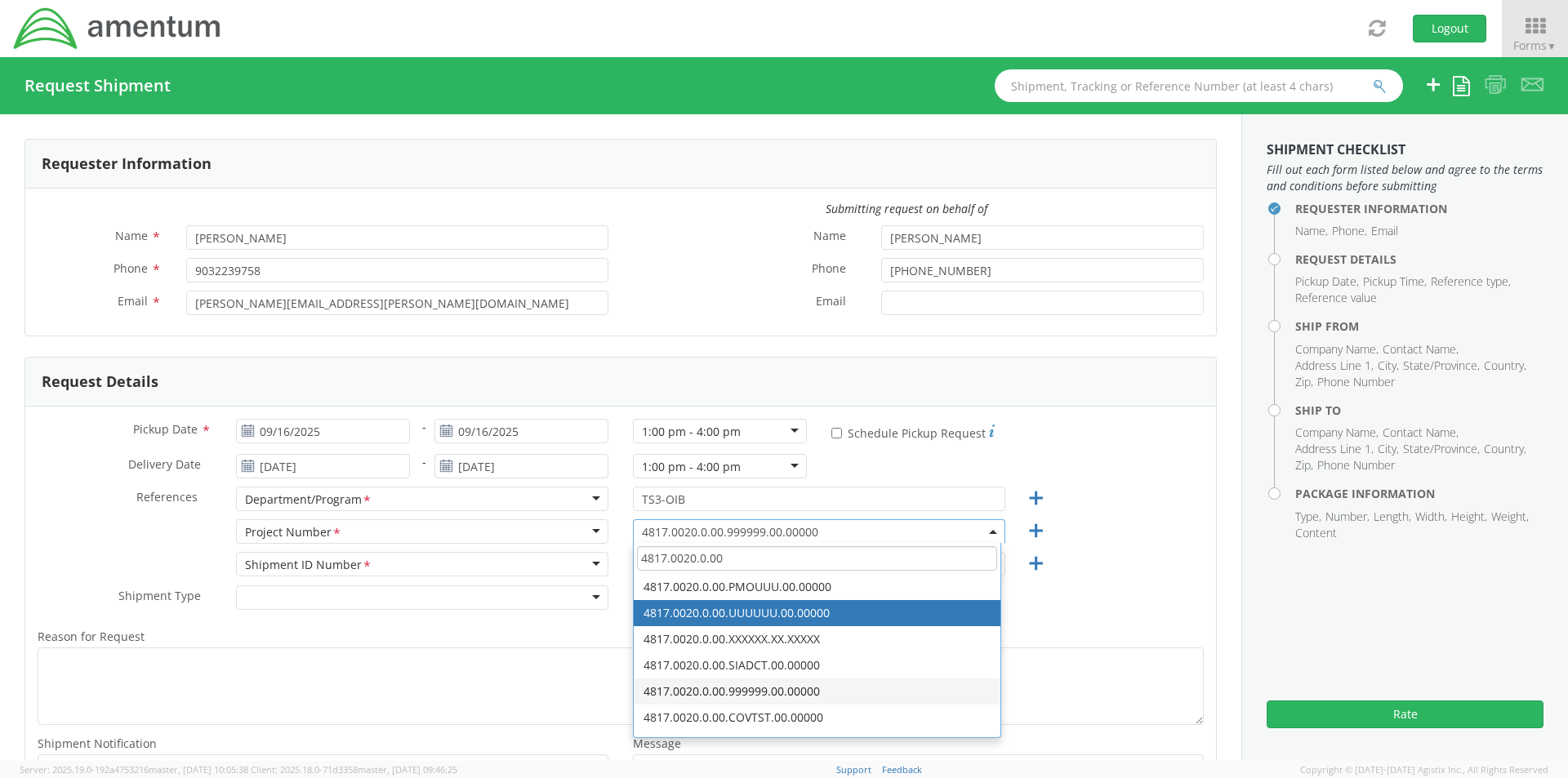
type input "4817.0020.0.00"
select select "4817.0020.0.00.UUUUUU.00.00000"
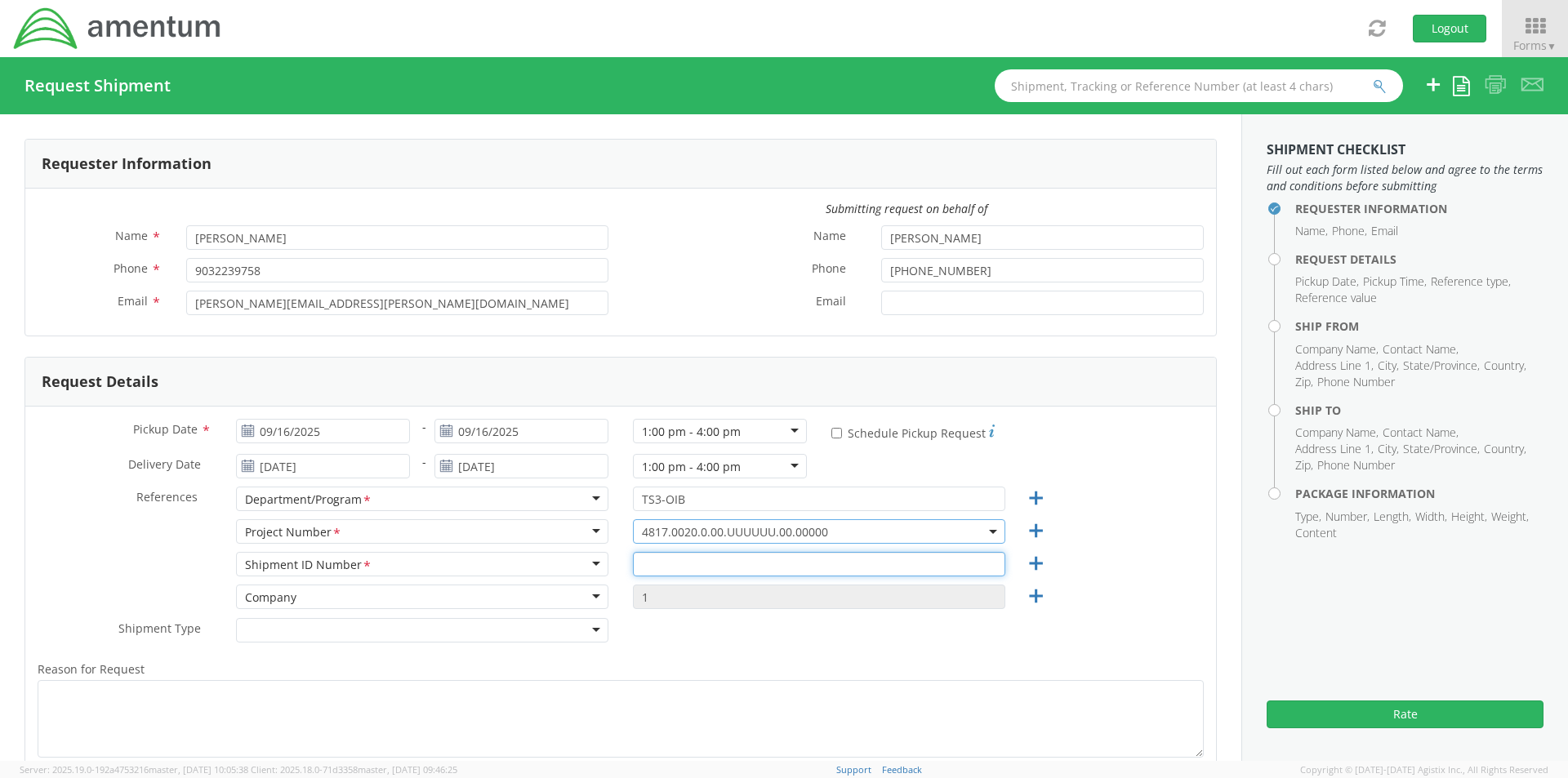
click at [661, 565] on input "text" at bounding box center [819, 564] width 372 height 25
type input "4817.0020.0.00.UUUUUU.00.00000"
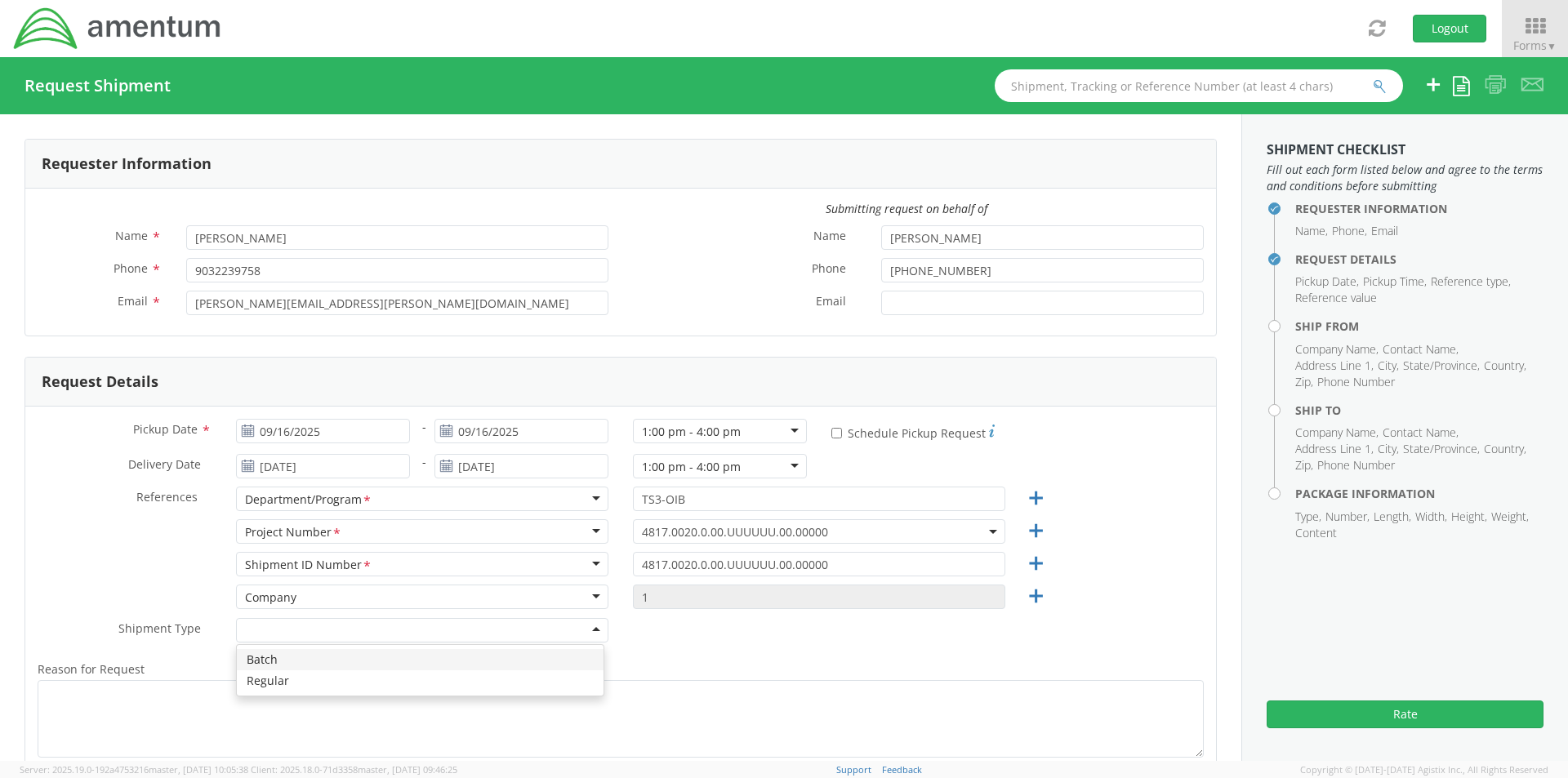
click at [288, 626] on div at bounding box center [422, 630] width 372 height 25
click at [170, 684] on textarea "Reason for Request *" at bounding box center [620, 719] width 1166 height 77
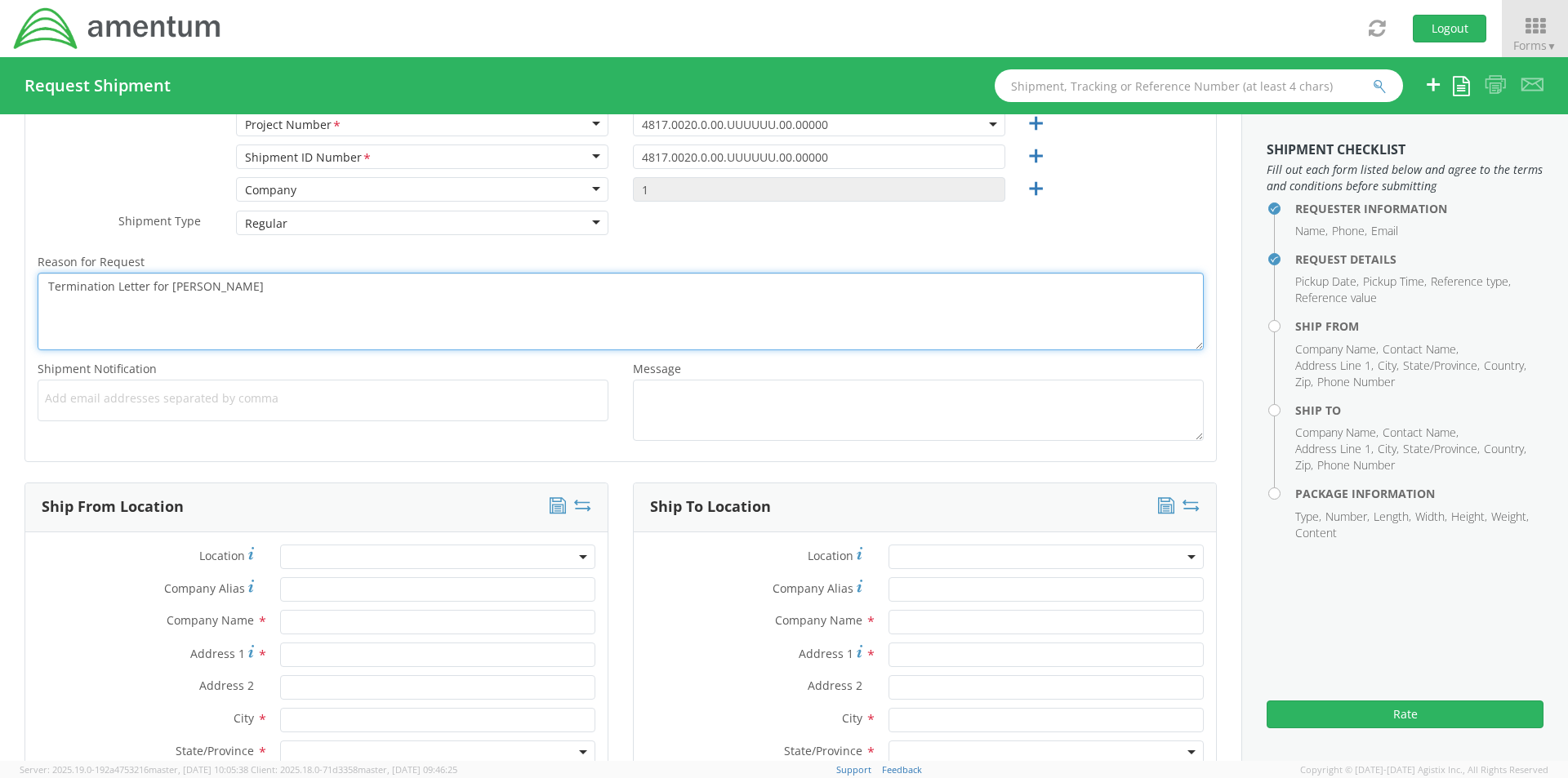
scroll to position [408, 0]
type textarea "Termination Letter for Floyd Brown"
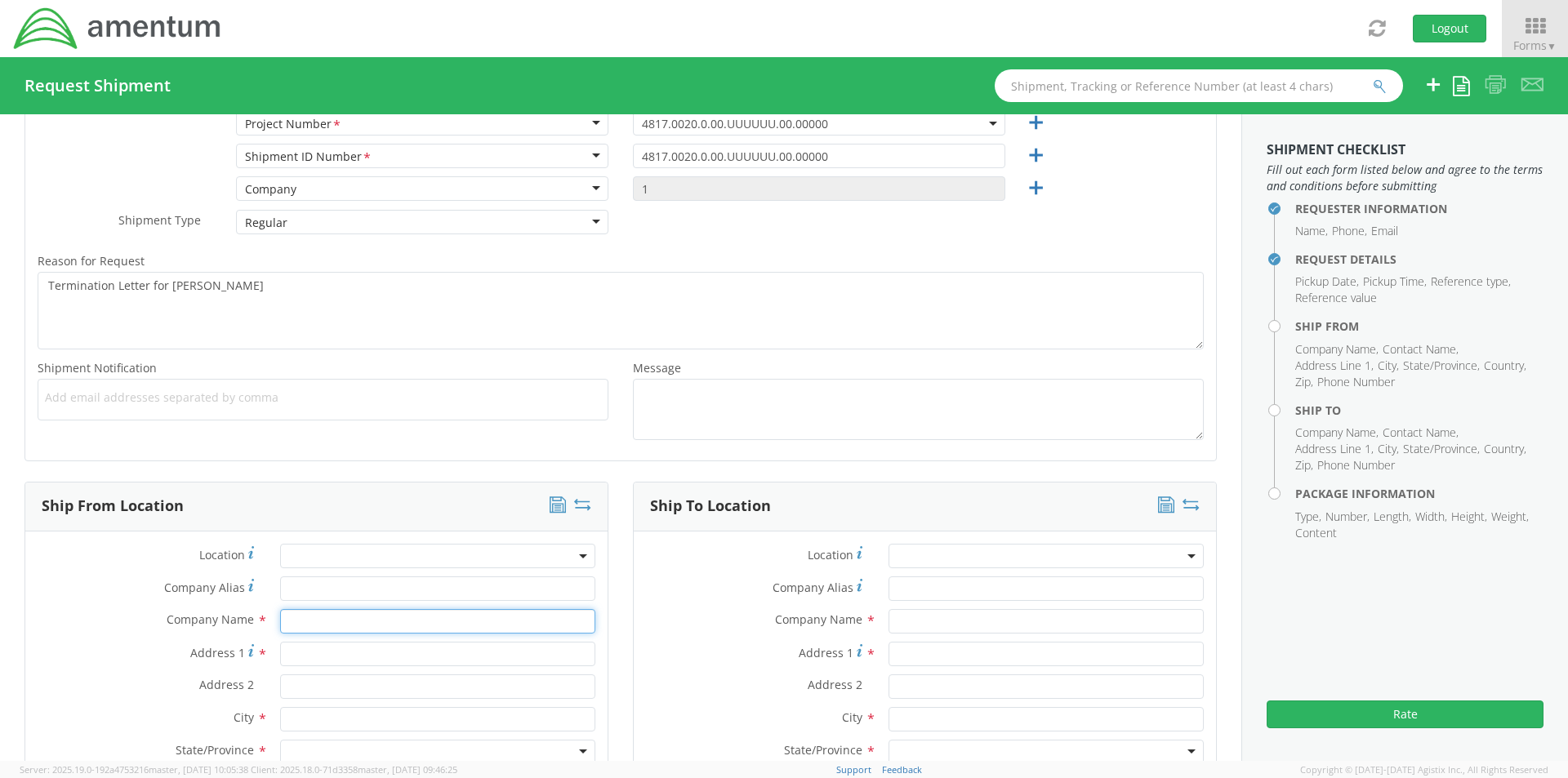
click at [298, 623] on input "text" at bounding box center [438, 621] width 316 height 25
type input "Amentum"
type input "12 Chapel Lane"
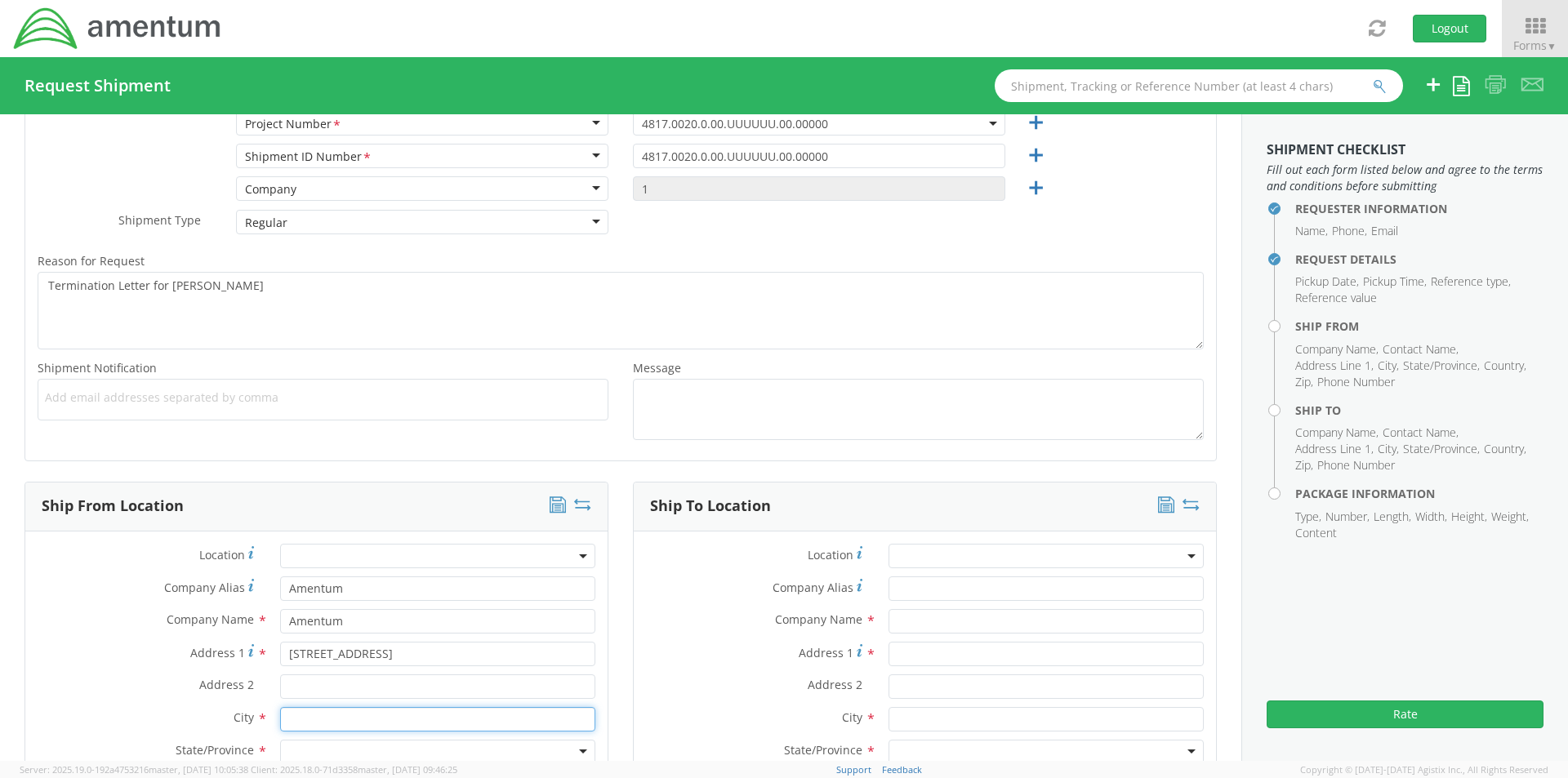
type input "New Boston"
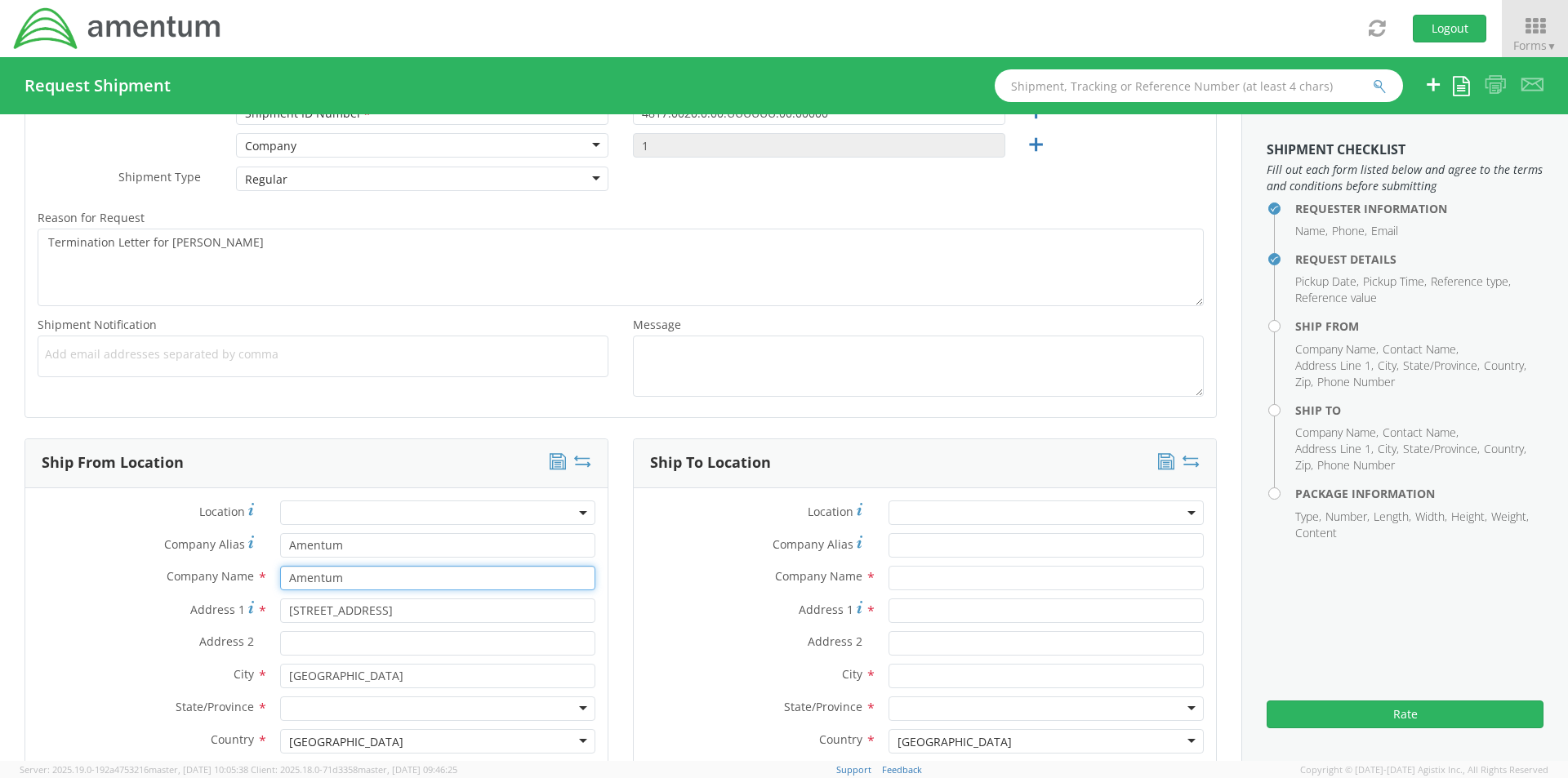
scroll to position [490, 0]
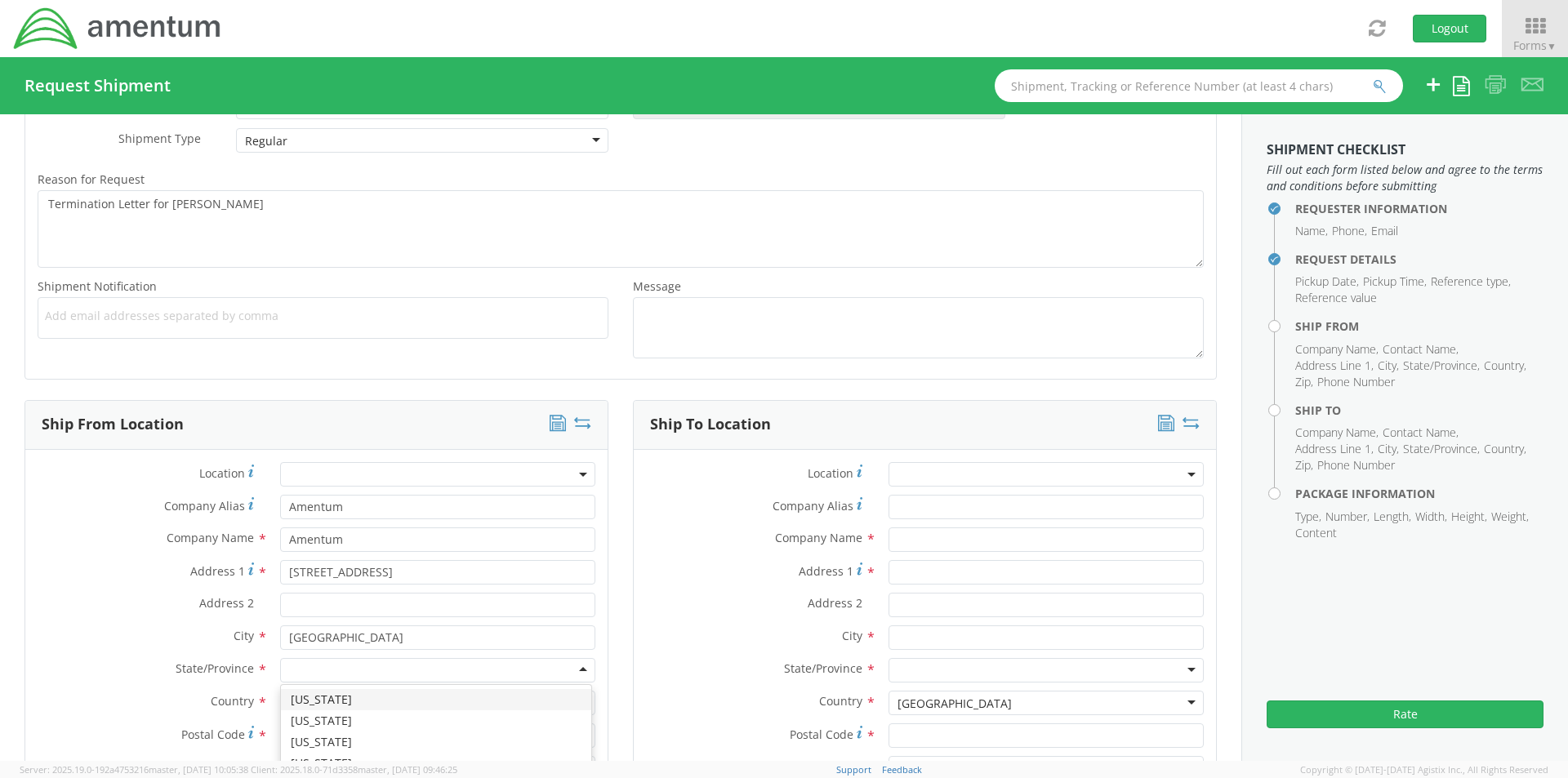
click at [309, 664] on div at bounding box center [438, 670] width 316 height 25
click at [297, 736] on input "Postal Code *" at bounding box center [438, 735] width 316 height 25
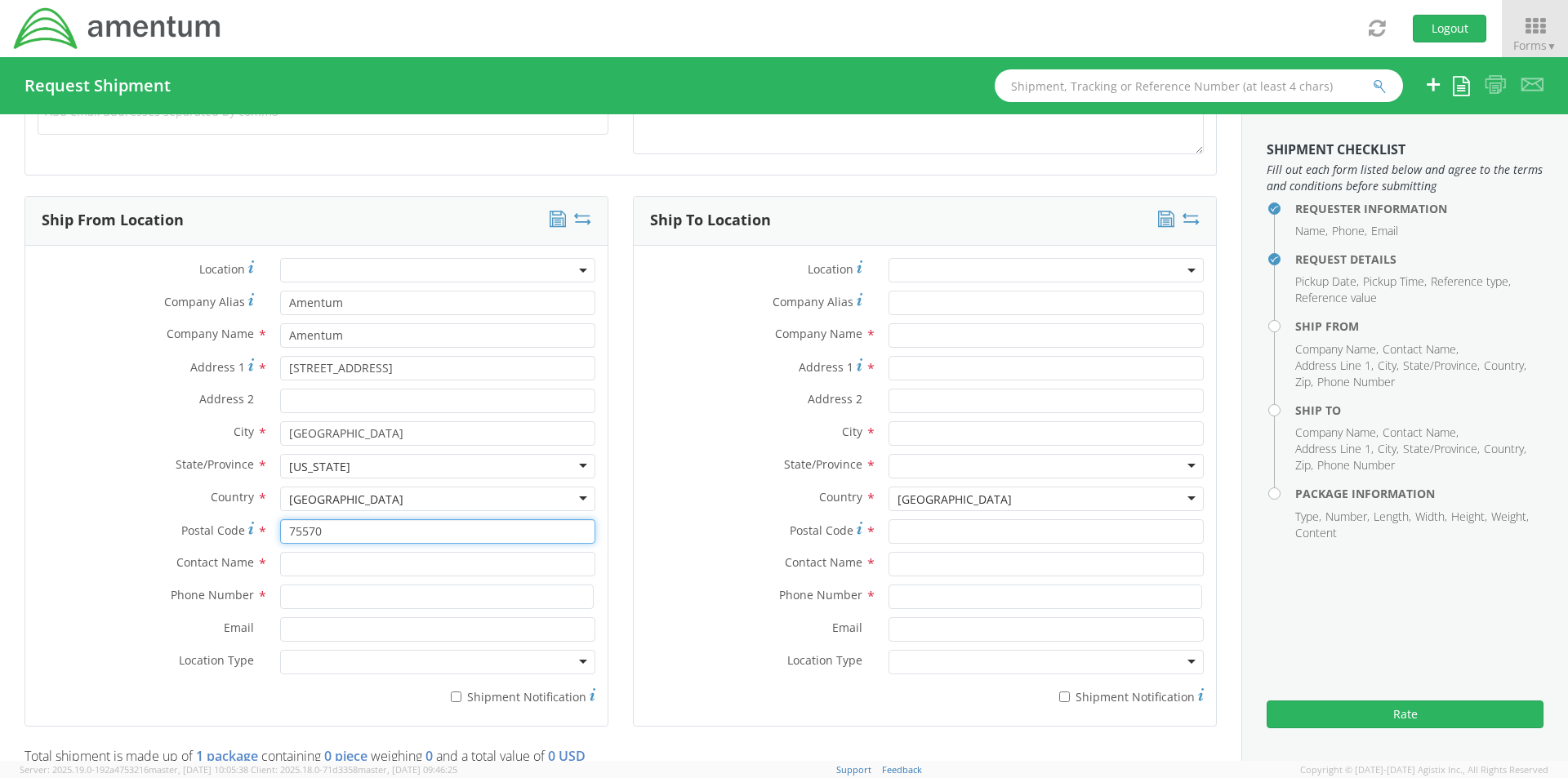
scroll to position [734, 0]
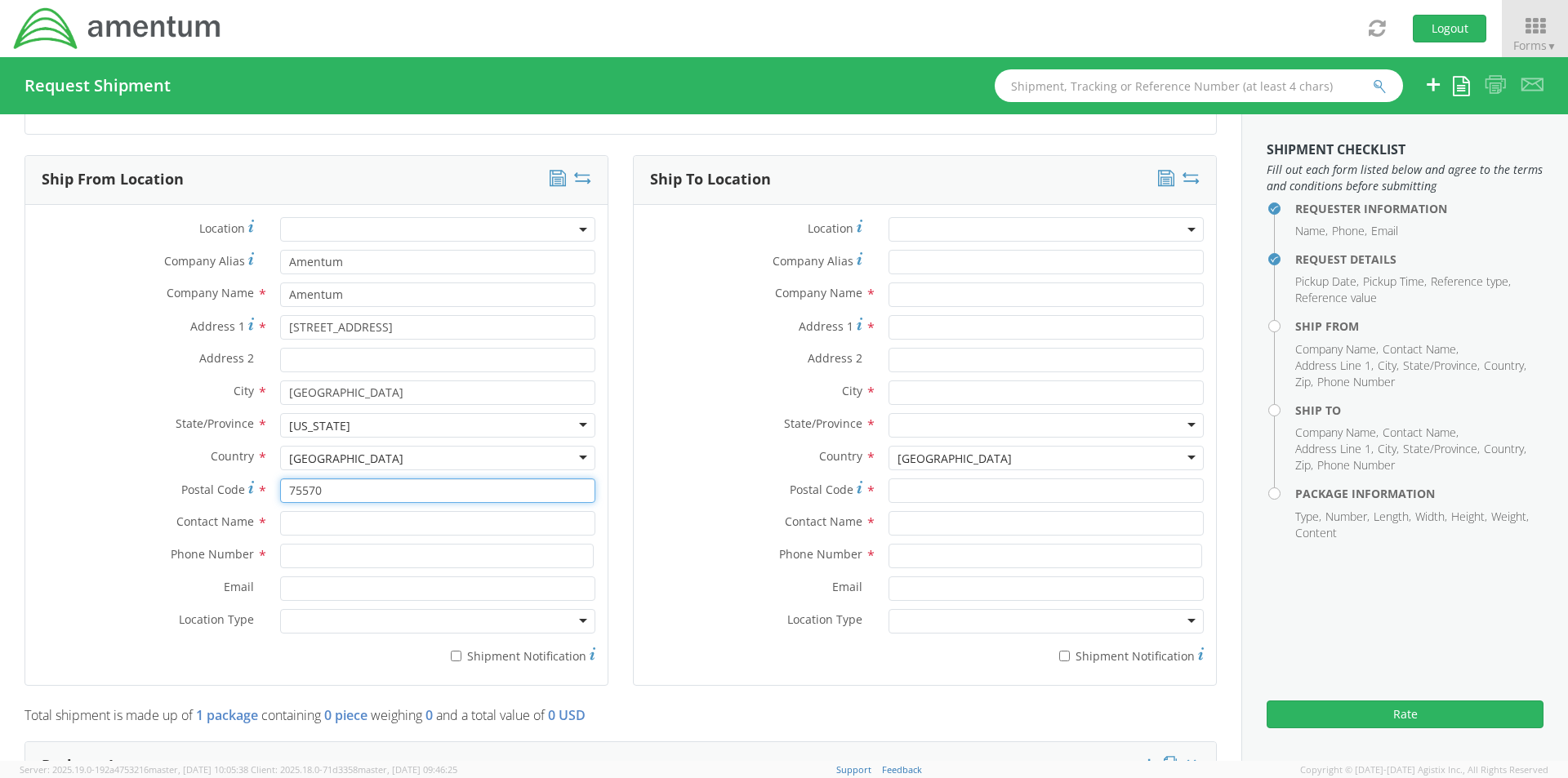
type input "75570"
click at [645, 465] on label "Country *" at bounding box center [754, 456] width 242 height 21
click at [293, 532] on input "text" at bounding box center [438, 523] width 316 height 25
type input "Jason Tolbert"
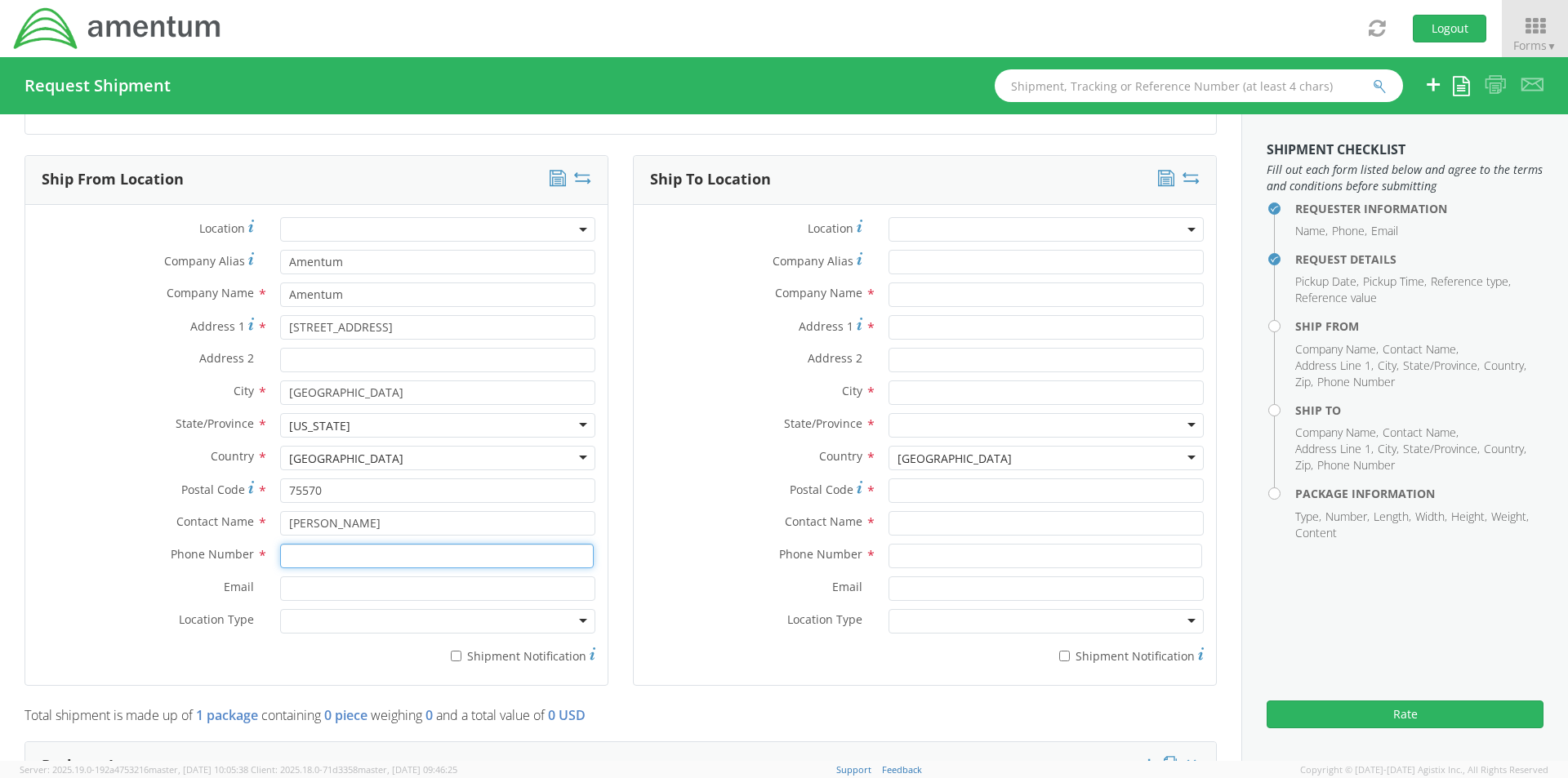
click at [313, 546] on input at bounding box center [437, 556] width 314 height 25
type input "903-556-4476"
click at [888, 288] on input "text" at bounding box center [1046, 295] width 316 height 25
type input "Floyd Brown"
click at [923, 326] on input "Address 1 *" at bounding box center [1046, 328] width 316 height 25
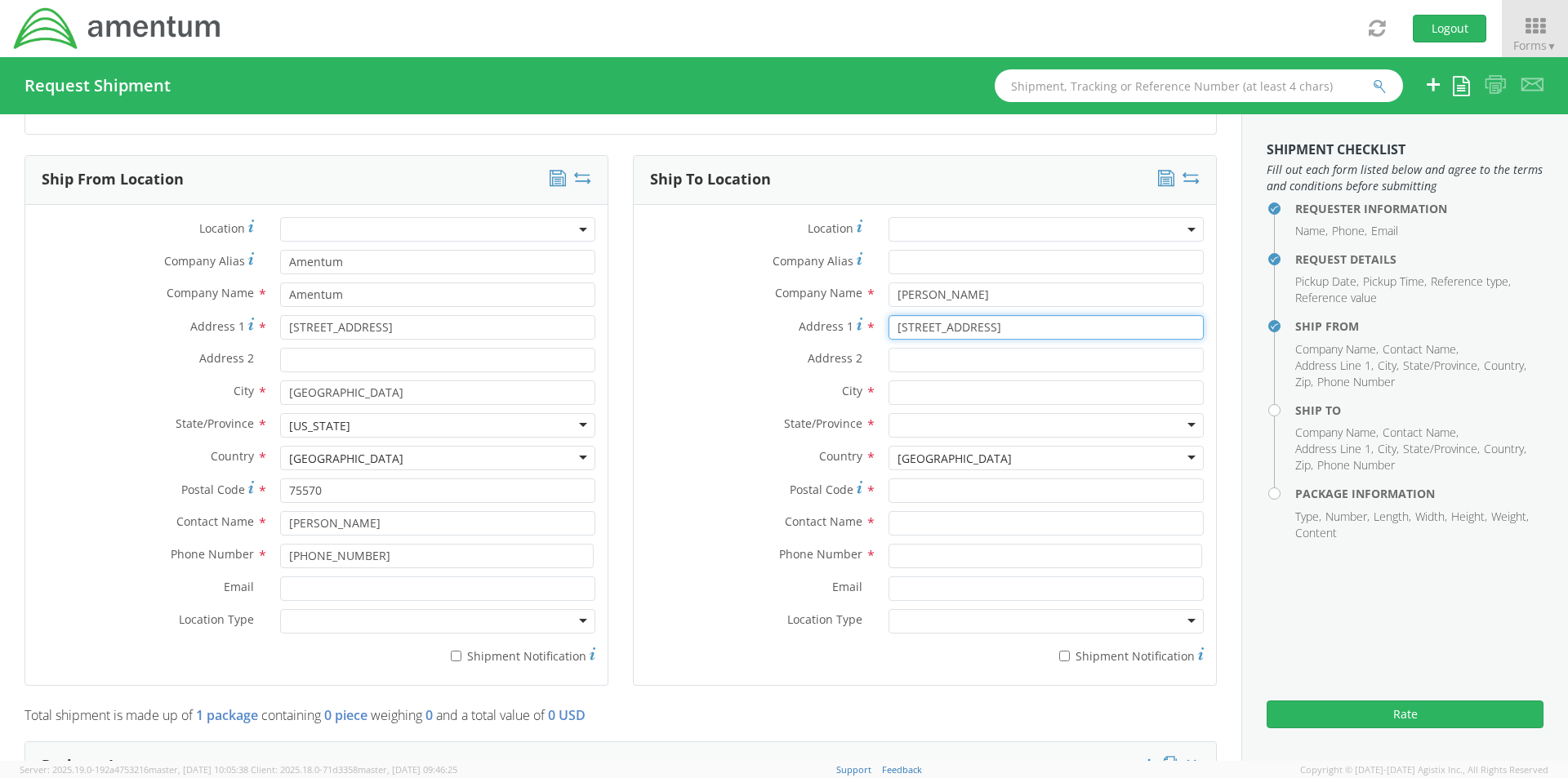
type input "113 Elm Creek Drive"
click at [911, 376] on div "Address 2 *" at bounding box center [925, 364] width 582 height 33
click at [902, 387] on input "text" at bounding box center [1046, 393] width 316 height 25
type input "Maud"
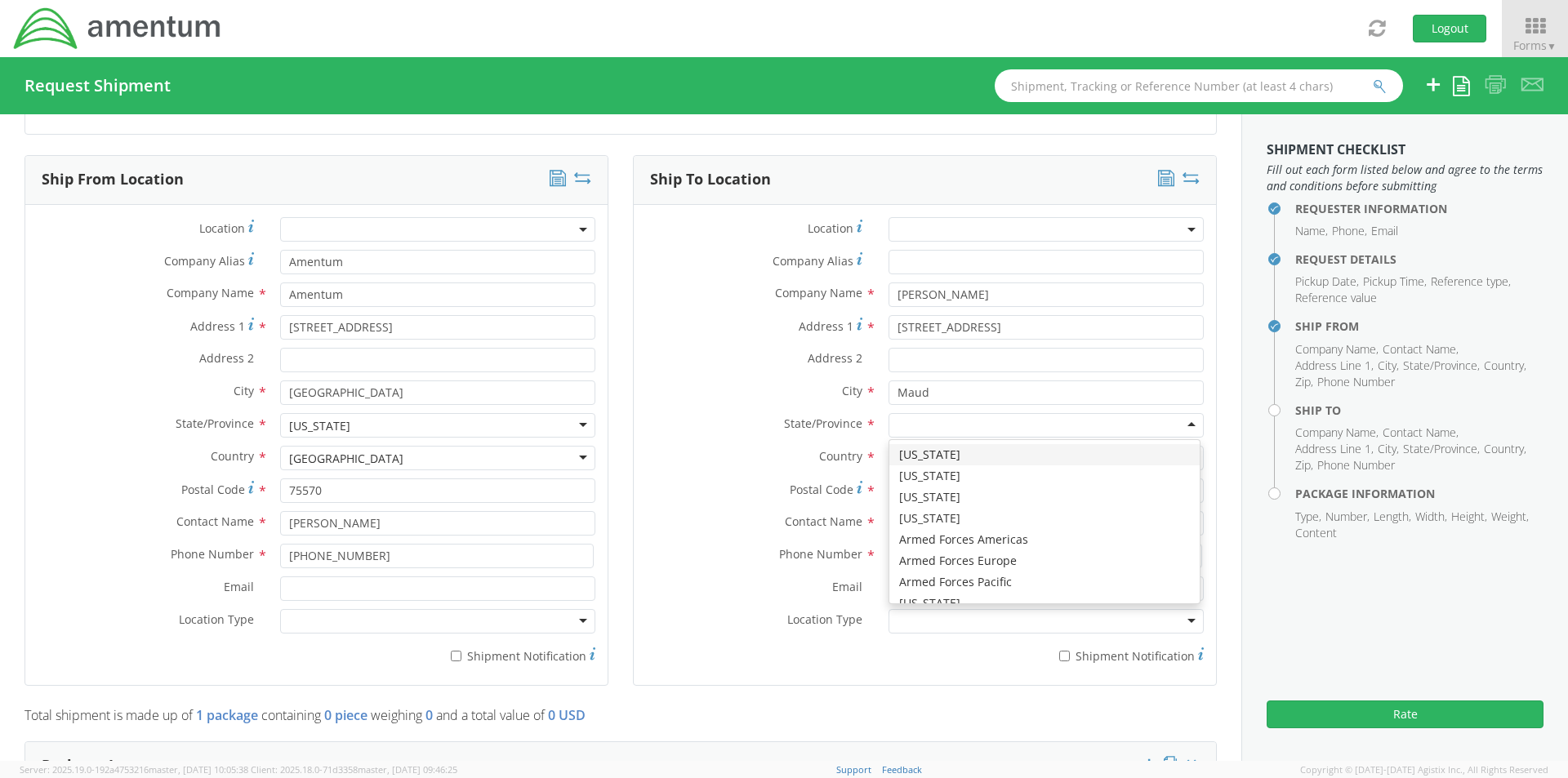
click at [919, 430] on div at bounding box center [1046, 426] width 316 height 25
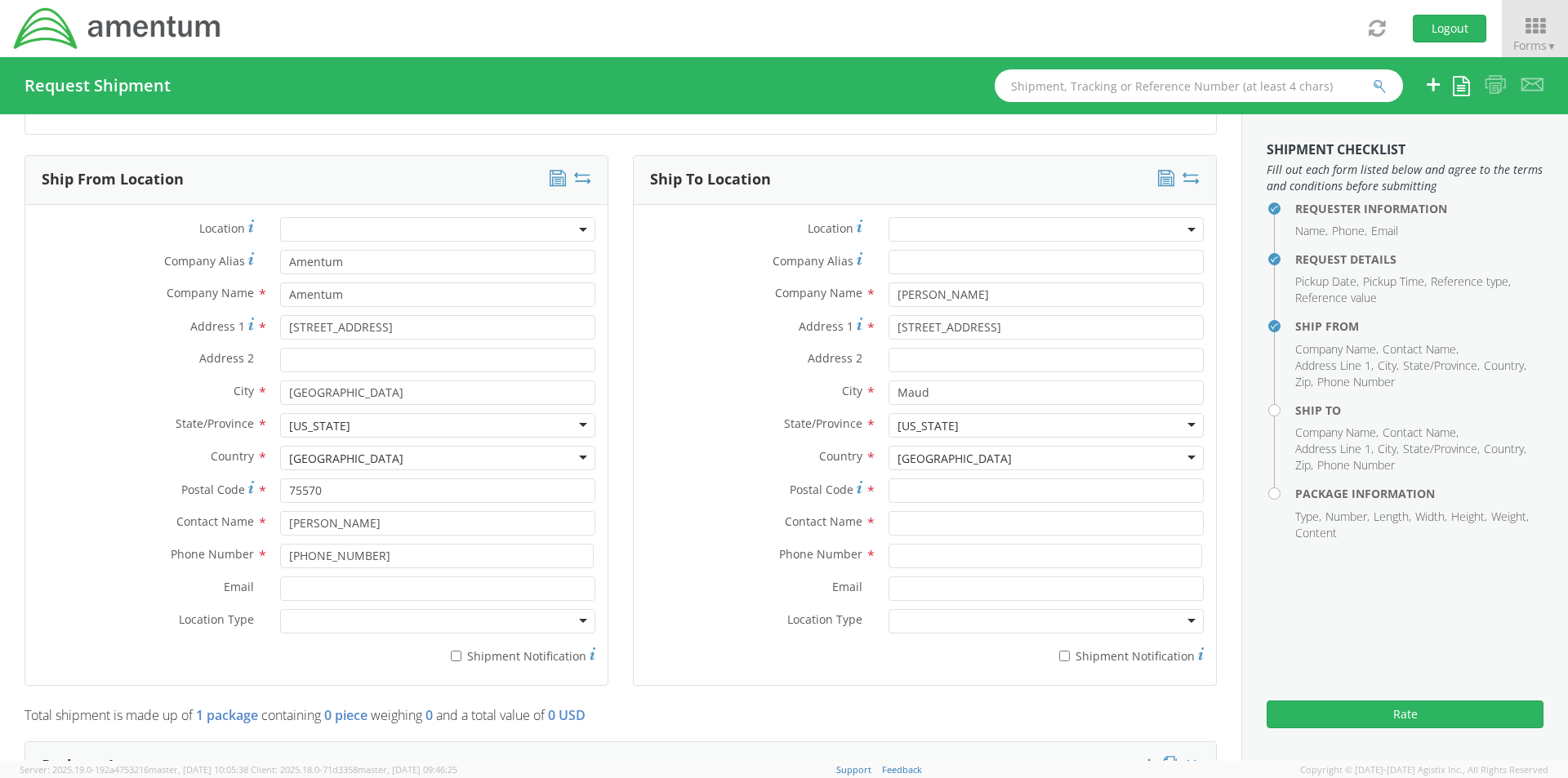
scroll to position [0, 0]
drag, startPoint x: 900, startPoint y: 576, endPoint x: 909, endPoint y: 563, distance: 15.8
click at [908, 486] on input "Postal Code *" at bounding box center [1046, 490] width 316 height 25
type input "75567"
click at [889, 518] on input "text" at bounding box center [1046, 523] width 316 height 25
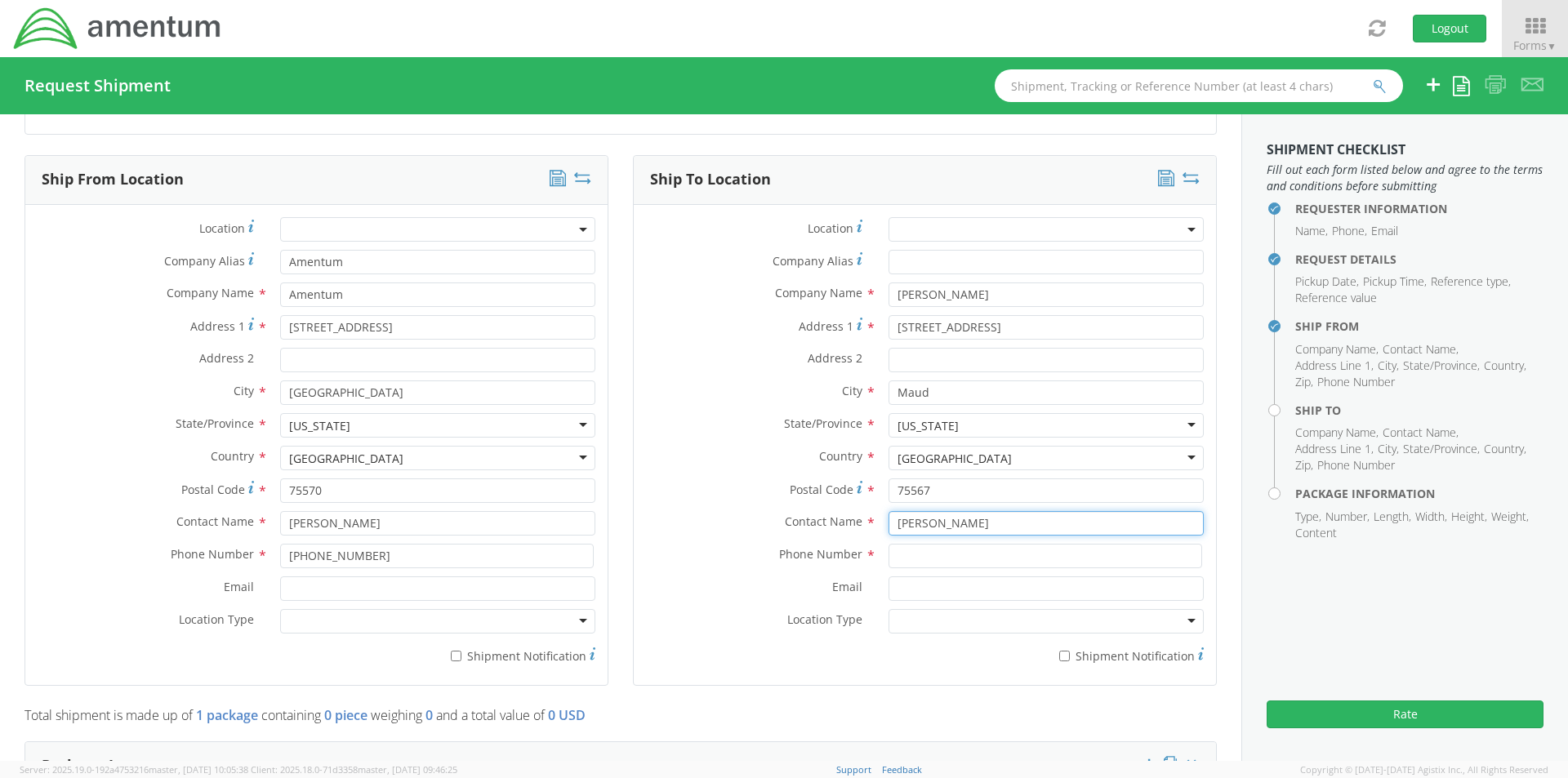
type input "Floyd Brown"
click at [913, 558] on input at bounding box center [1045, 556] width 314 height 25
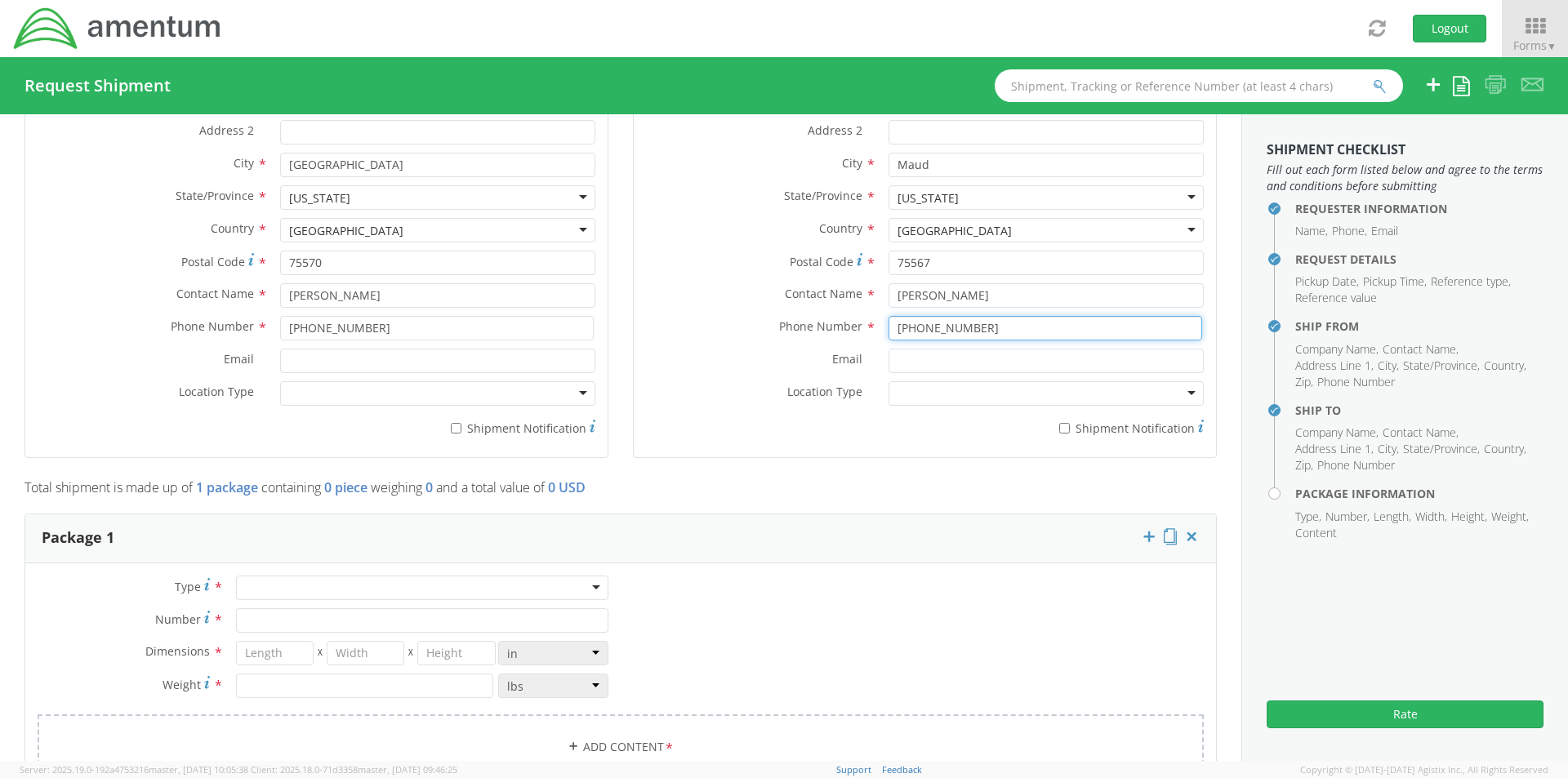
scroll to position [1061, 0]
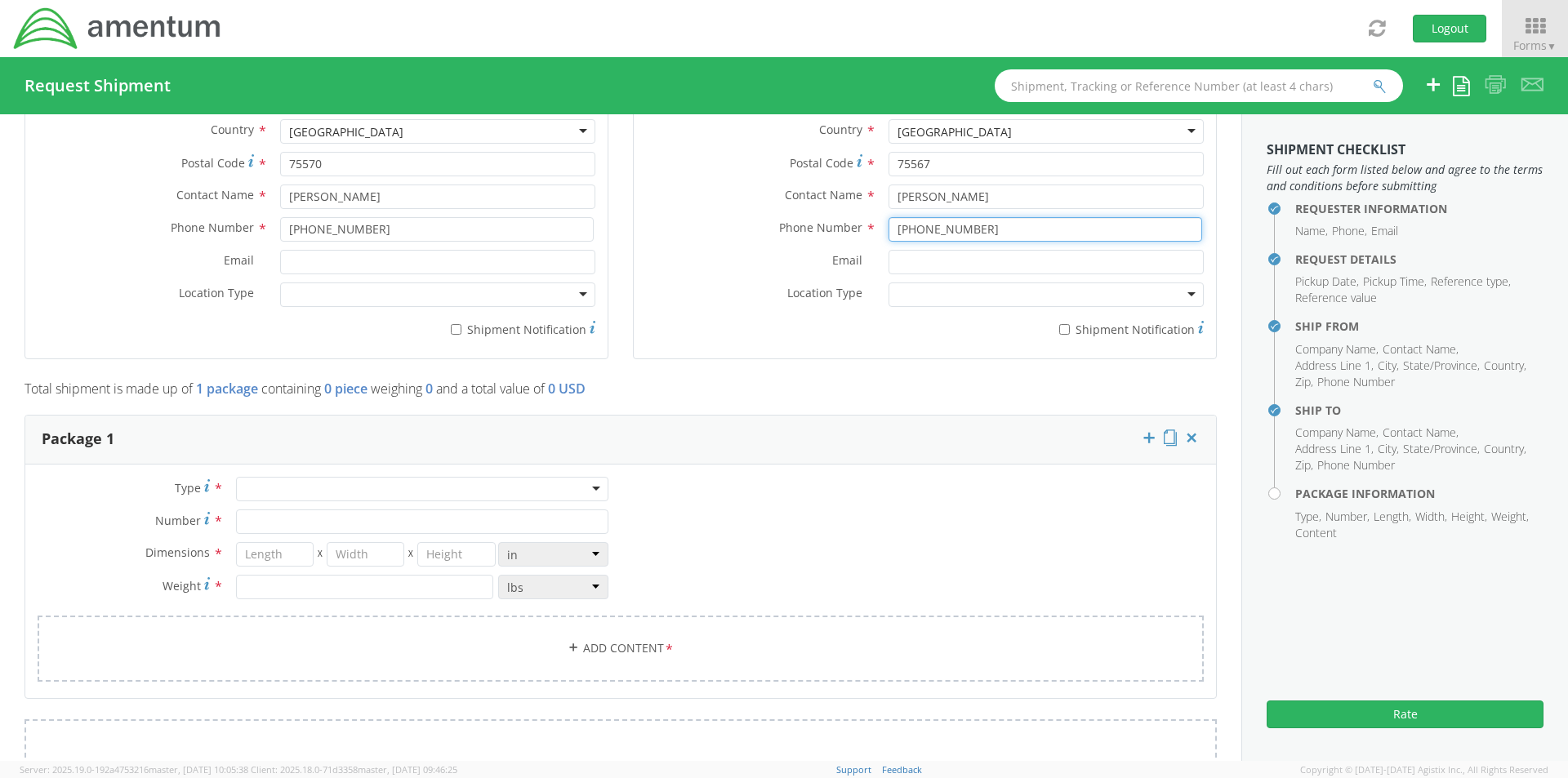
type input "479-407-5649"
click at [288, 491] on div at bounding box center [422, 489] width 372 height 25
type input "1"
type input "9.5"
type input "12.5"
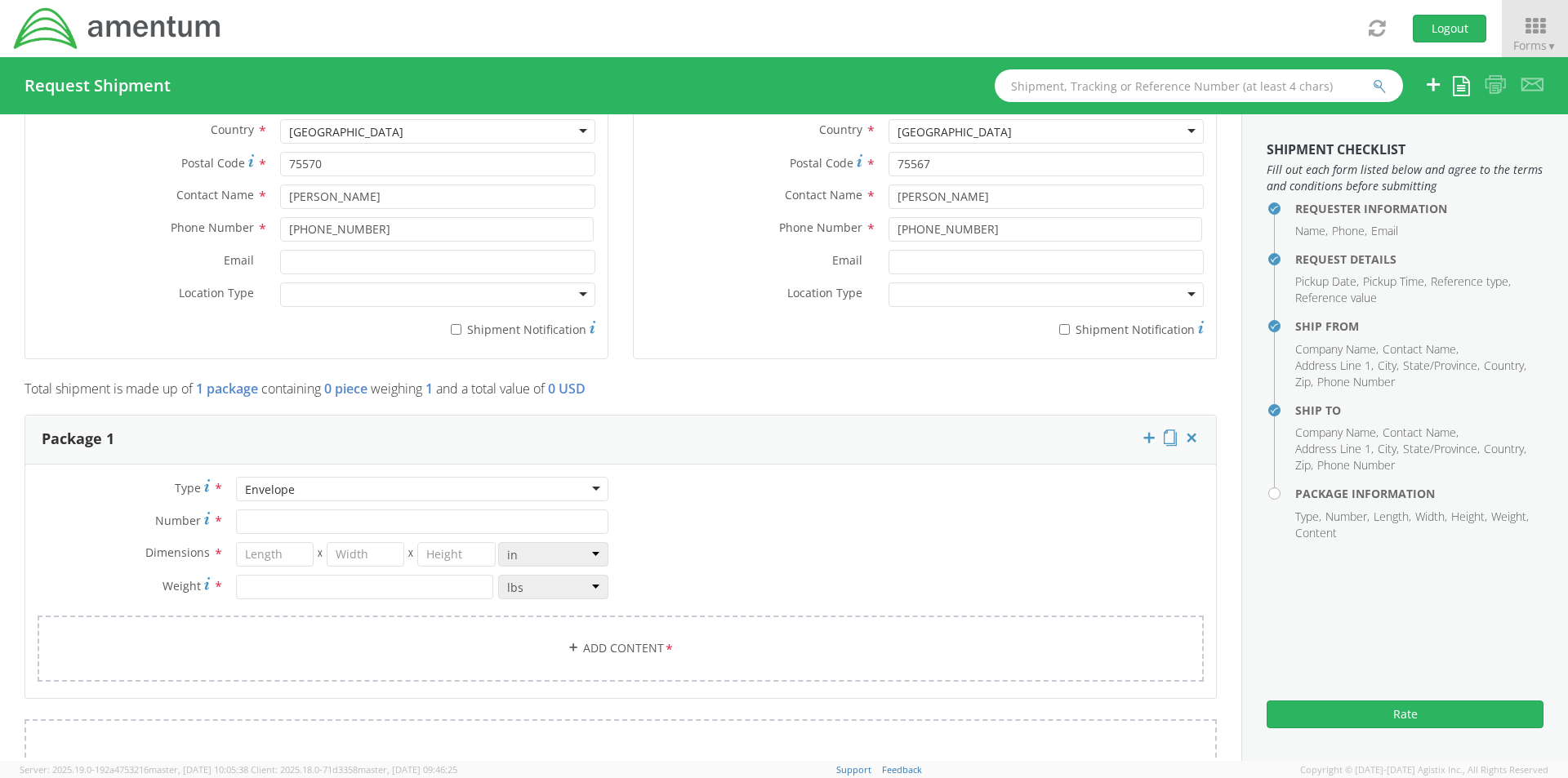
type input "0.25"
type input "1"
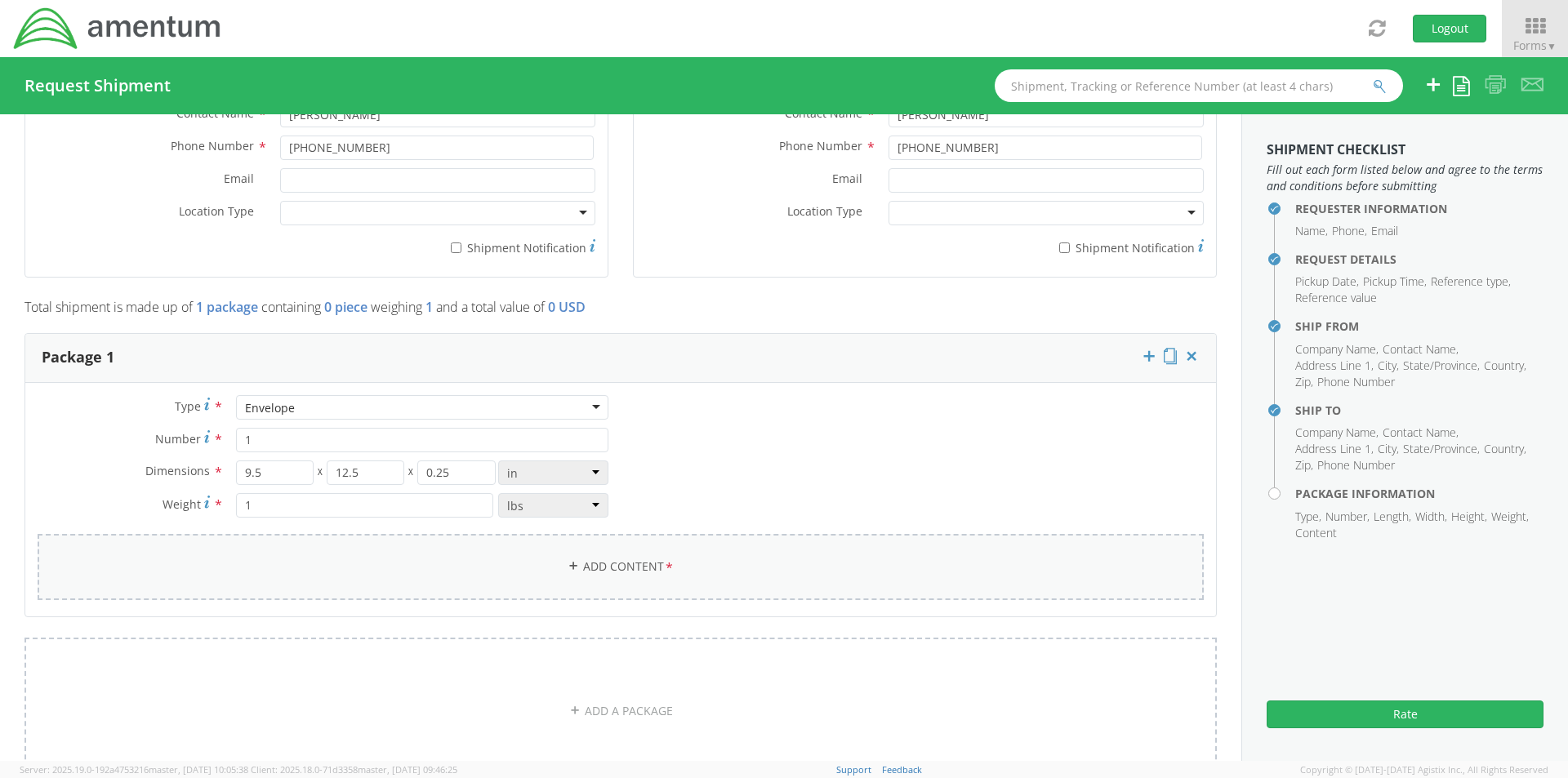
click at [380, 557] on link "Add Content *" at bounding box center [620, 567] width 1166 height 66
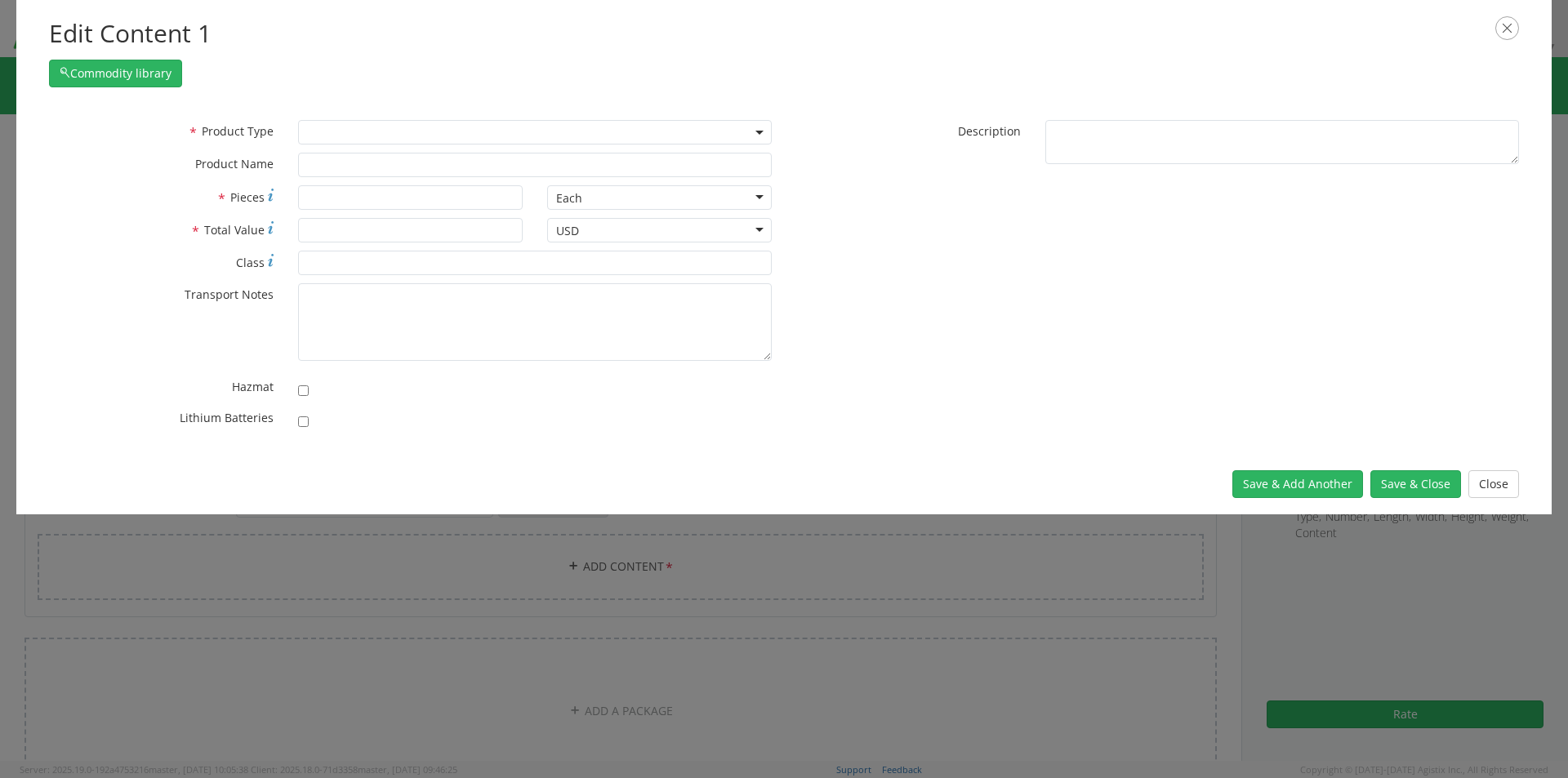
click at [365, 118] on div "* Product Type Documents General Commodity * Product Name * Pieces Each Each Ba…" at bounding box center [784, 279] width 1535 height 350
click at [361, 127] on span at bounding box center [535, 132] width 473 height 25
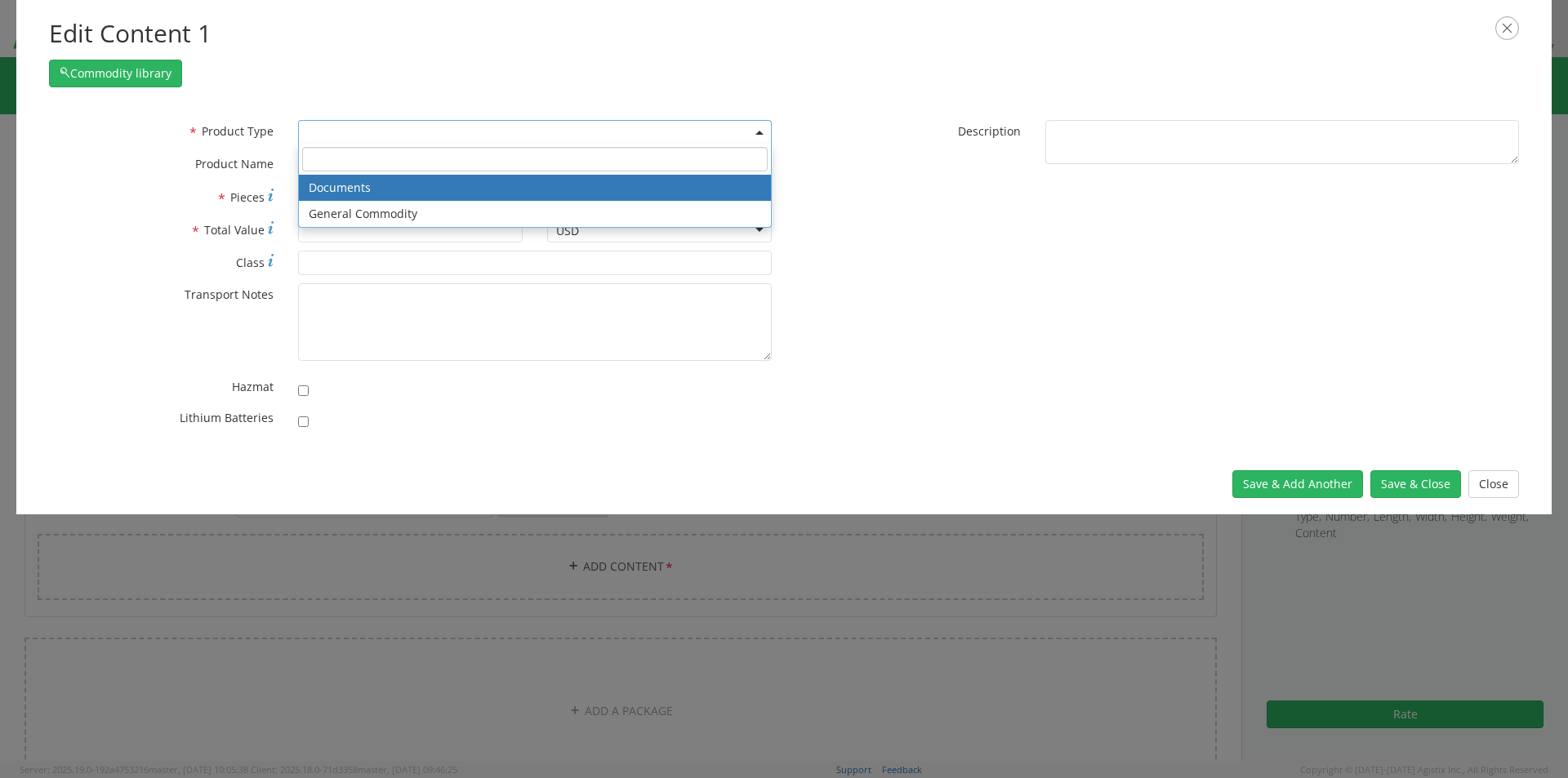
select select "DOCUMENT"
type input "Documents"
type input "1"
type textarea "Documents"
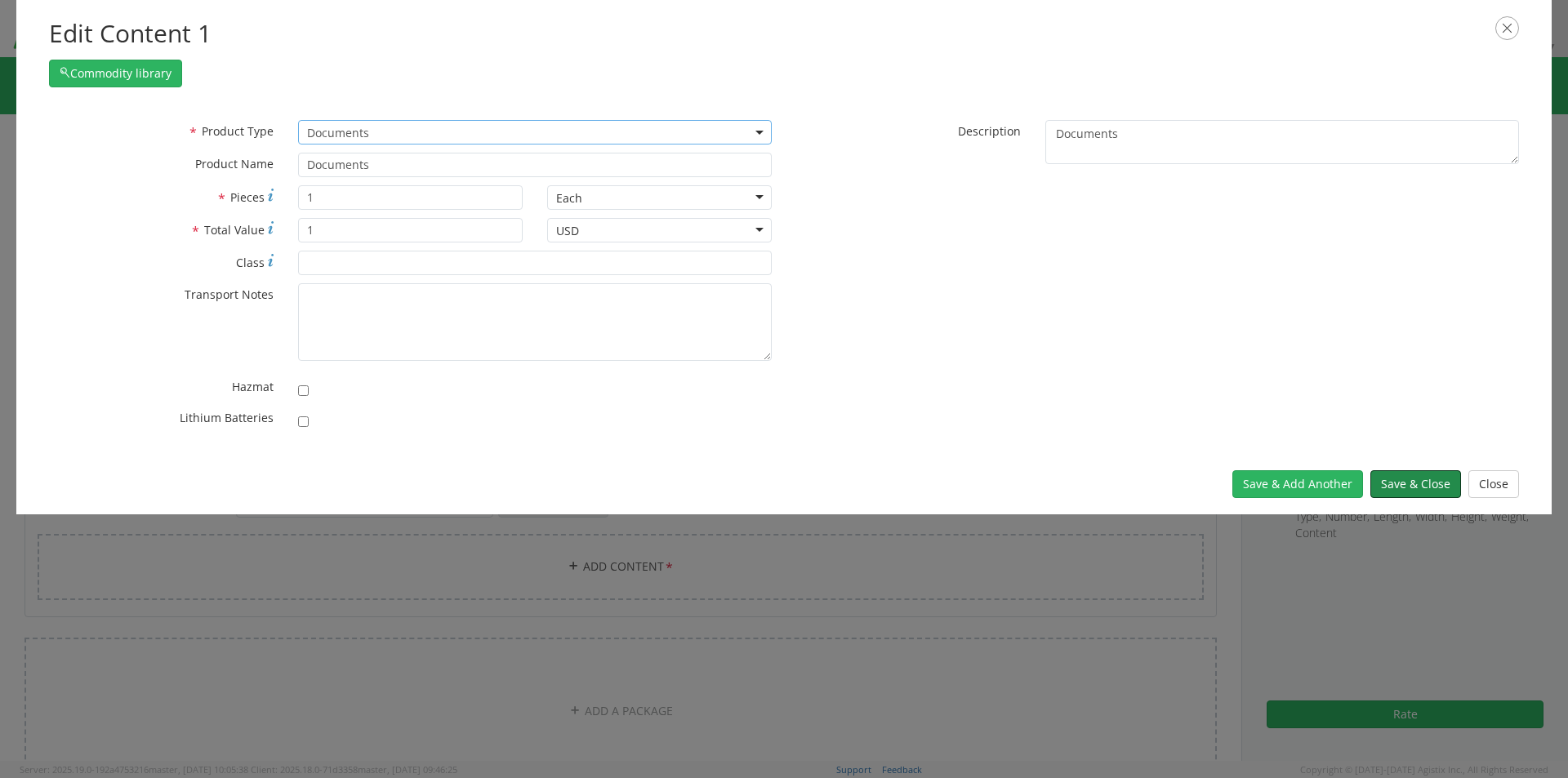
drag, startPoint x: 1418, startPoint y: 484, endPoint x: 1404, endPoint y: 497, distance: 19.1
click at [1418, 483] on button "Save & Close" at bounding box center [1415, 484] width 90 height 28
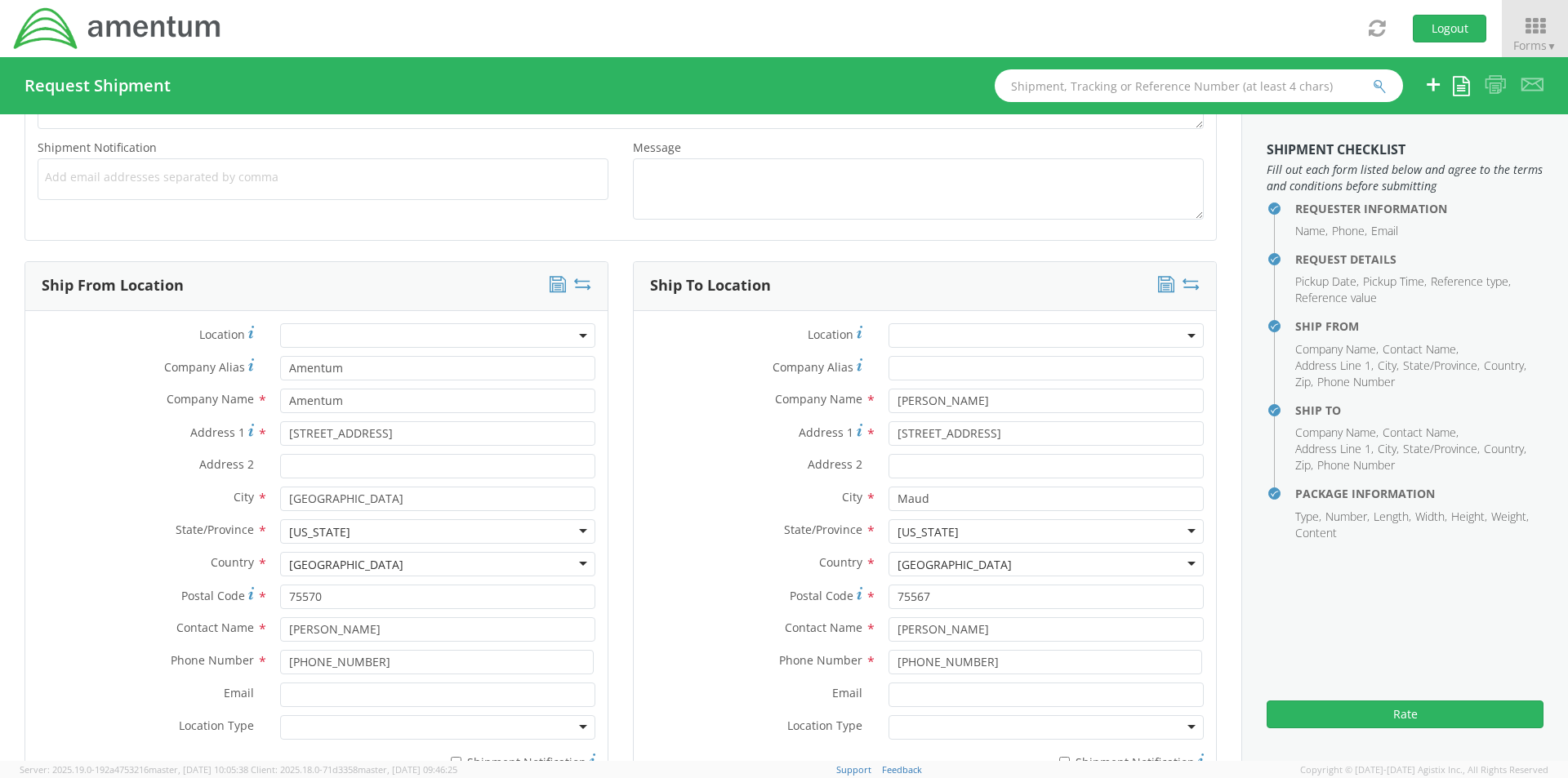
scroll to position [734, 0]
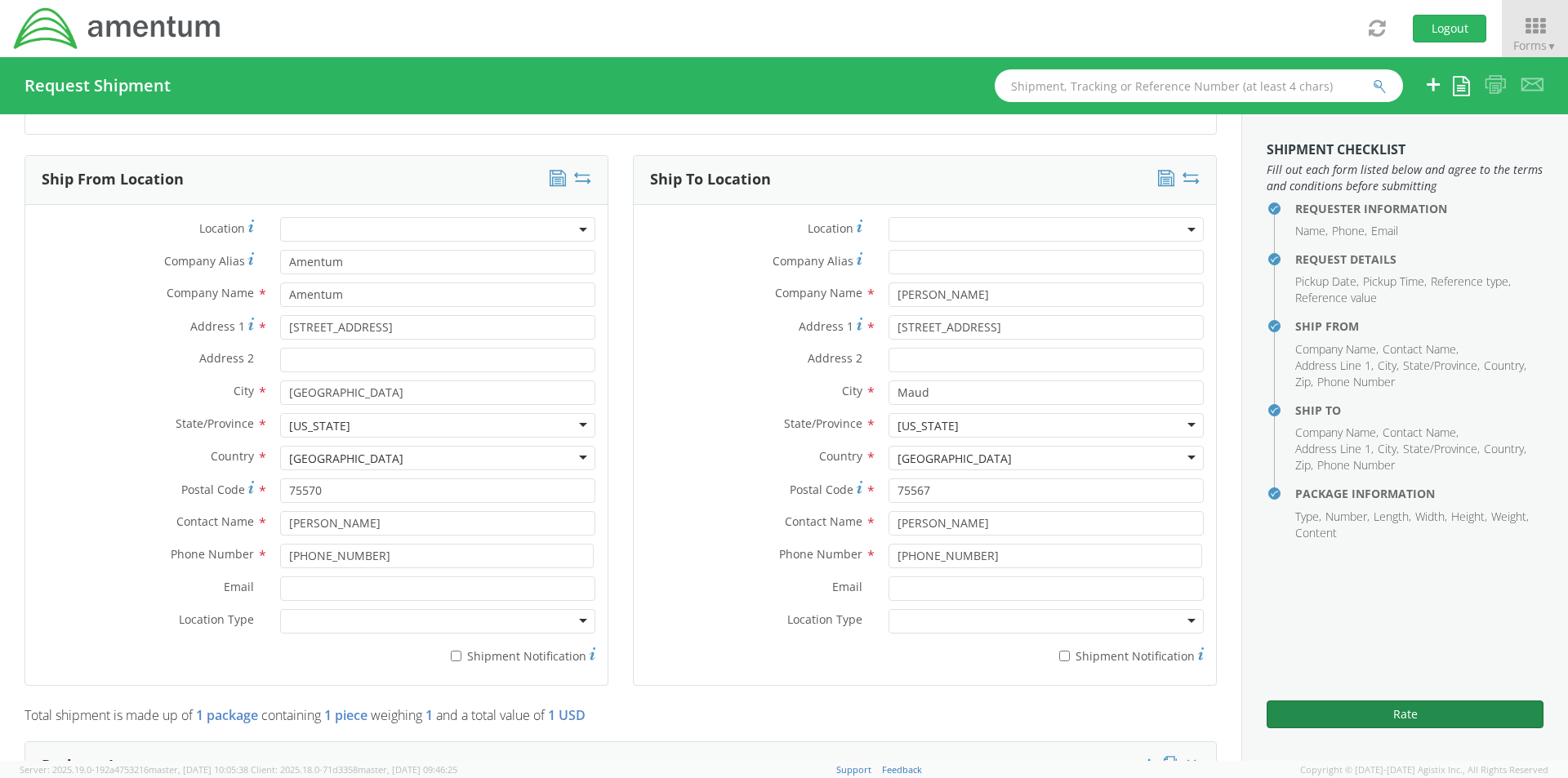
click at [1402, 715] on button "Rate" at bounding box center [1404, 714] width 277 height 28
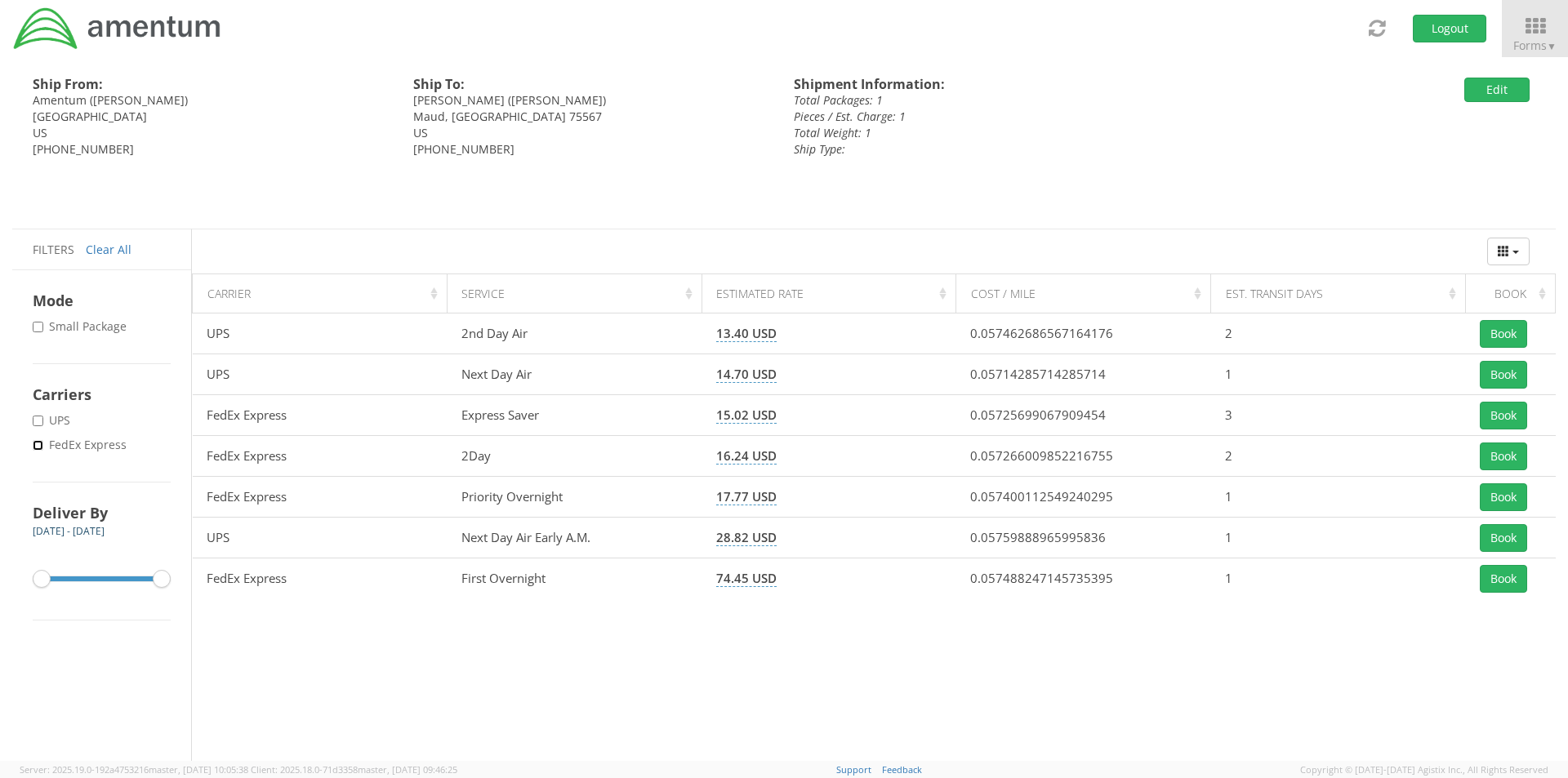
click at [37, 441] on input "* FedEx Express" at bounding box center [38, 445] width 11 height 11
checkbox input "true"
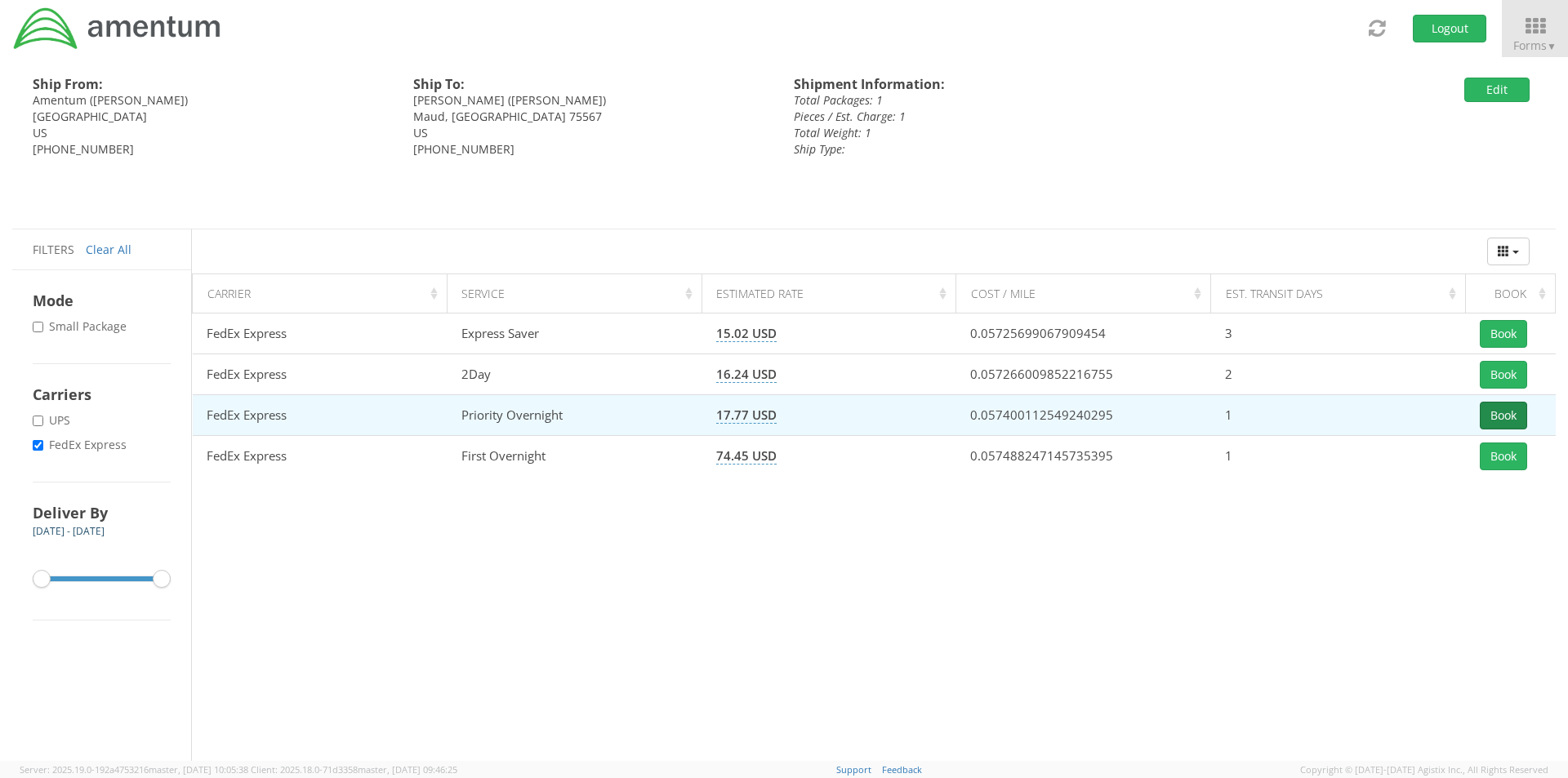
click at [1494, 416] on button "Book" at bounding box center [1503, 416] width 48 height 28
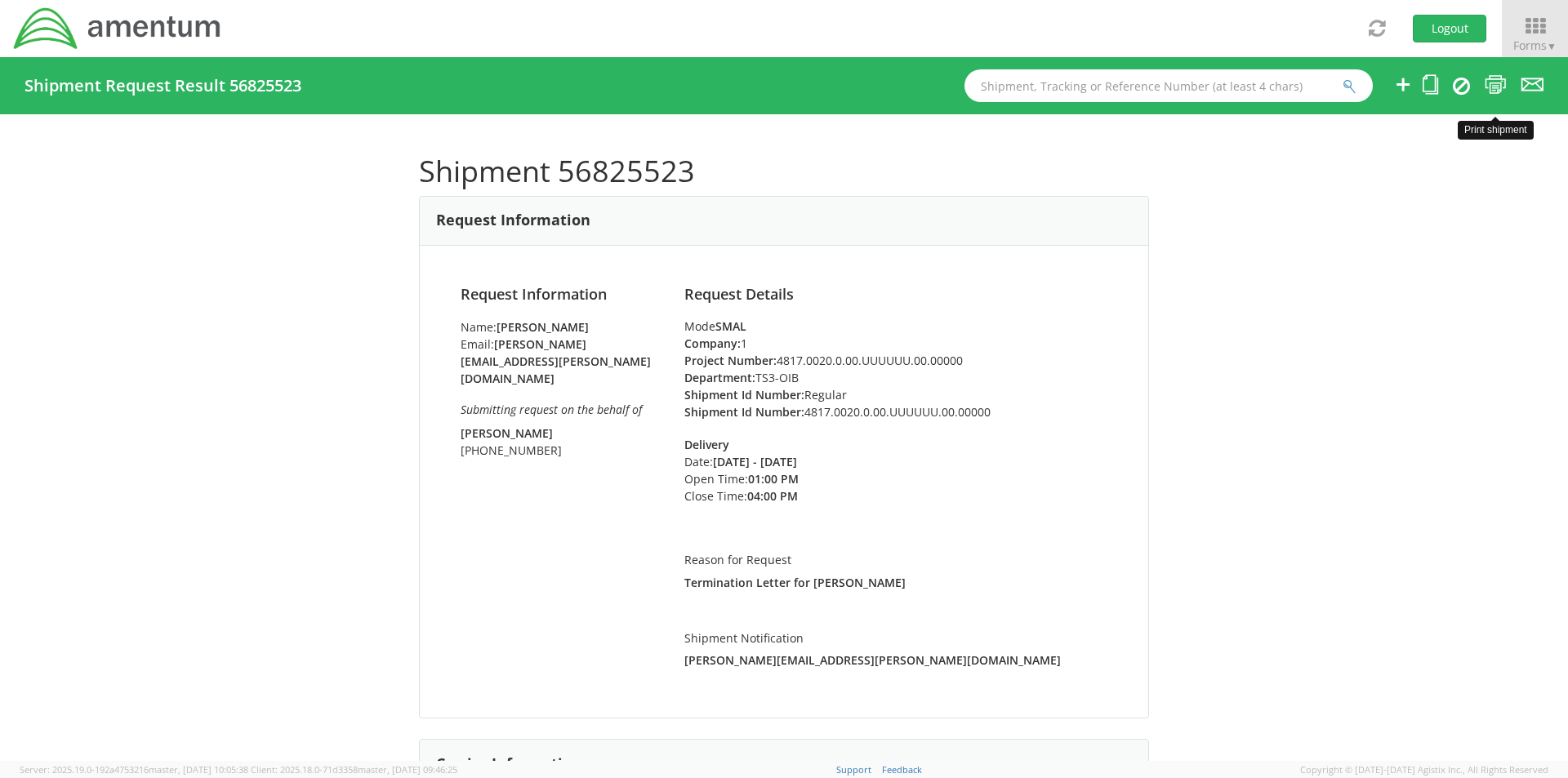
click at [1493, 76] on icon at bounding box center [1495, 84] width 22 height 21
